Goal: Task Accomplishment & Management: Manage account settings

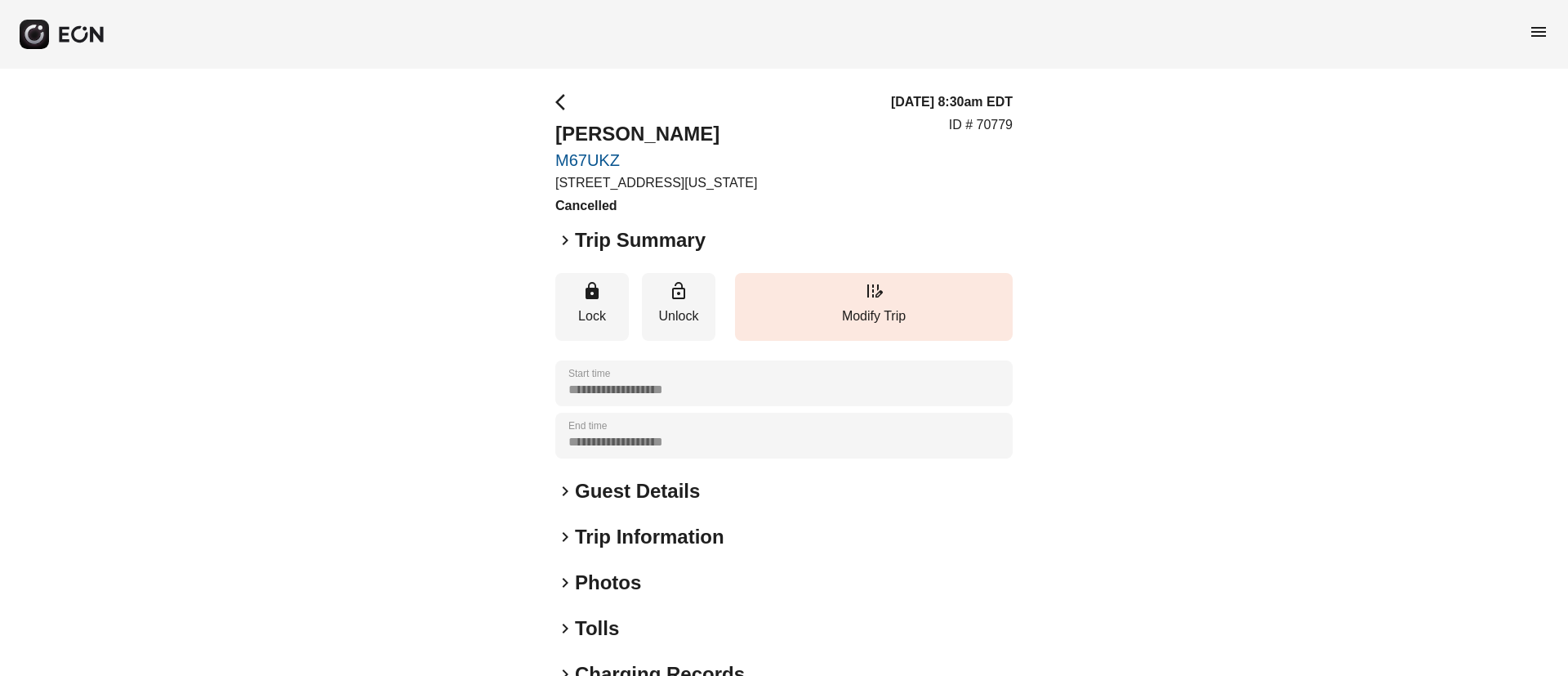
click at [1531, 32] on span "menu" at bounding box center [1538, 31] width 19 height 19
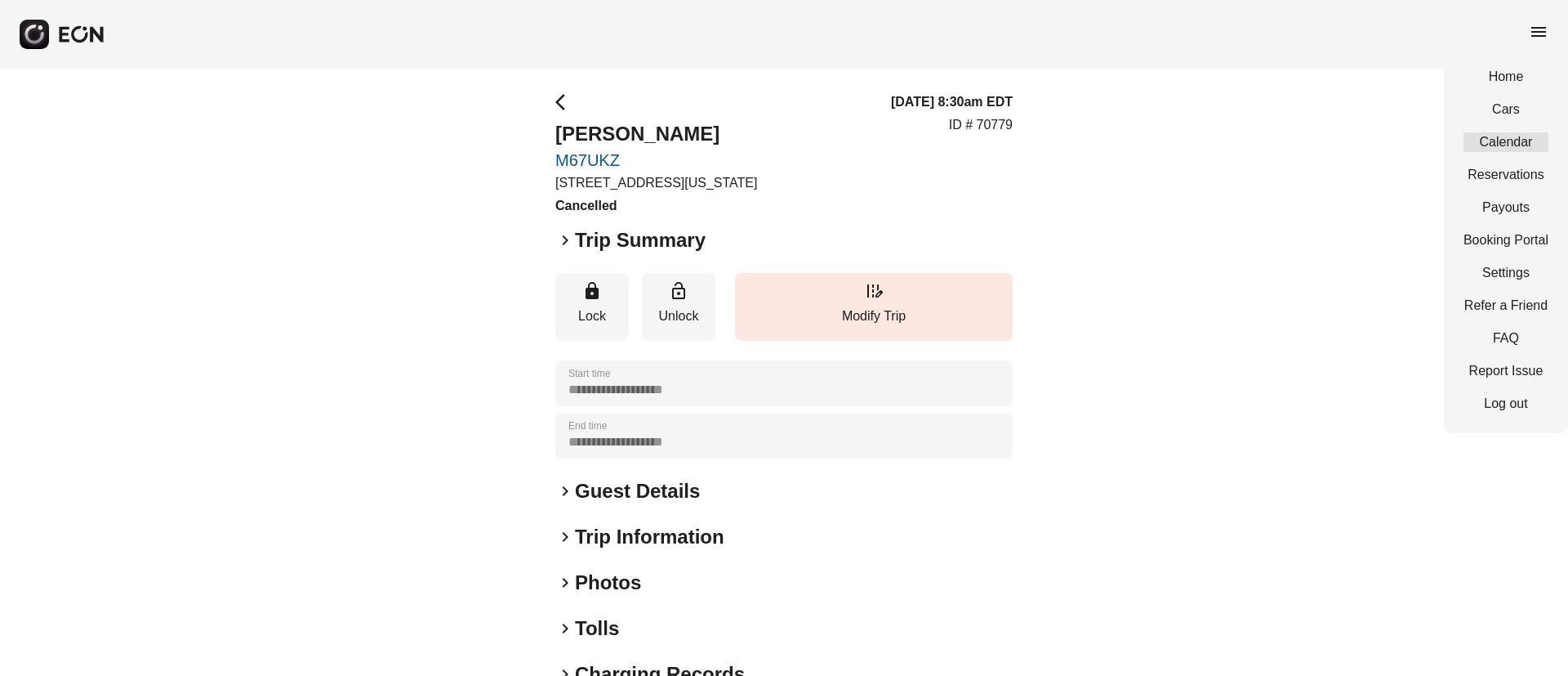
click at [1500, 148] on link "Calendar" at bounding box center [1505, 142] width 85 height 19
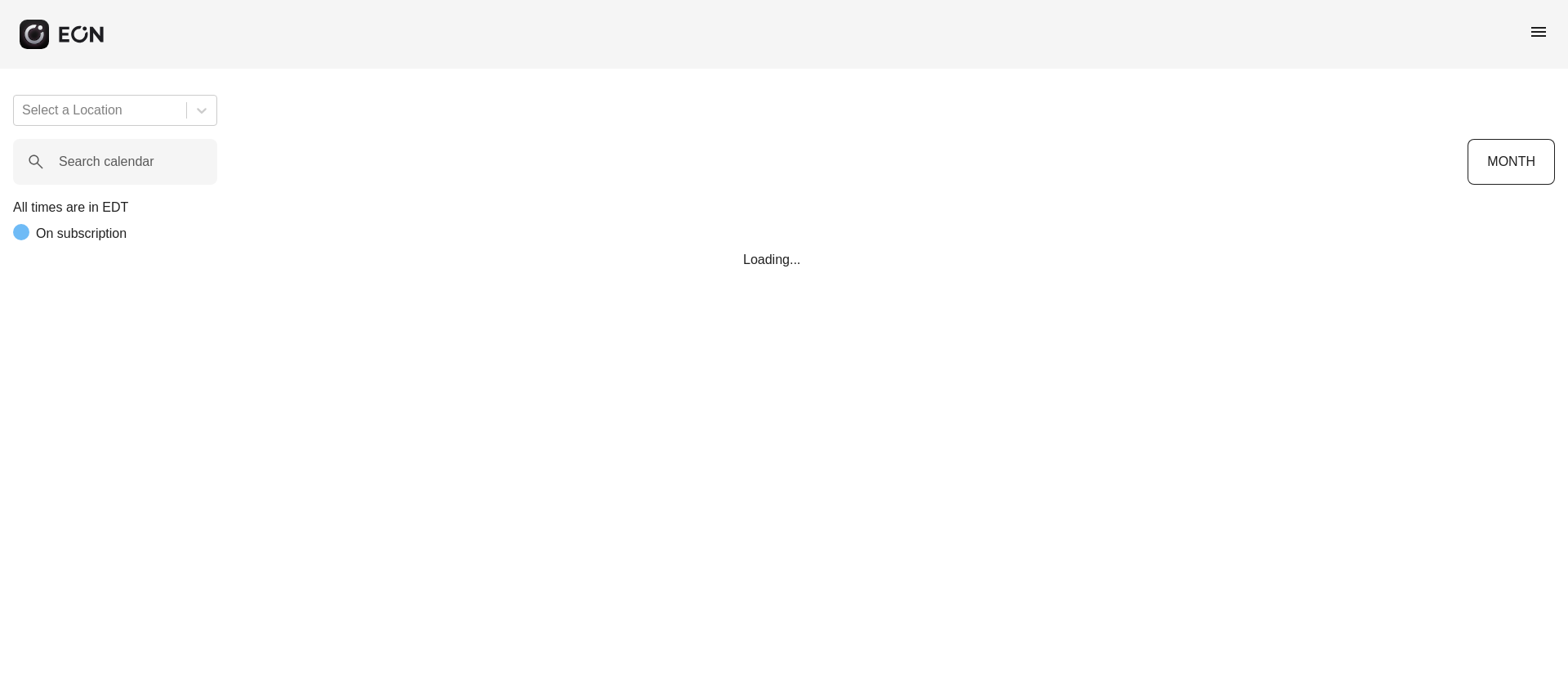
scroll to position [0, 330]
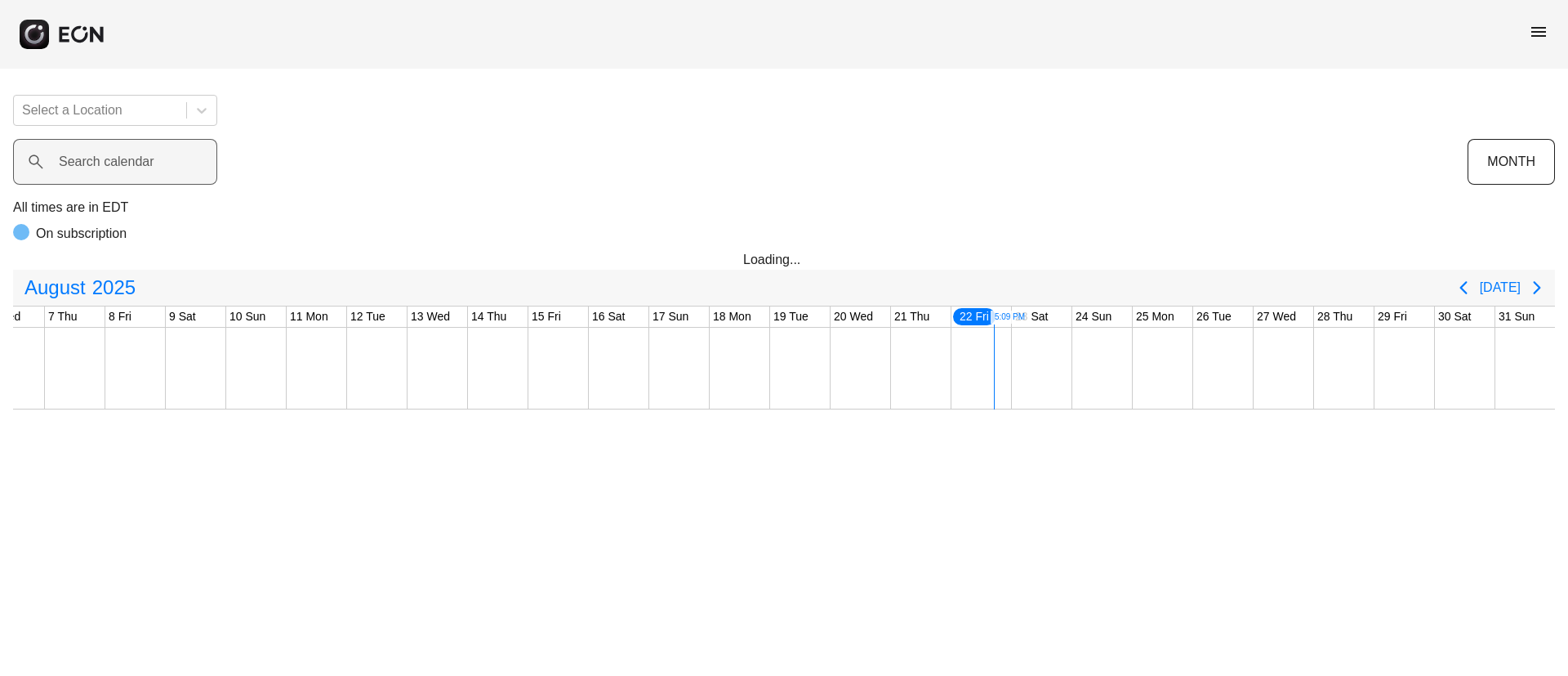
click at [110, 164] on label "Search calendar" at bounding box center [106, 161] width 96 height 19
click at [110, 164] on calendar "Search calendar" at bounding box center [115, 161] width 204 height 46
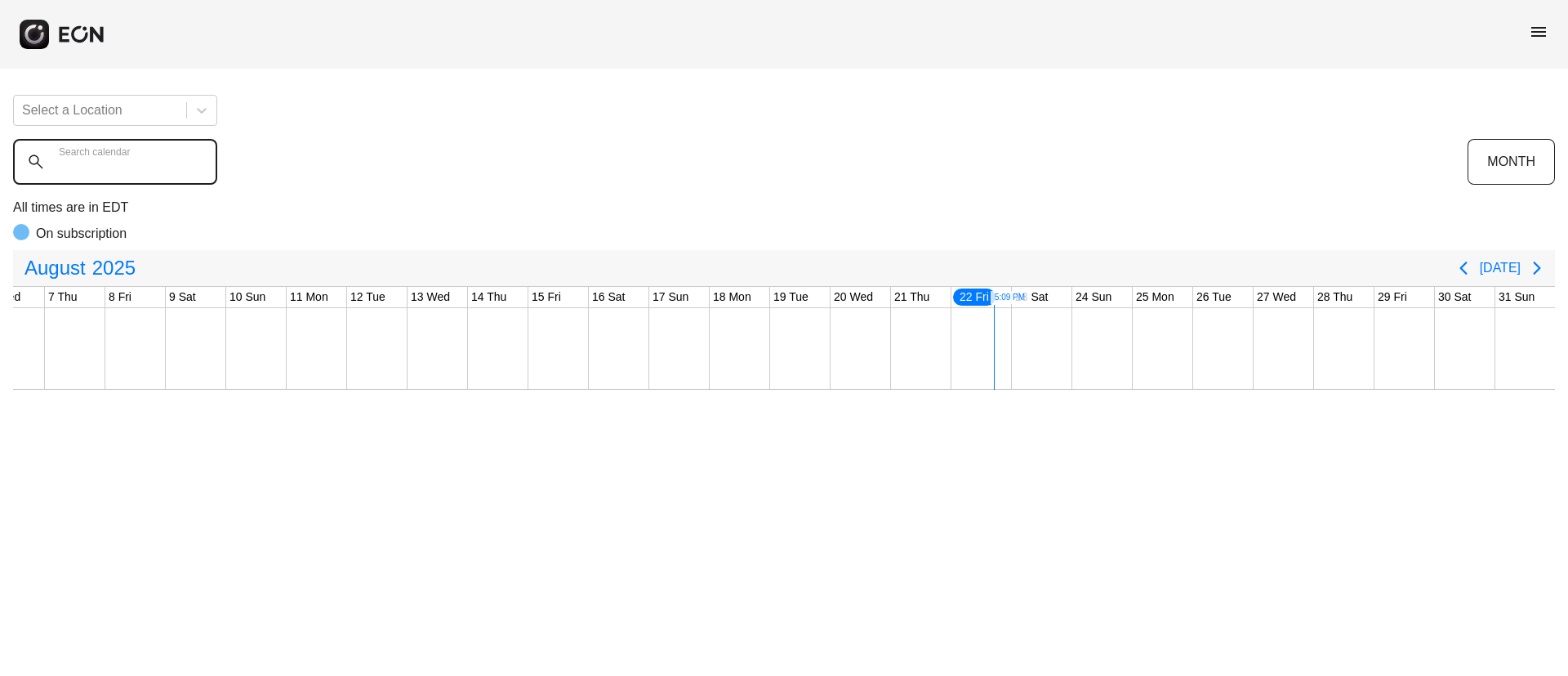
paste calendar "******"
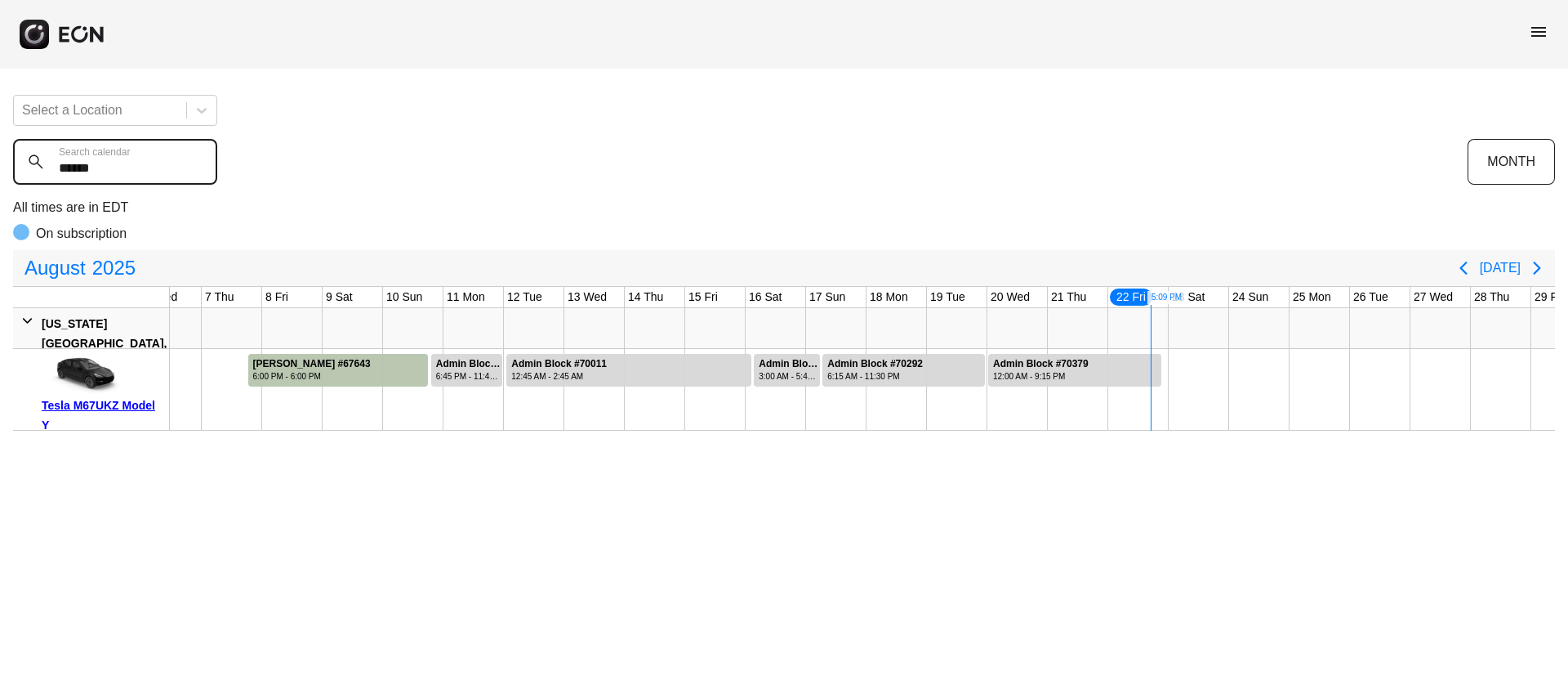
type calendar "******"
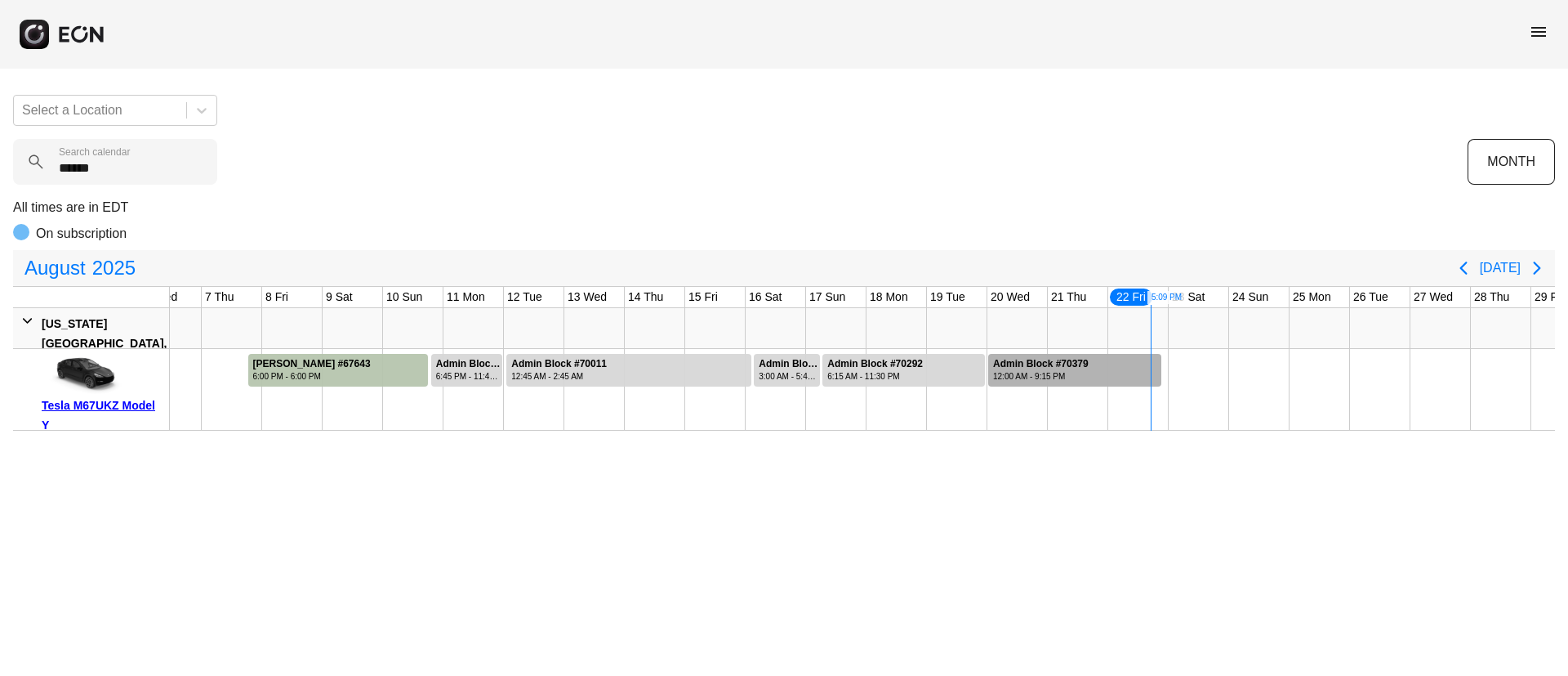
click at [1087, 381] on div "Admin Block #70379 12:00 AM - 9:15 PM" at bounding box center [1040, 370] width 103 height 33
drag, startPoint x: 1165, startPoint y: 365, endPoint x: 1269, endPoint y: 373, distance: 104.3
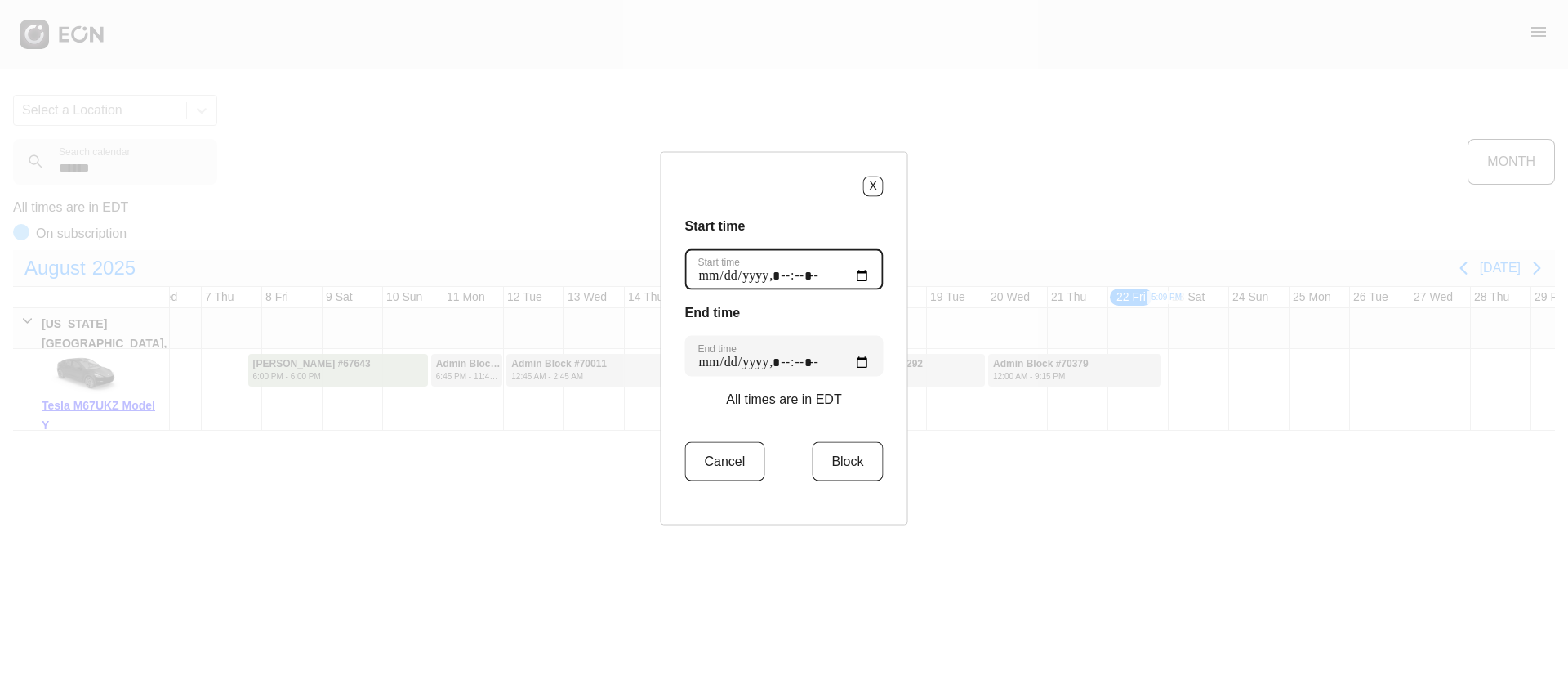
click at [849, 275] on time "Start time" at bounding box center [784, 269] width 199 height 41
type time "**********"
click at [804, 223] on h3 "Start time" at bounding box center [784, 224] width 199 height 19
click at [852, 358] on time "End time" at bounding box center [784, 355] width 199 height 41
type time "**********"
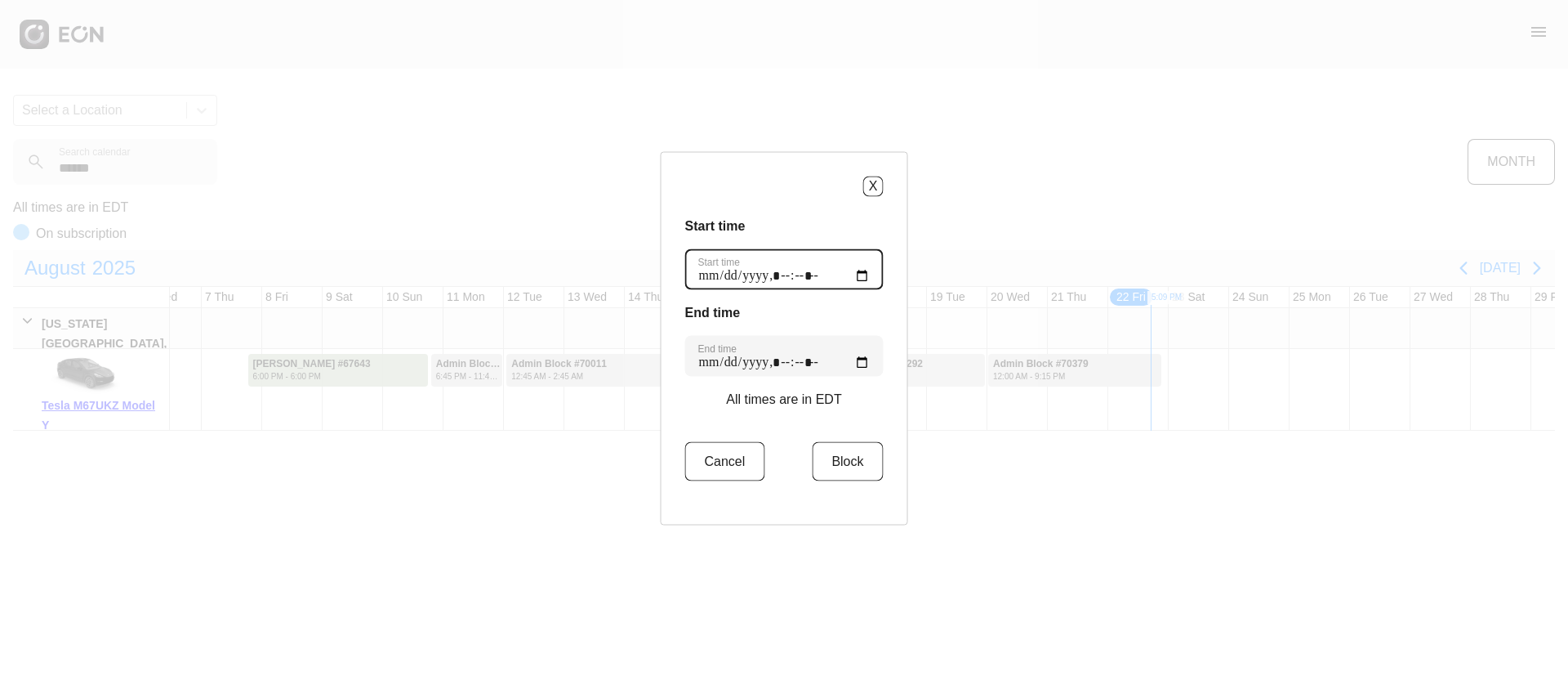
click at [777, 273] on time "Start time" at bounding box center [784, 269] width 199 height 41
click at [782, 315] on h3 "End time" at bounding box center [784, 311] width 199 height 19
click at [867, 462] on button "Block" at bounding box center [847, 461] width 71 height 39
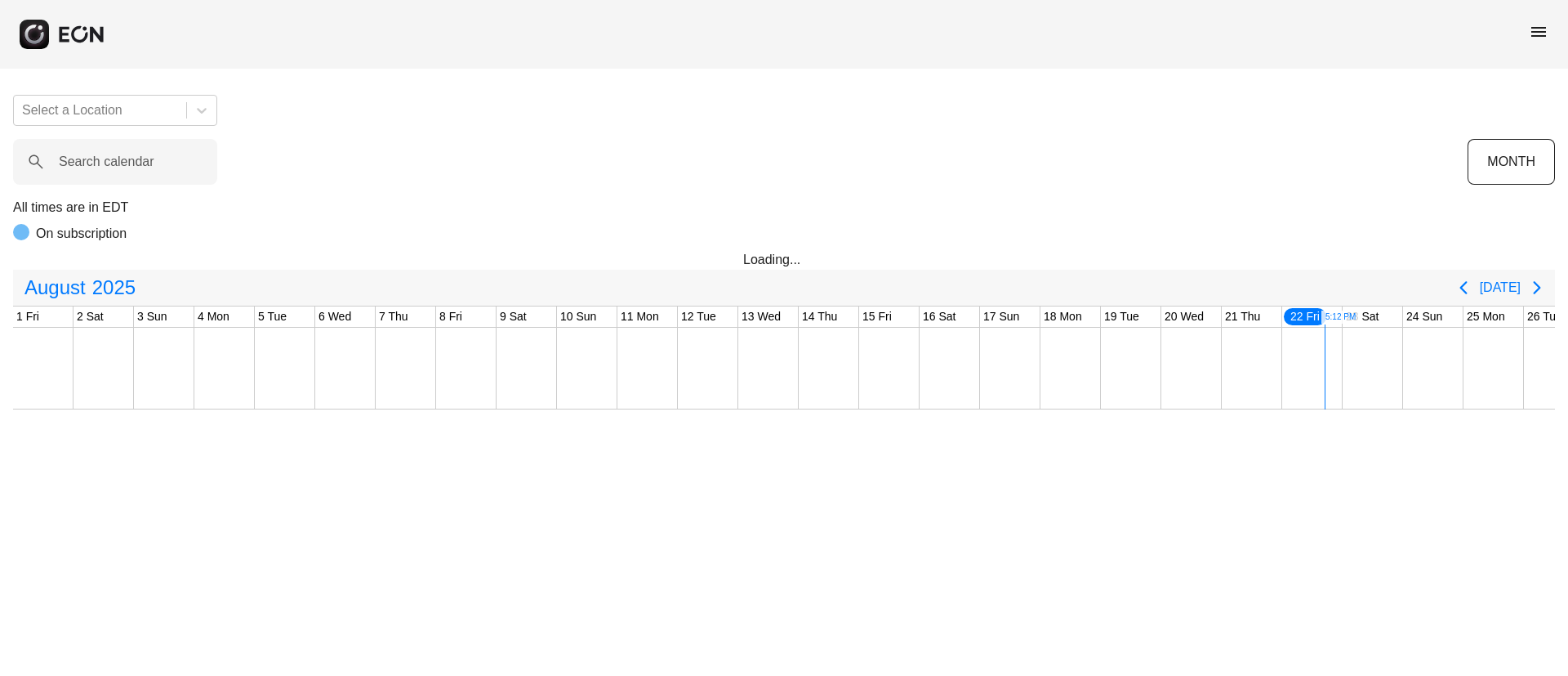
scroll to position [0, 330]
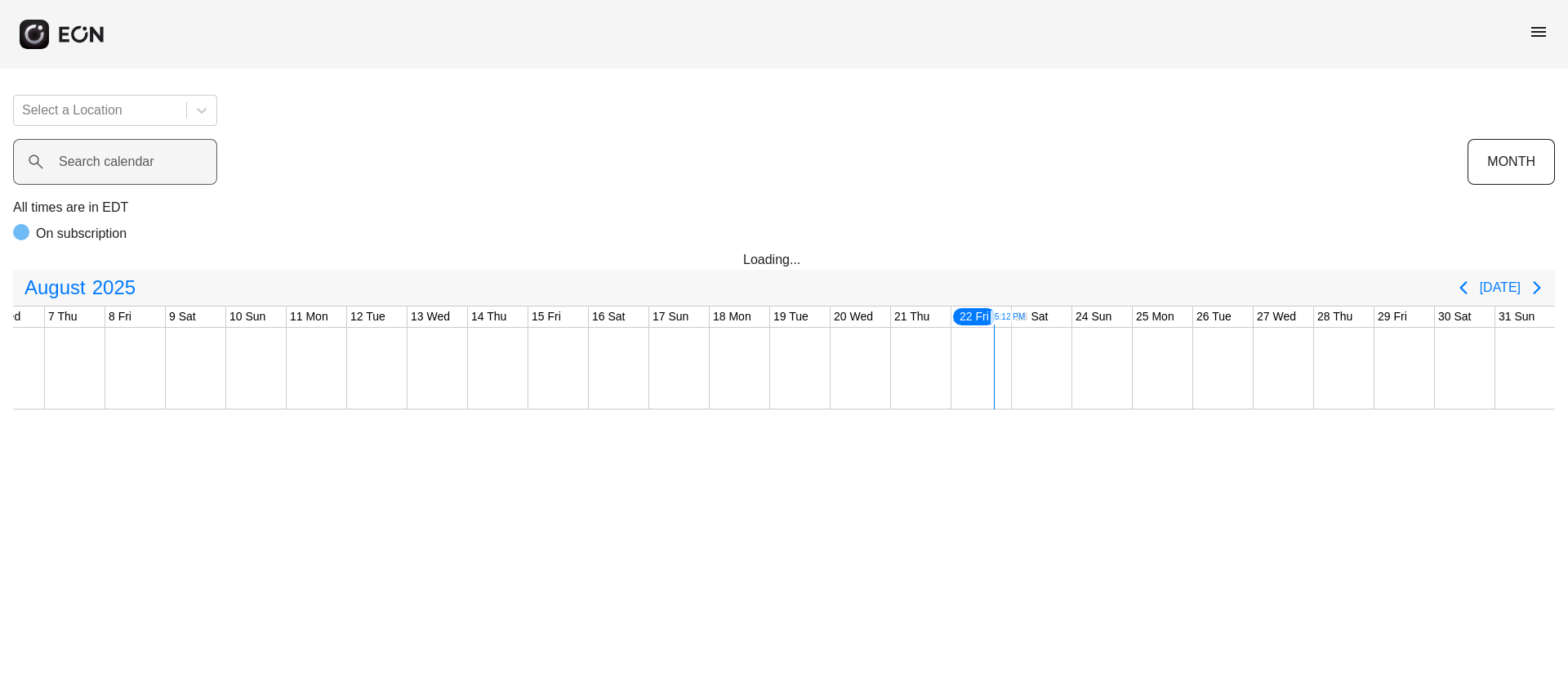
click at [133, 170] on label "Search calendar" at bounding box center [106, 161] width 96 height 19
click at [133, 170] on calendar "Search calendar" at bounding box center [115, 161] width 204 height 46
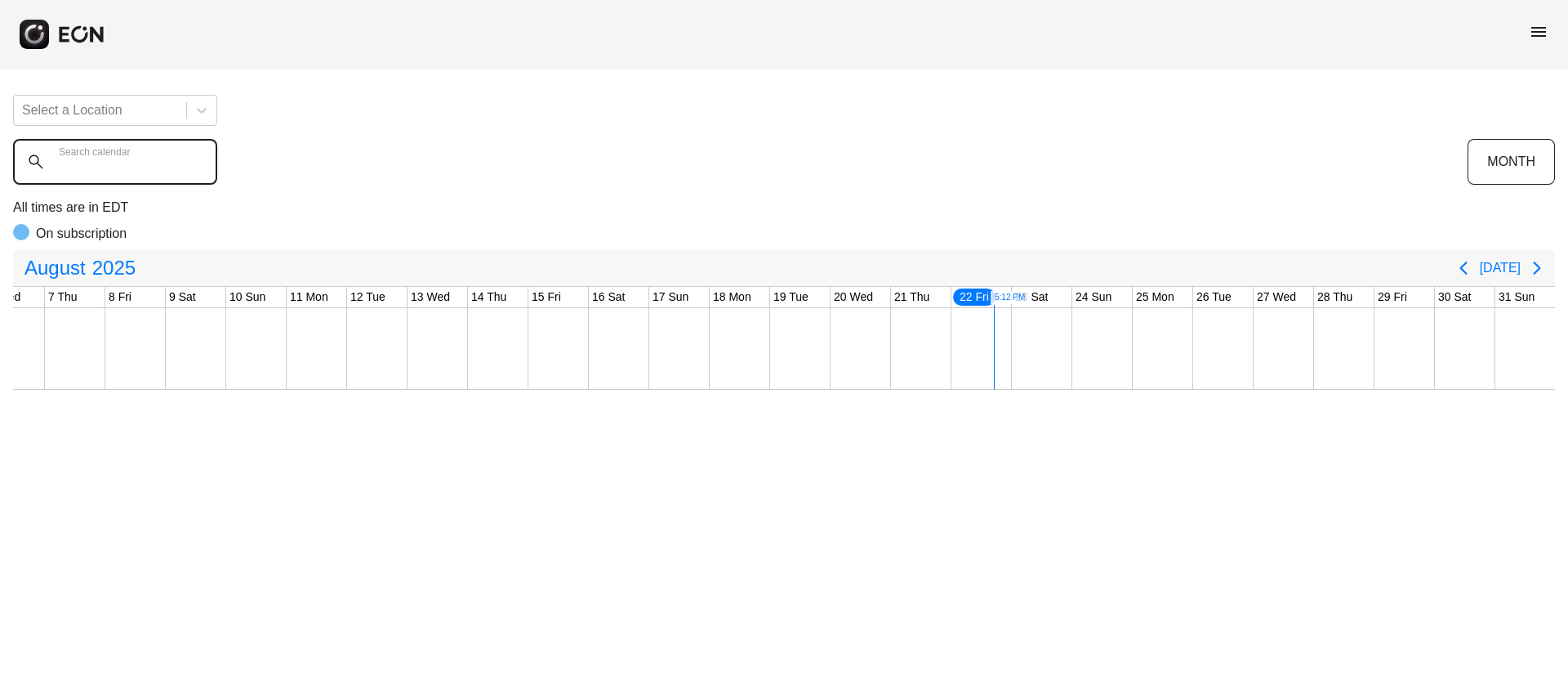
paste calendar "******"
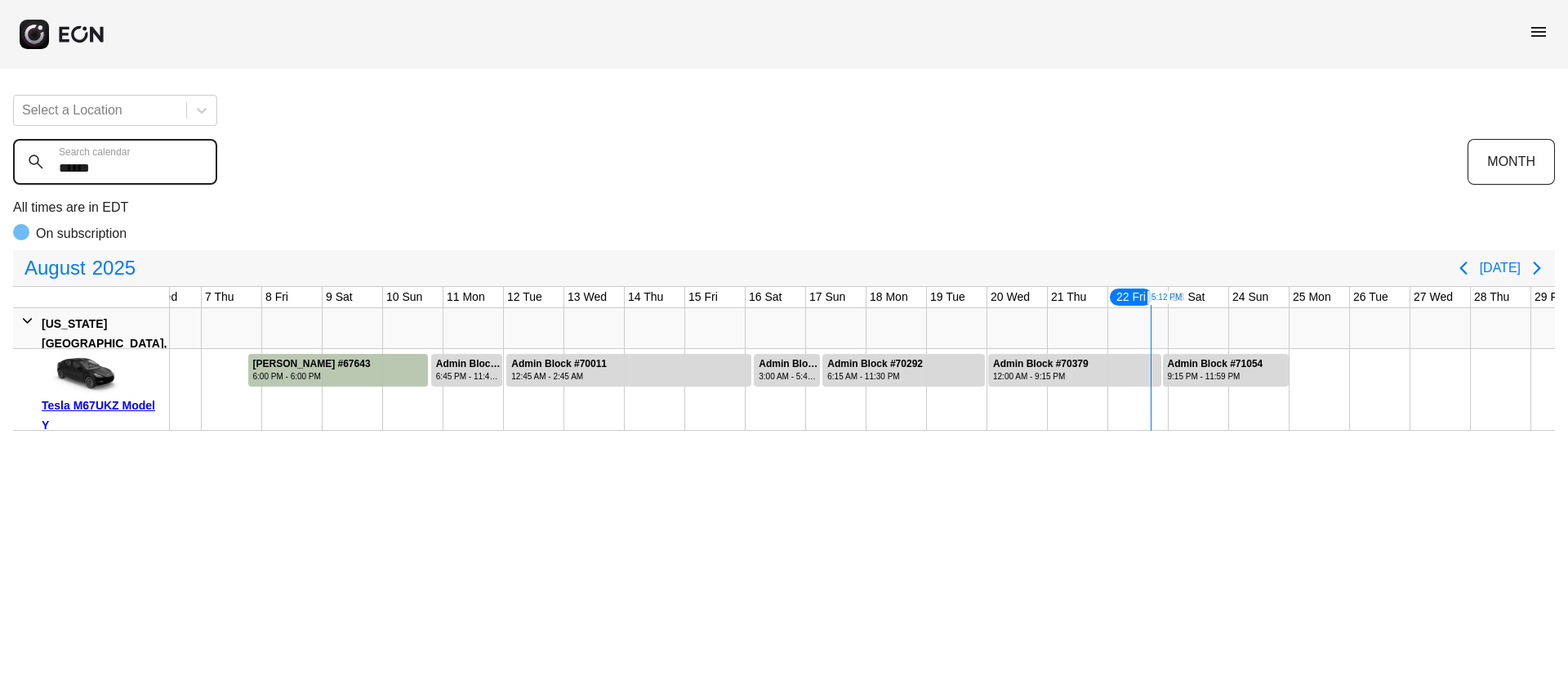
type calendar "******"
click at [1296, 367] on div at bounding box center [1319, 389] width 60 height 81
drag, startPoint x: 1297, startPoint y: 366, endPoint x: 1311, endPoint y: 361, distance: 14.9
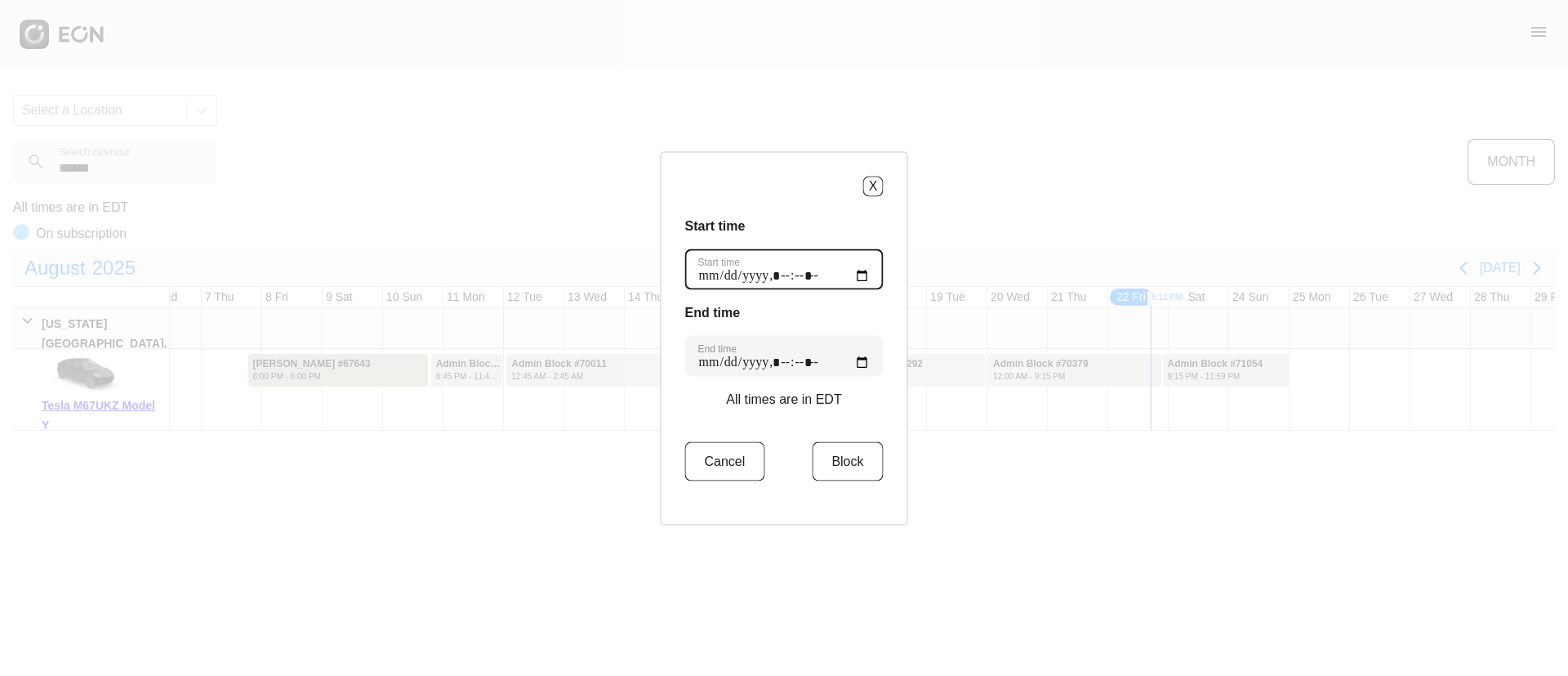
click at [849, 276] on time "Start time" at bounding box center [784, 269] width 199 height 41
type time "**********"
click at [805, 252] on time "Start time" at bounding box center [784, 269] width 199 height 41
click at [855, 360] on time "End time" at bounding box center [784, 355] width 199 height 41
type time "**********"
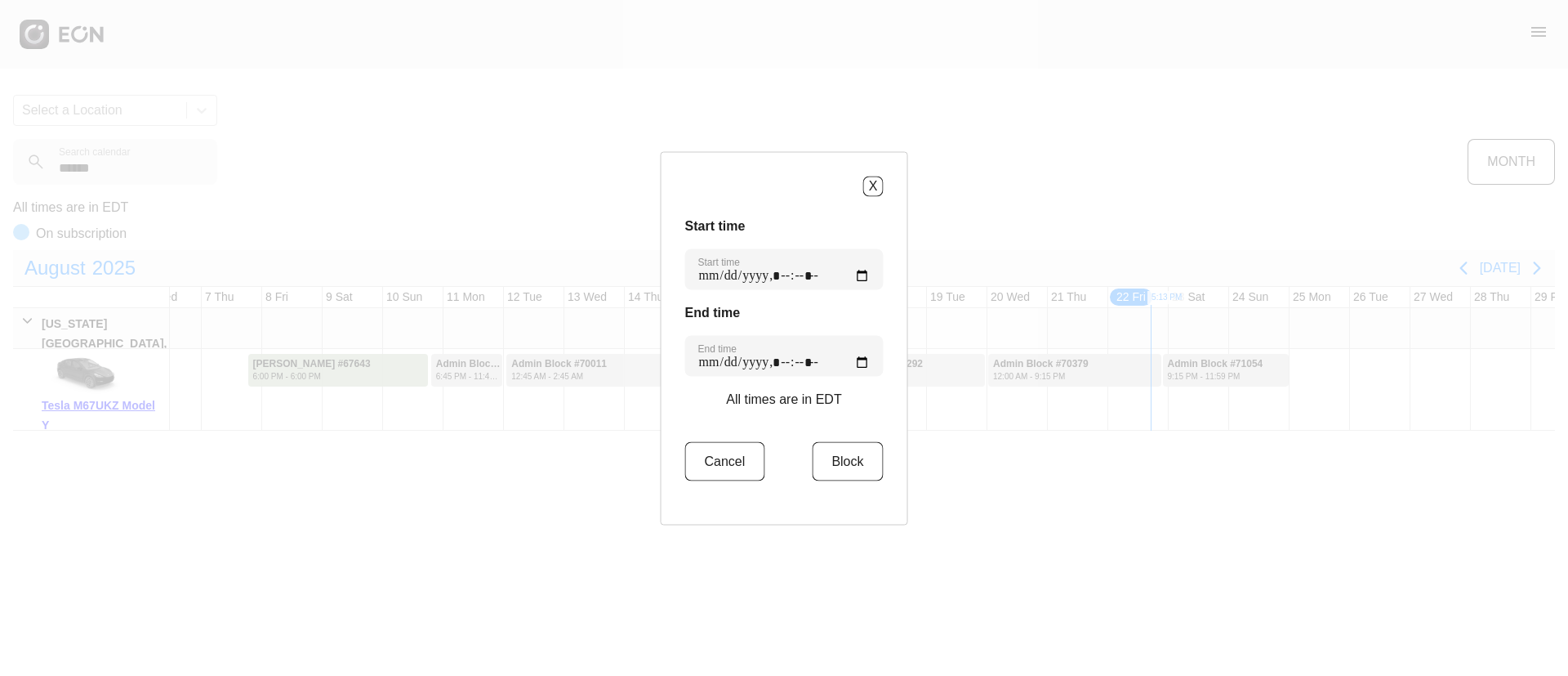
click at [812, 290] on div "Start time Start time End time End time All times are in EDT Cancel Block" at bounding box center [784, 357] width 199 height 285
click at [839, 474] on button "Block" at bounding box center [847, 461] width 71 height 39
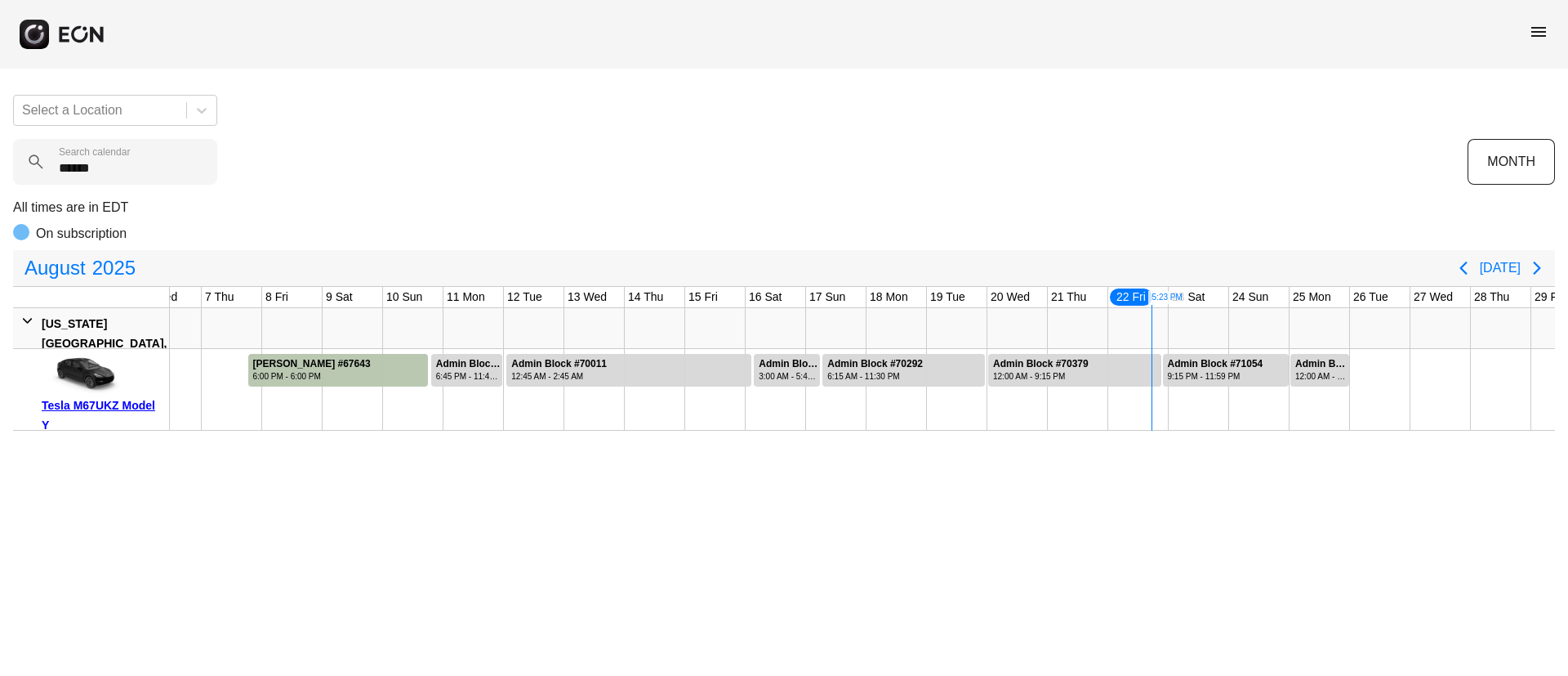
click at [1522, 33] on div "menu" at bounding box center [784, 34] width 1568 height 68
click at [1530, 33] on span "menu" at bounding box center [1538, 31] width 19 height 19
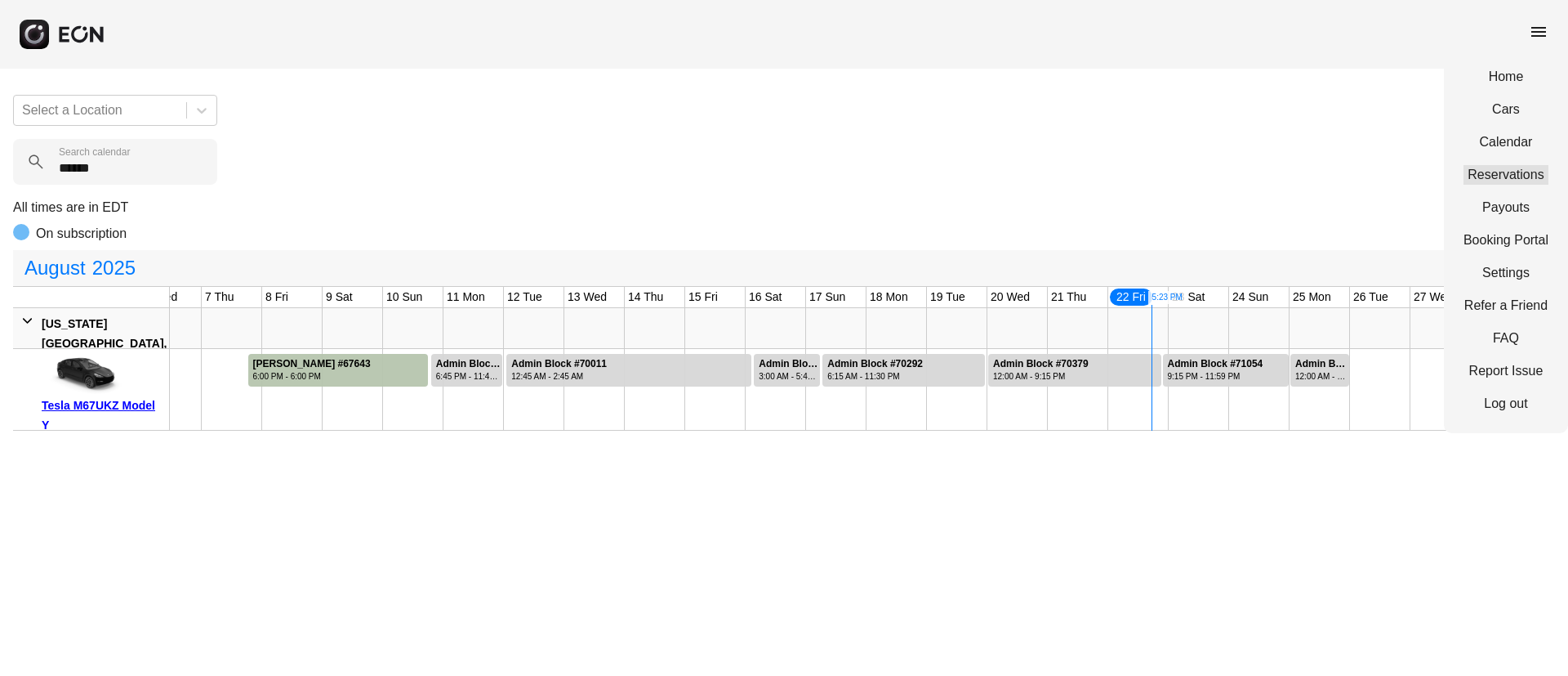
click at [1491, 174] on link "Reservations" at bounding box center [1505, 174] width 85 height 19
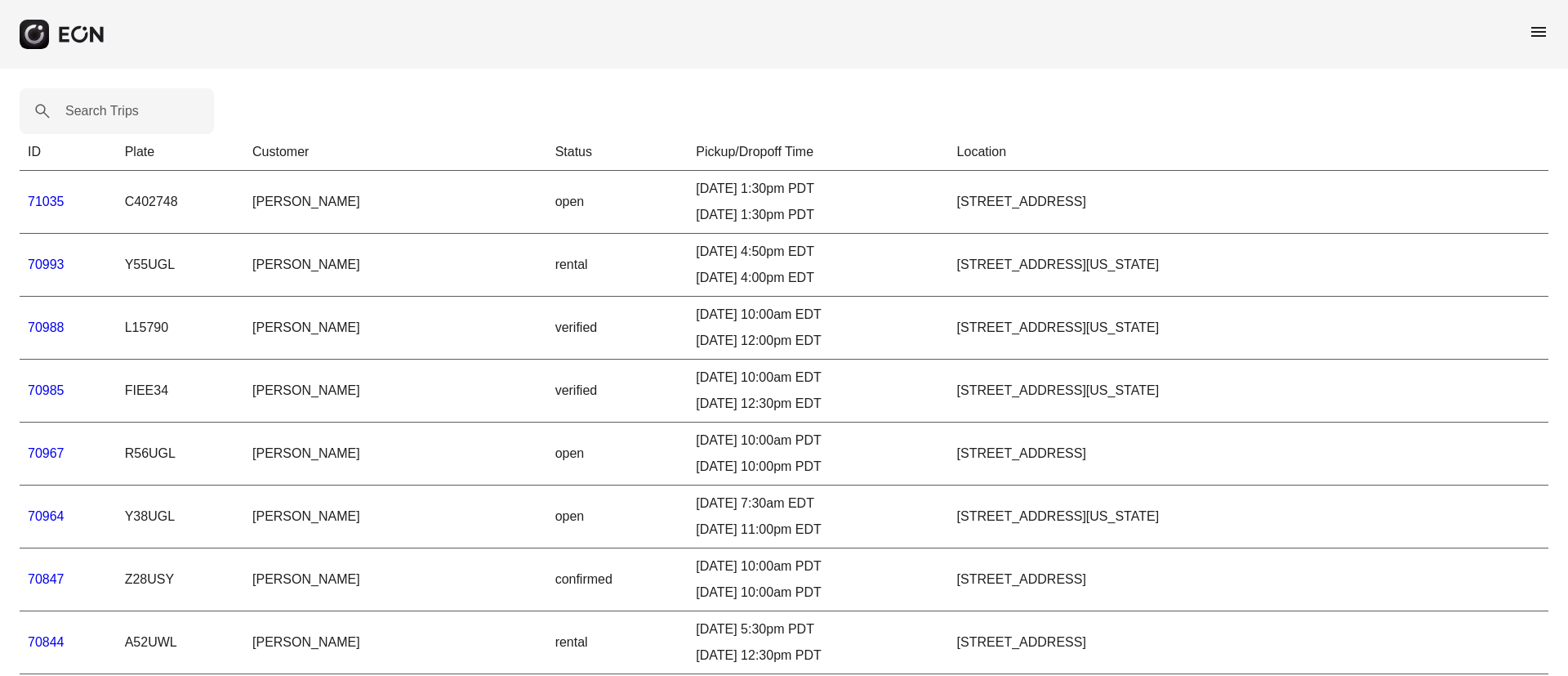
click at [90, 105] on label "Search Trips" at bounding box center [102, 110] width 73 height 19
click at [90, 105] on Trips "Search Trips" at bounding box center [116, 111] width 194 height 46
paste Trips "*****"
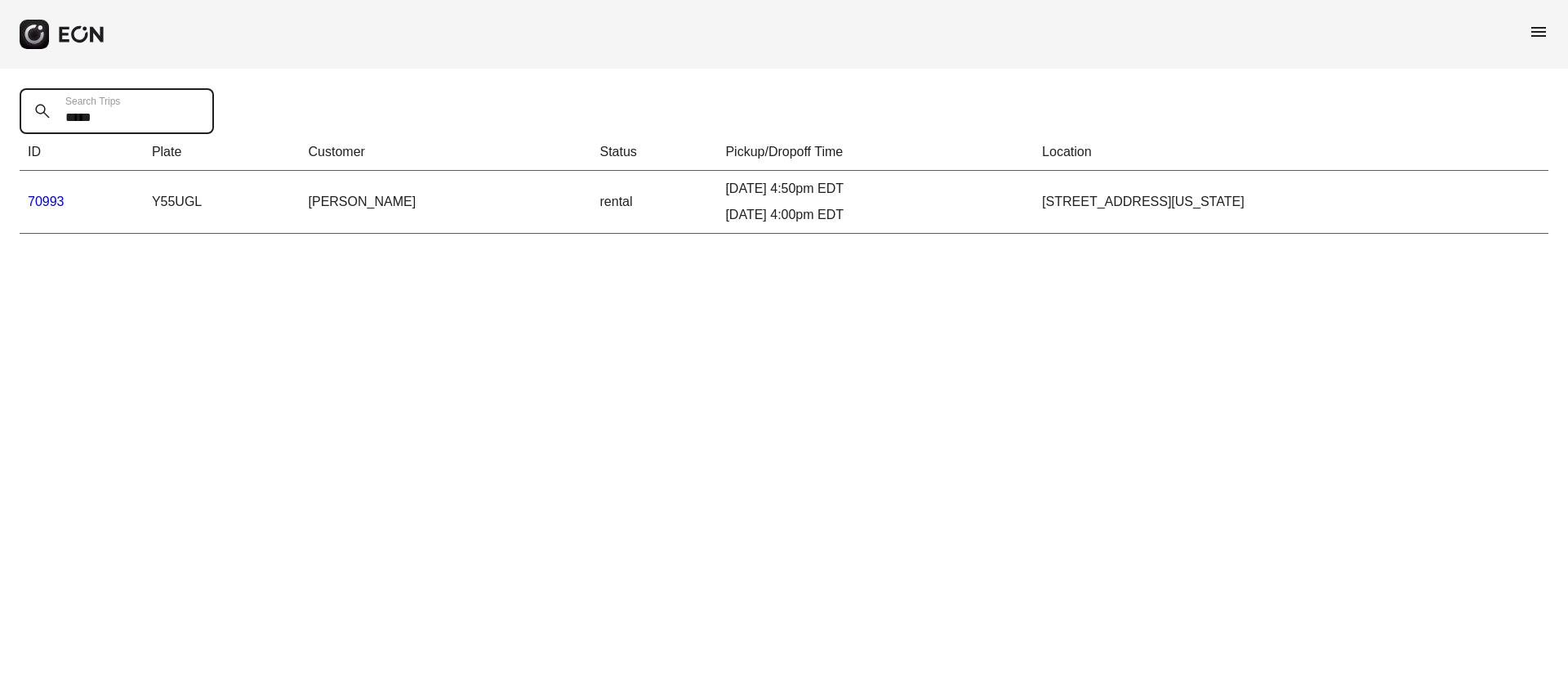
type Trips "*****"
click at [48, 203] on link "70993" at bounding box center [46, 201] width 37 height 14
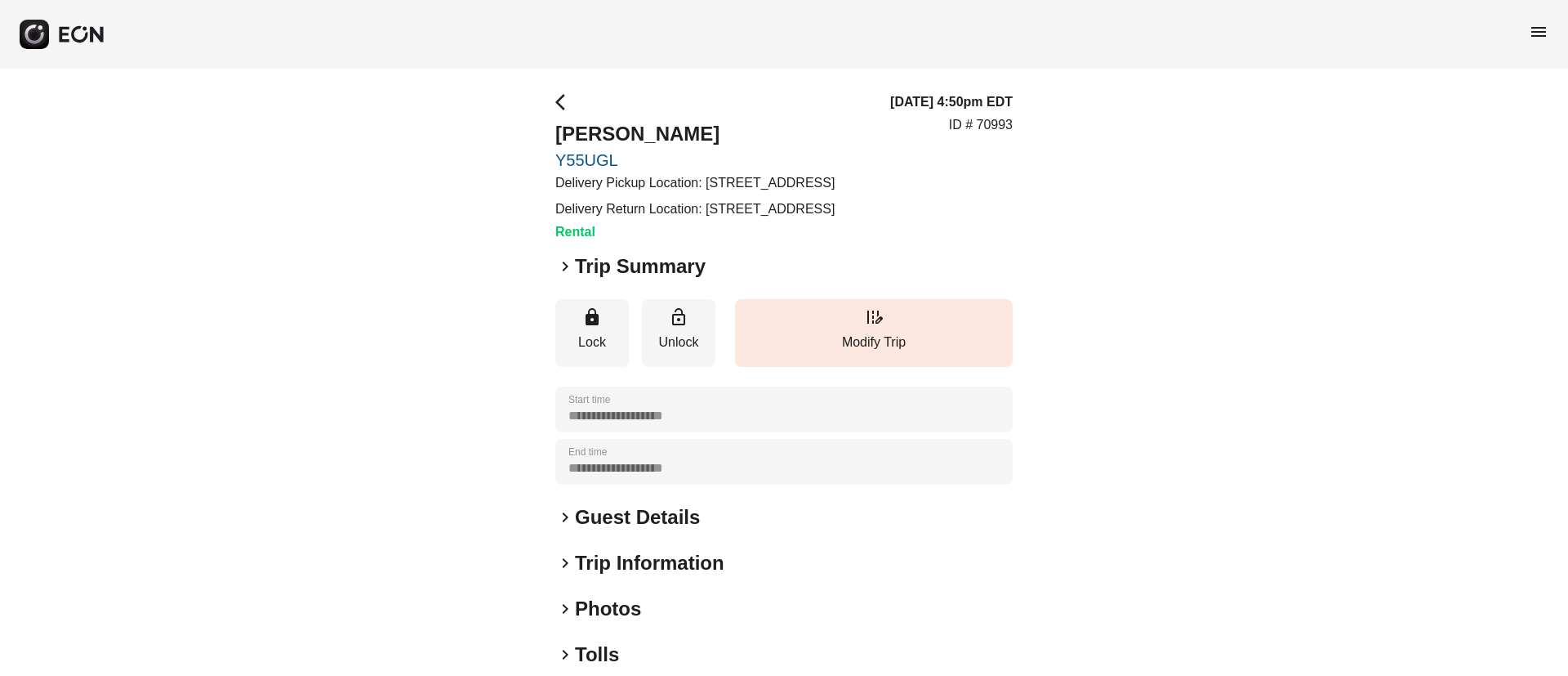
drag, startPoint x: 642, startPoint y: 552, endPoint x: 648, endPoint y: 515, distance: 37.5
click at [642, 530] on h2 "Guest Details" at bounding box center [637, 517] width 125 height 26
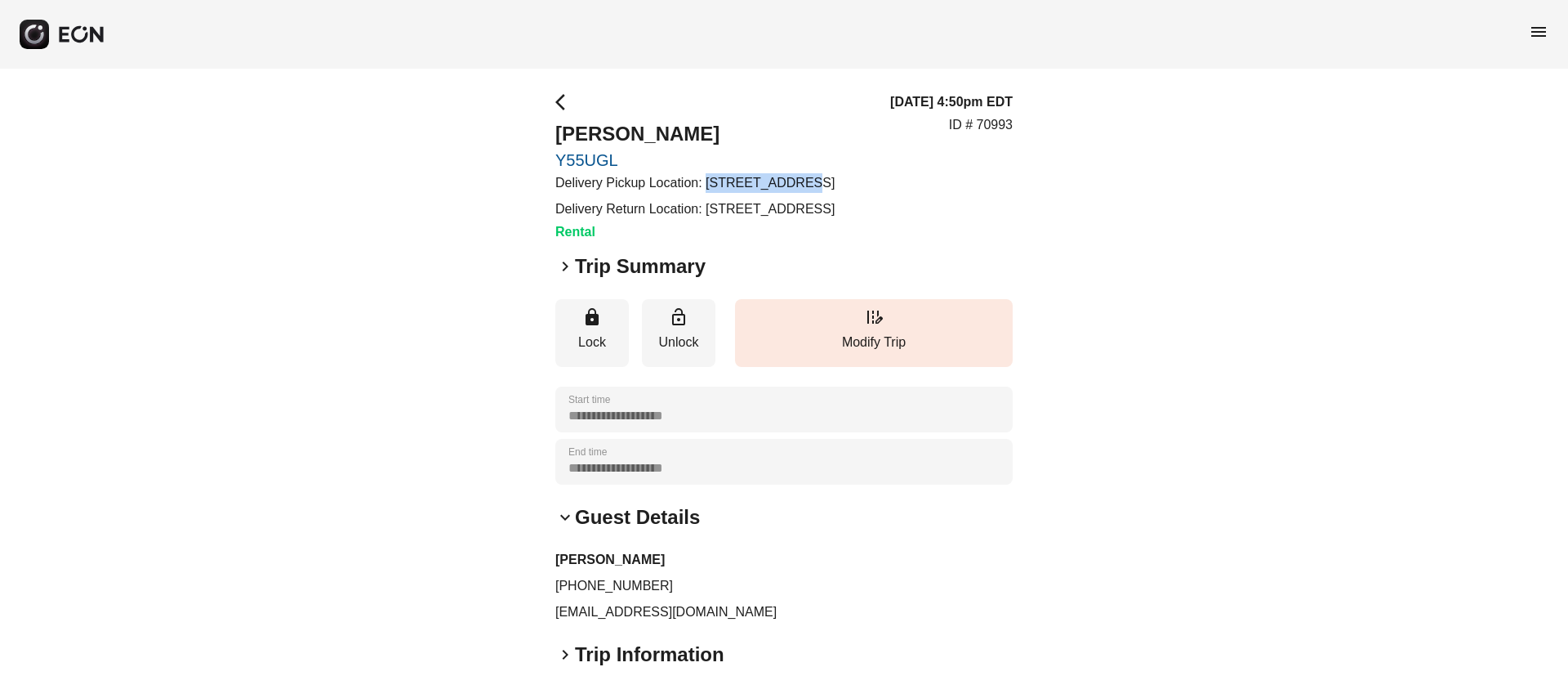
drag, startPoint x: 705, startPoint y: 181, endPoint x: 792, endPoint y: 183, distance: 87.0
click at [792, 183] on p "Delivery Pickup Location: 29-27 41st Ave, Long Island City, NY 11101, United St…" at bounding box center [695, 183] width 279 height 19
copy p "29-27 41st Ave"
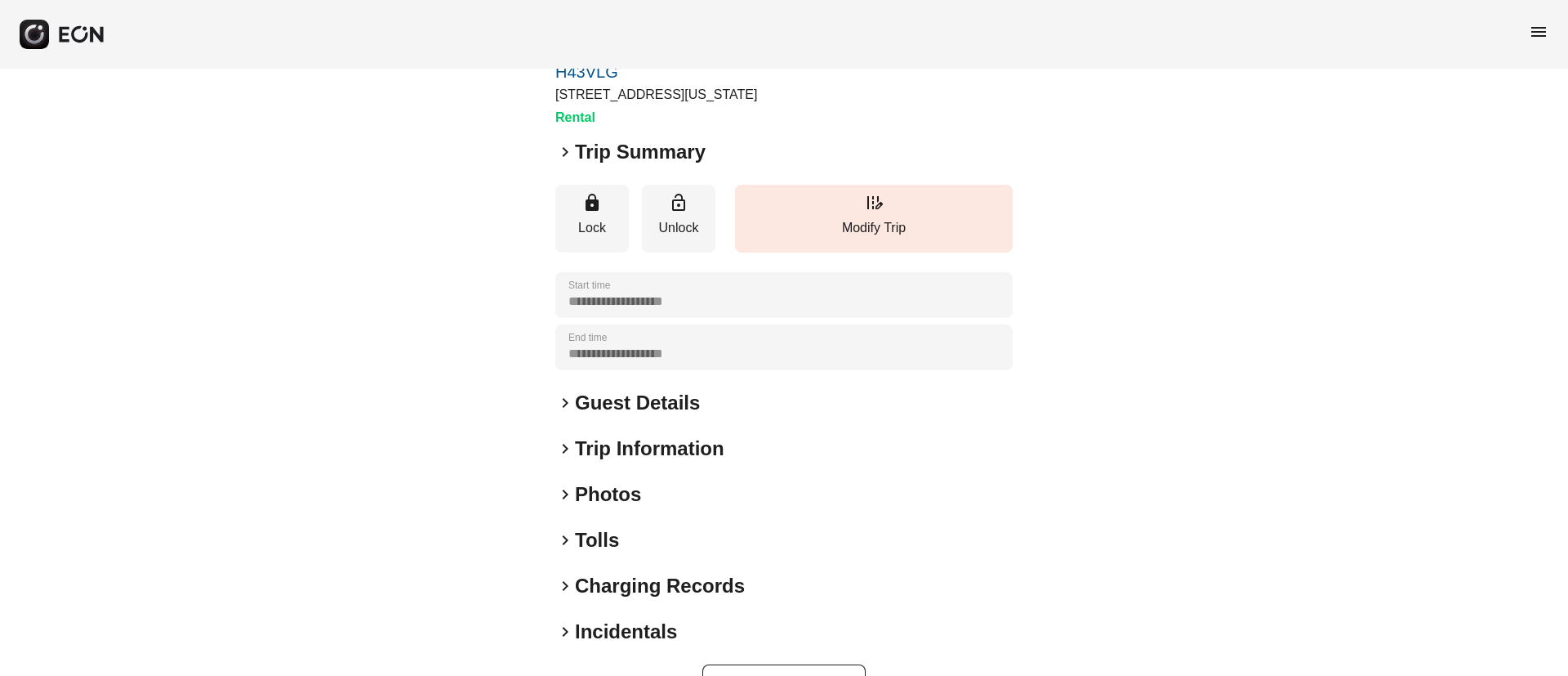
scroll to position [123, 0]
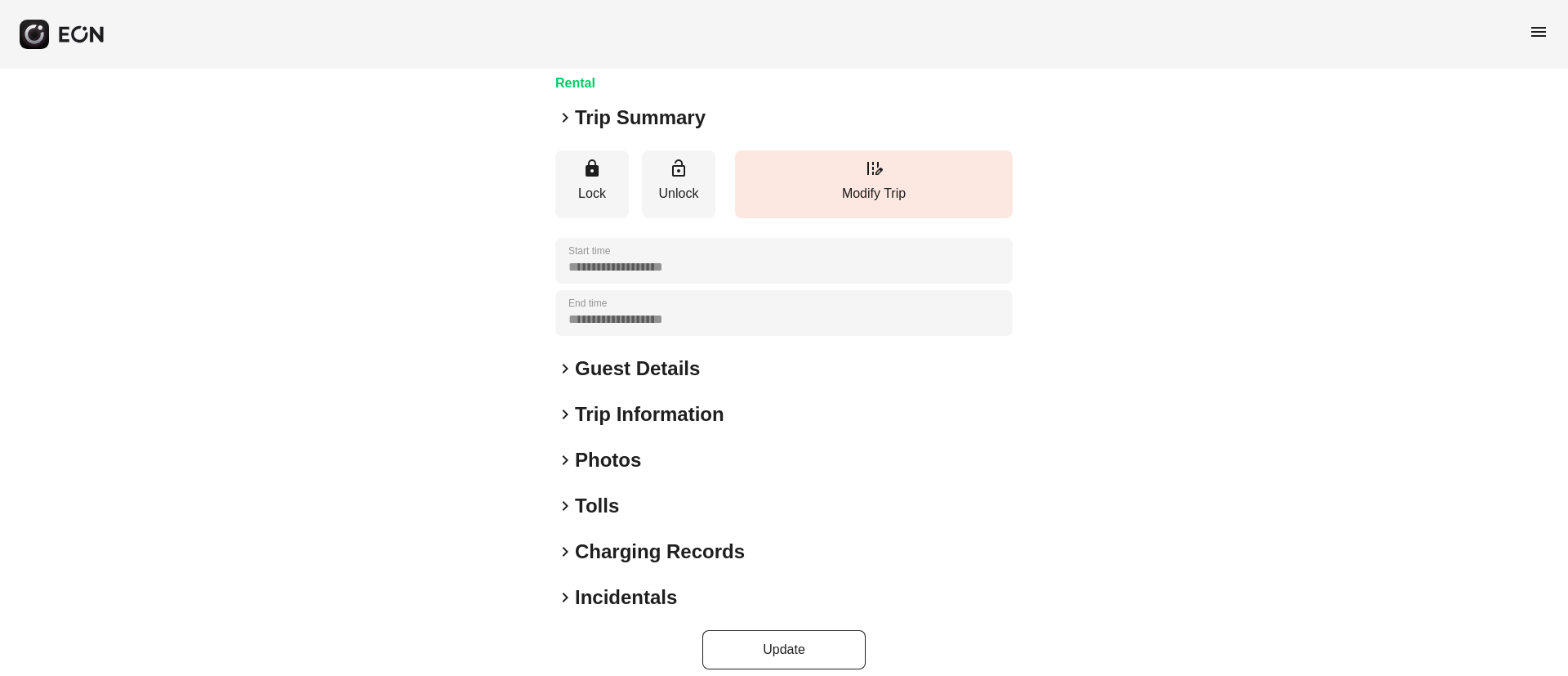
drag, startPoint x: 651, startPoint y: 468, endPoint x: 692, endPoint y: 438, distance: 50.8
click at [651, 468] on div "keyboard_arrow_right Photos" at bounding box center [784, 459] width 457 height 26
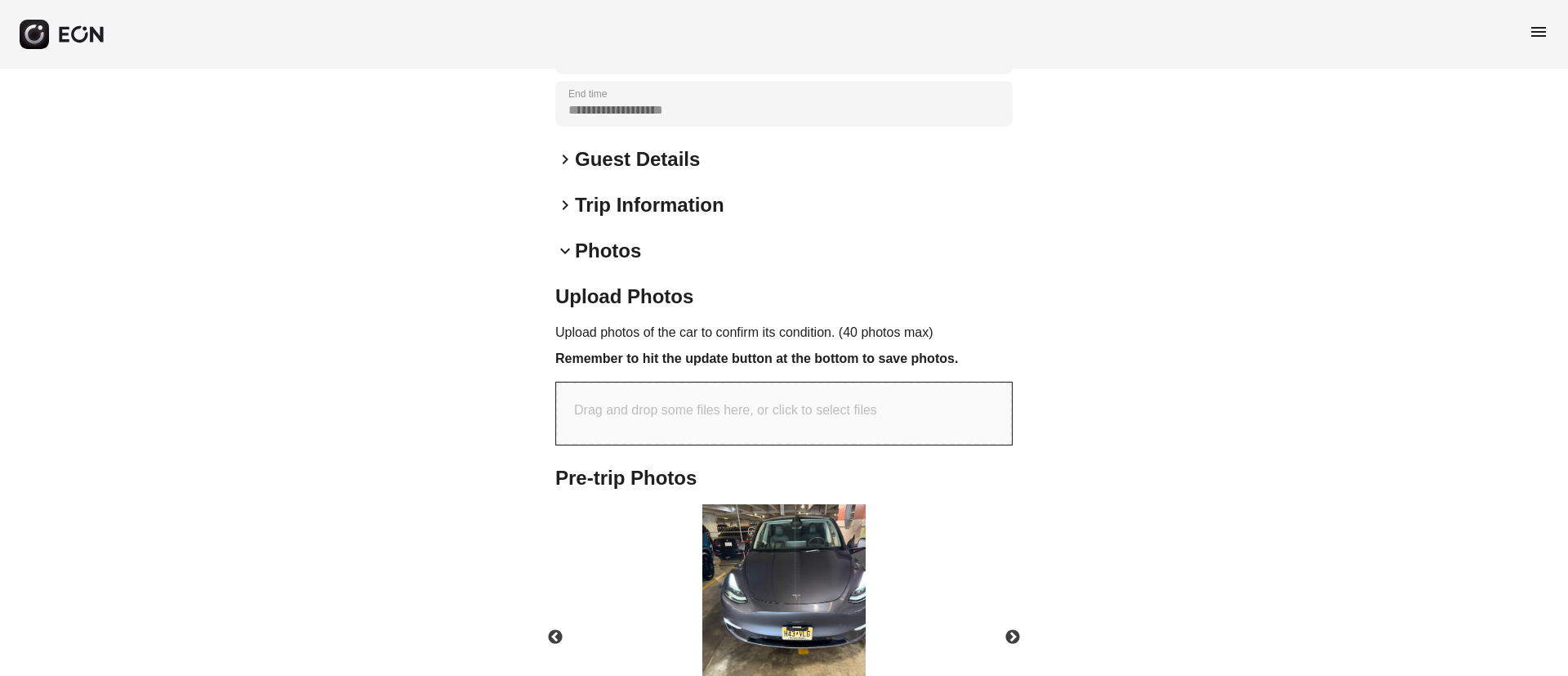
scroll to position [487, 0]
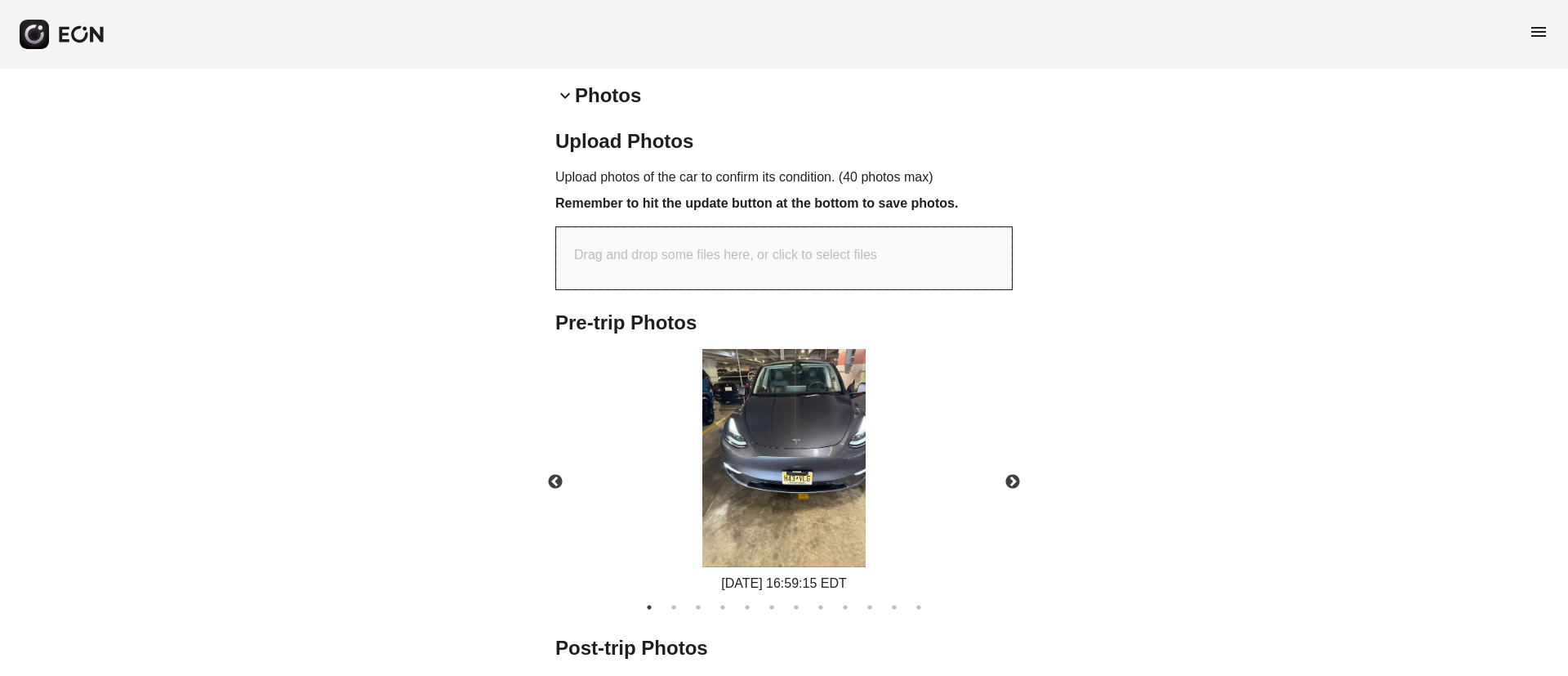
click at [815, 486] on img at bounding box center [784, 457] width 163 height 218
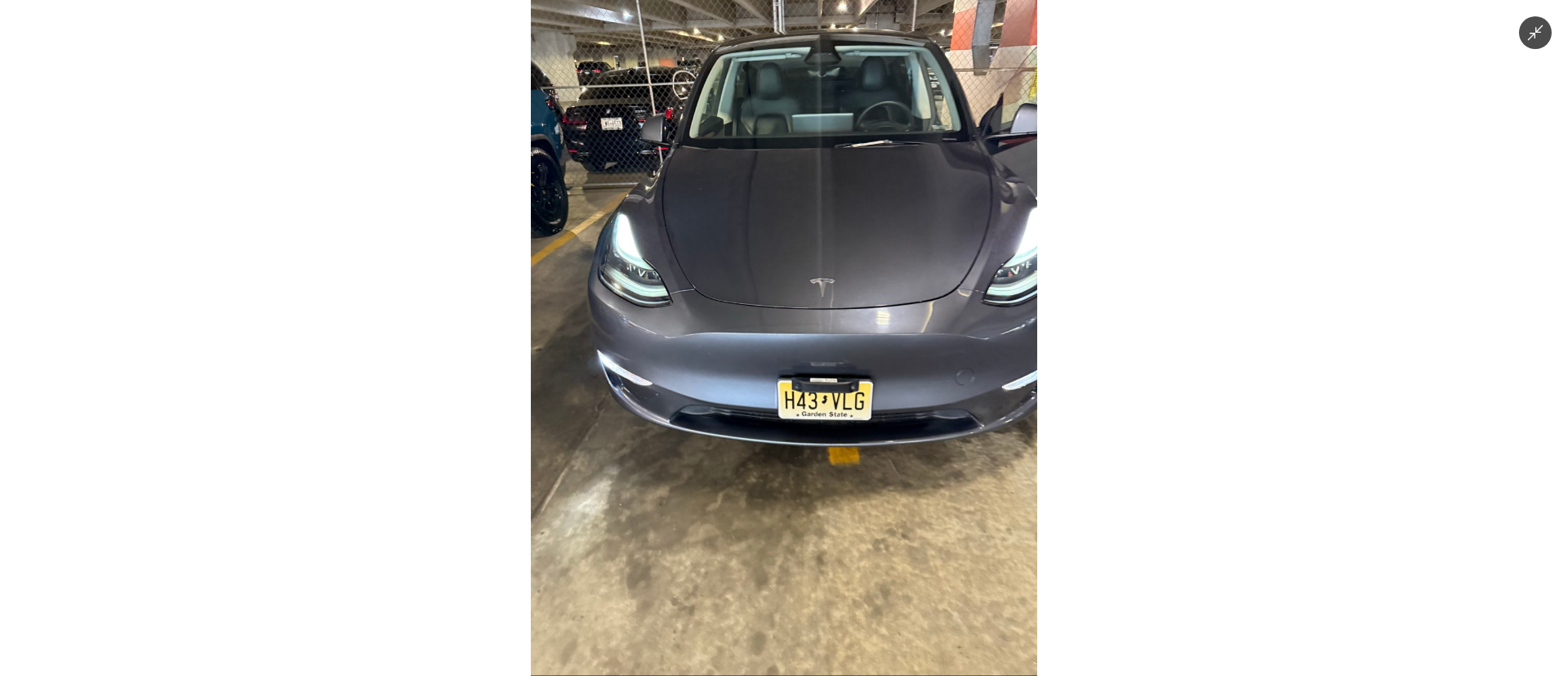
click at [826, 472] on img at bounding box center [783, 338] width 506 height 676
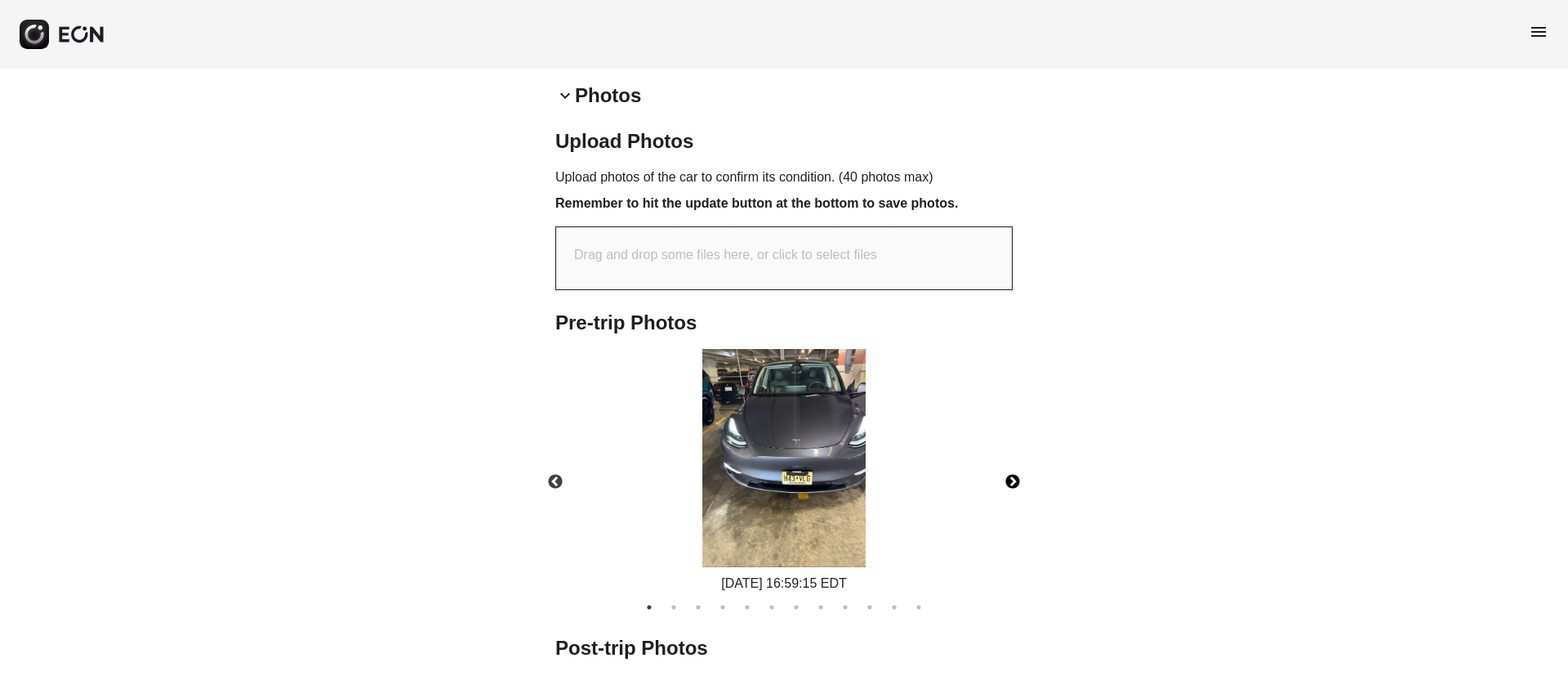
click at [1013, 482] on button "Next" at bounding box center [1013, 482] width 58 height 58
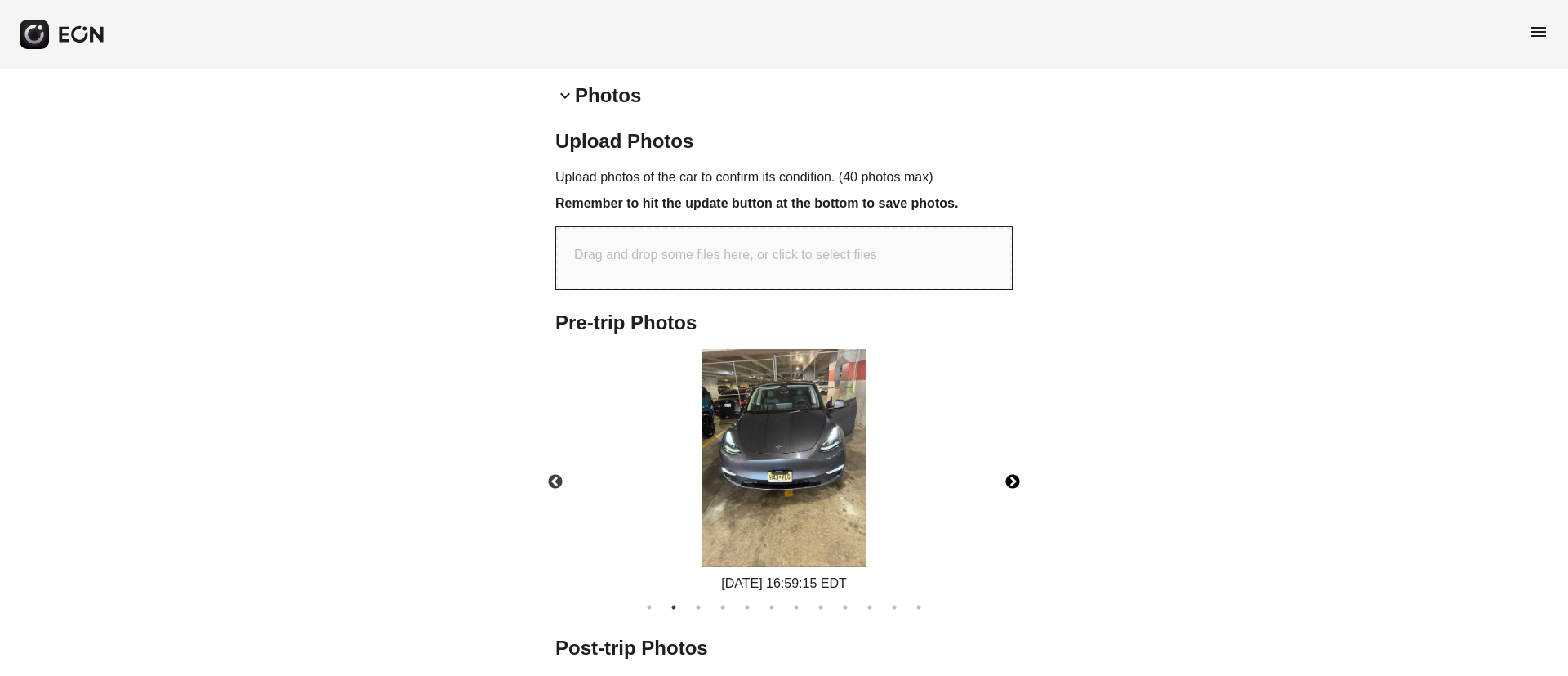
click at [789, 481] on img at bounding box center [784, 457] width 163 height 218
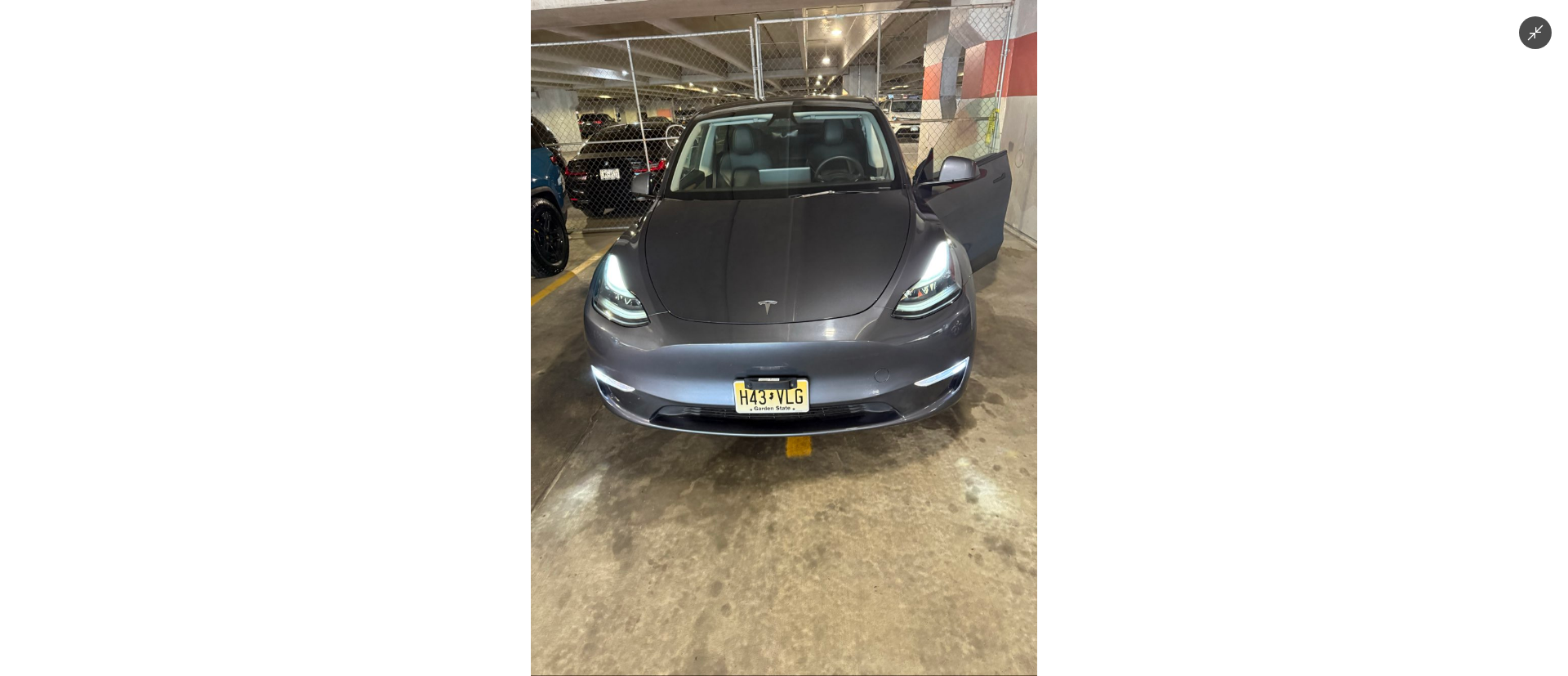
click at [789, 481] on img at bounding box center [783, 338] width 506 height 676
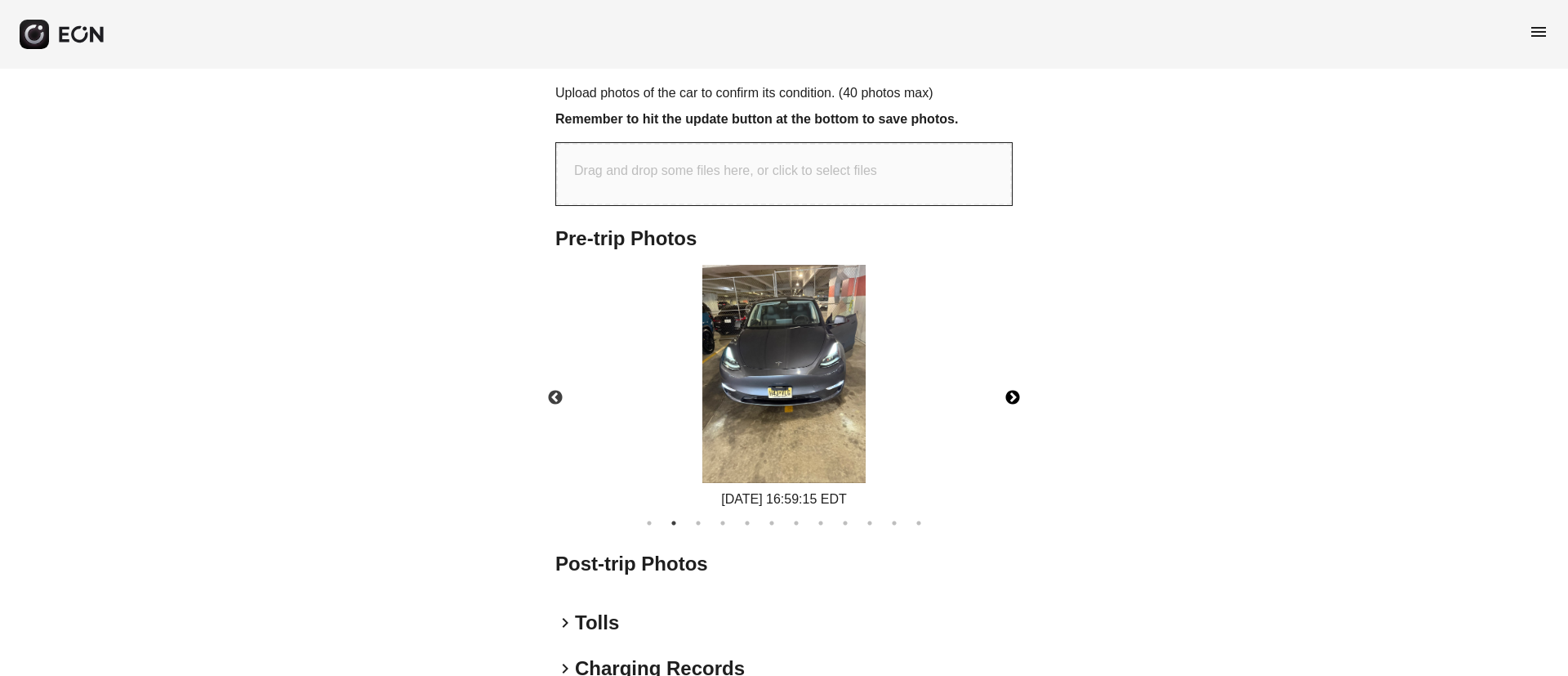
scroll to position [609, 0]
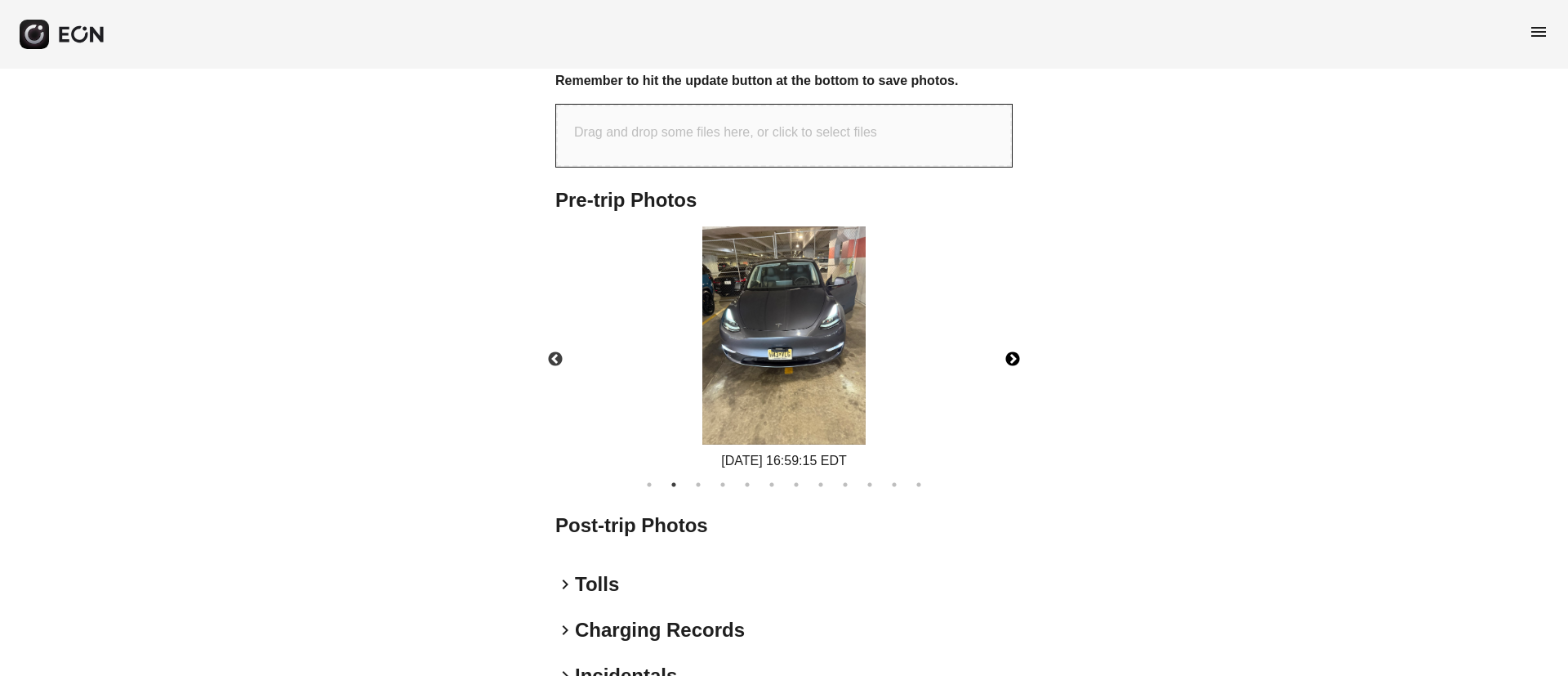
click at [1011, 361] on button "Next" at bounding box center [1013, 359] width 58 height 58
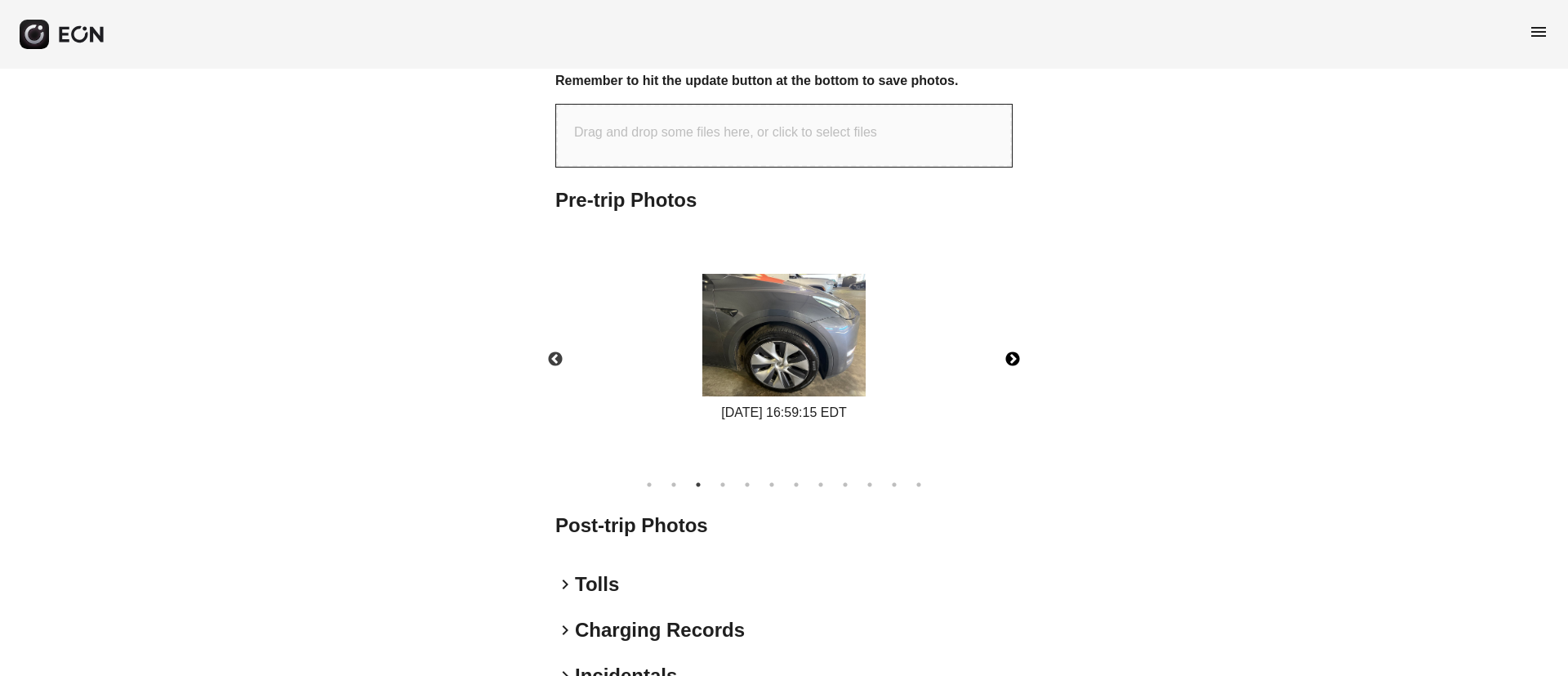
click at [1011, 361] on button "Next" at bounding box center [1013, 359] width 58 height 58
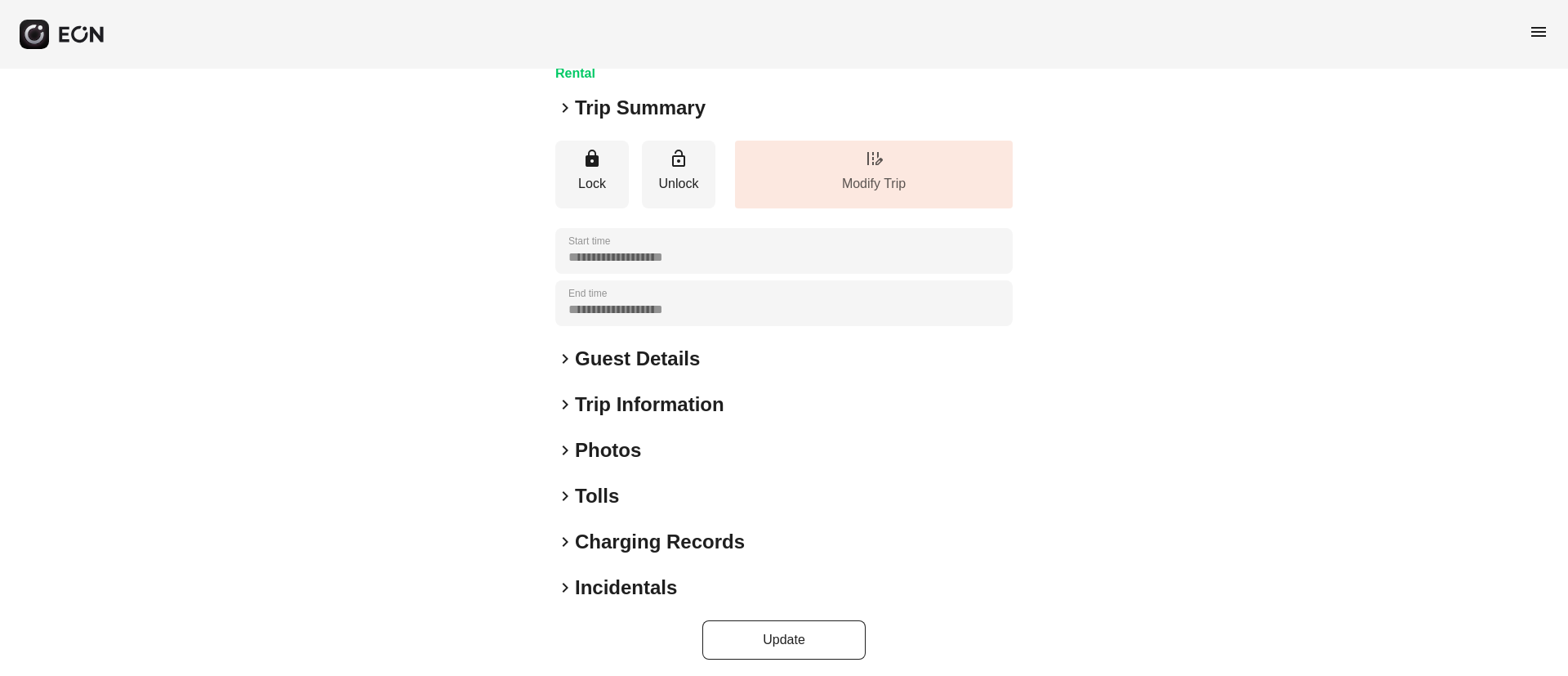
scroll to position [139, 0]
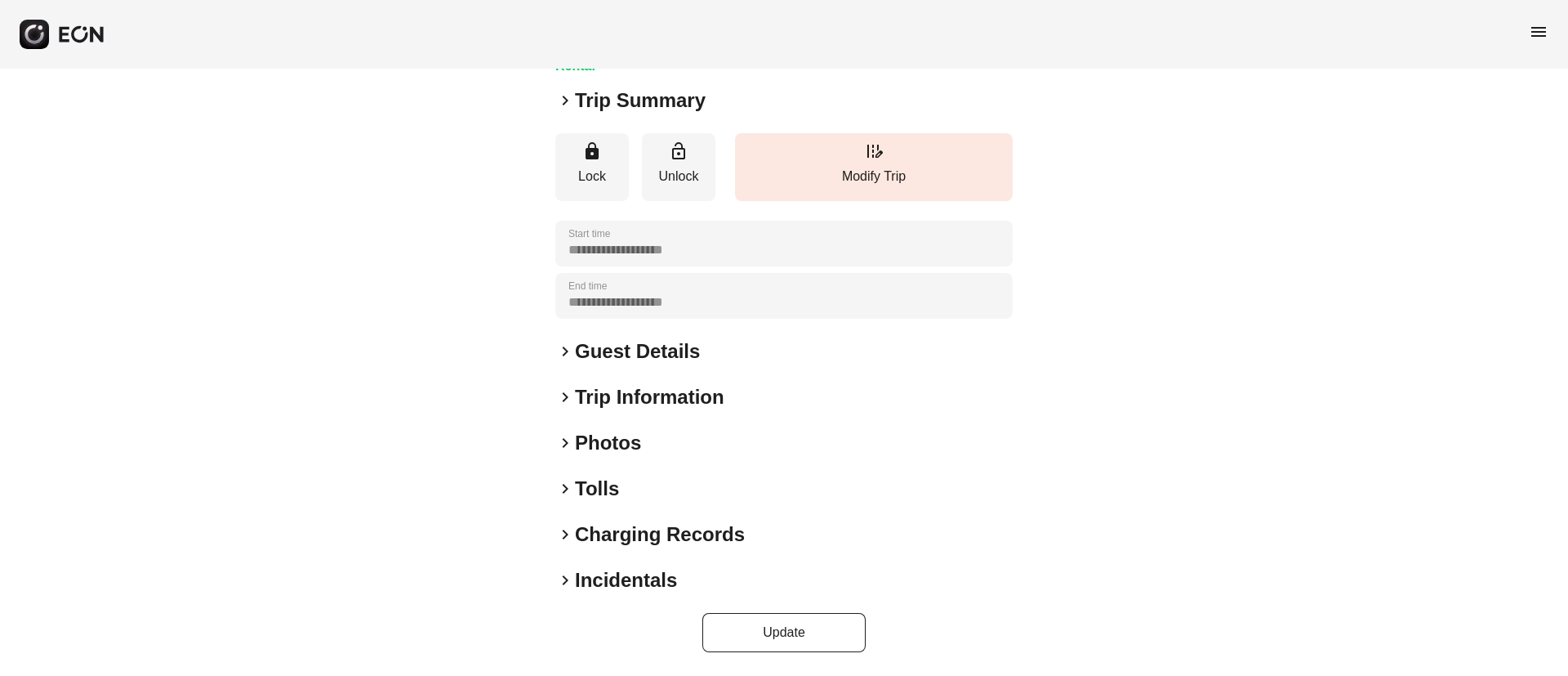
click at [721, 436] on div "keyboard_arrow_right Photos" at bounding box center [784, 442] width 457 height 26
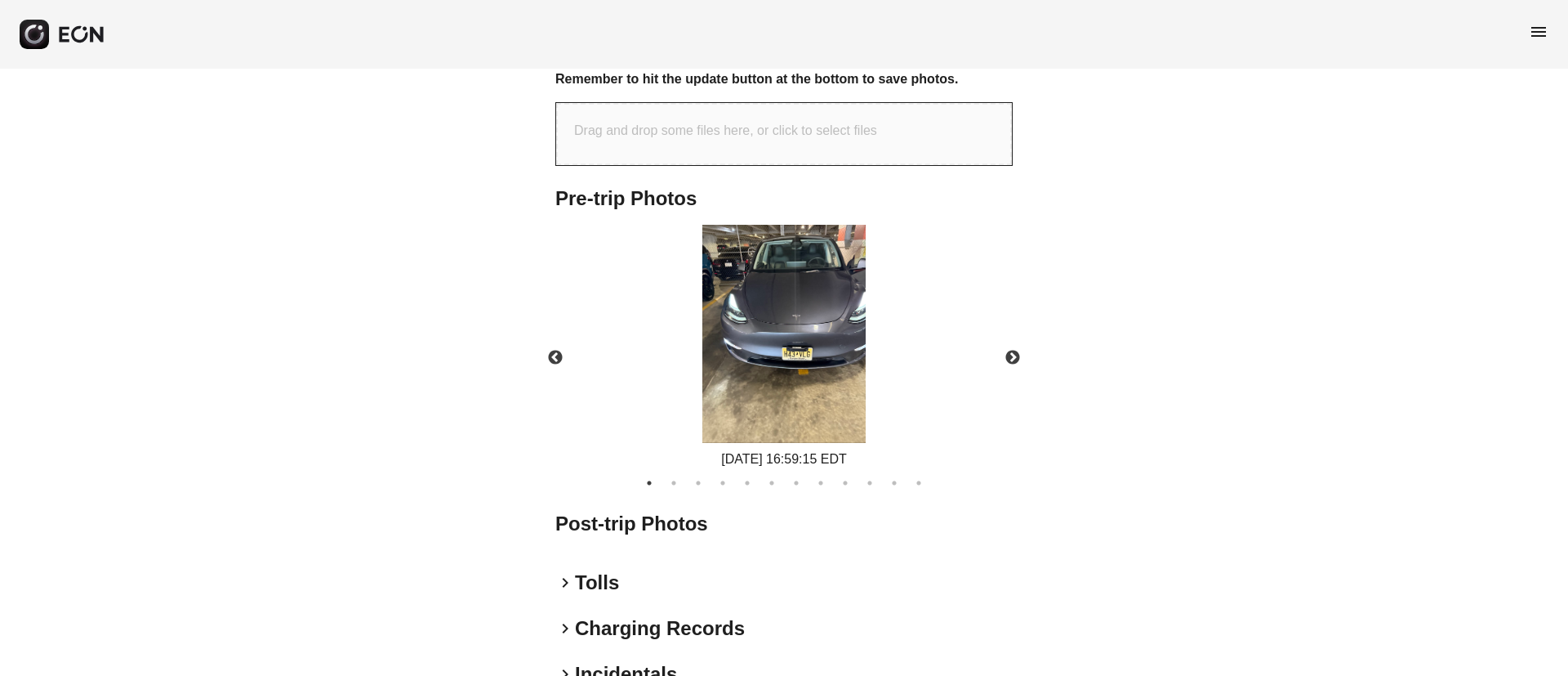
scroll to position [705, 0]
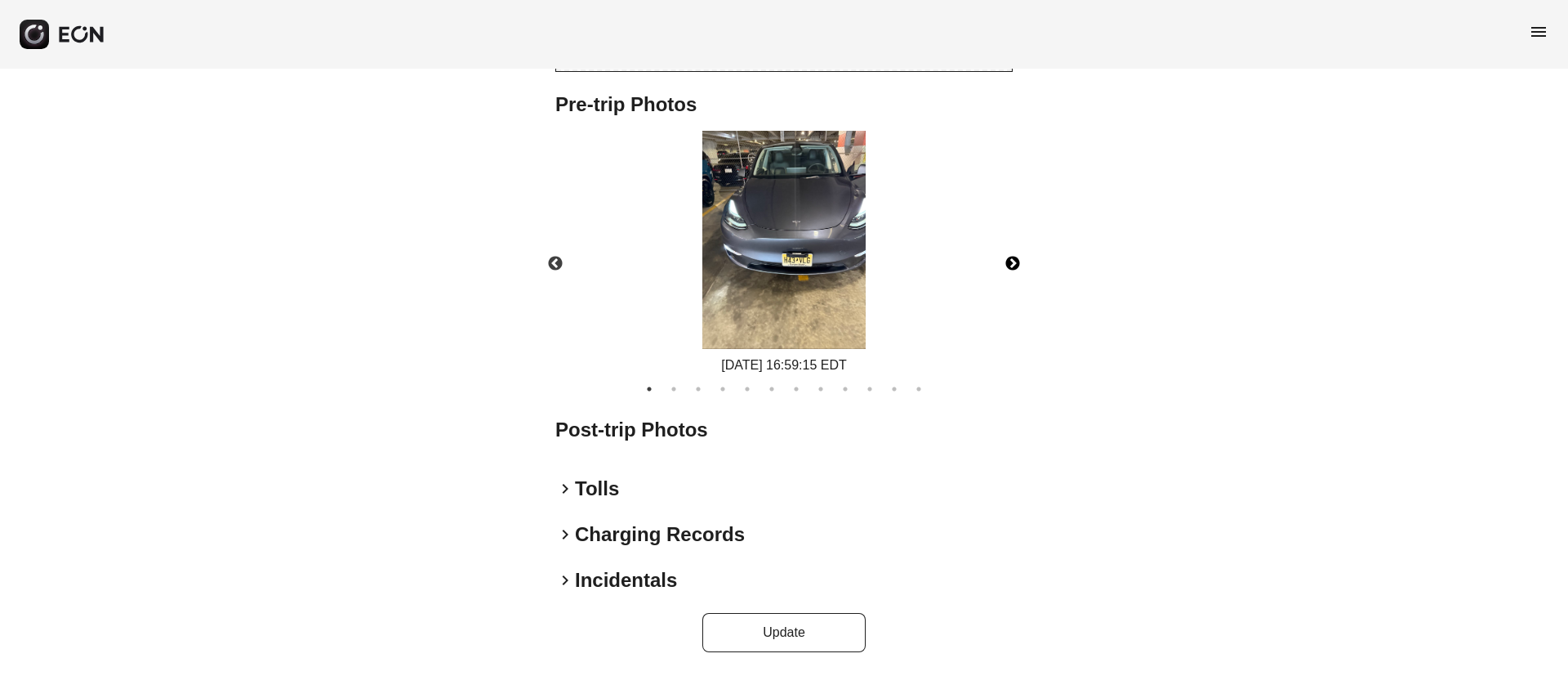
click at [1012, 260] on button "Next" at bounding box center [1013, 264] width 58 height 58
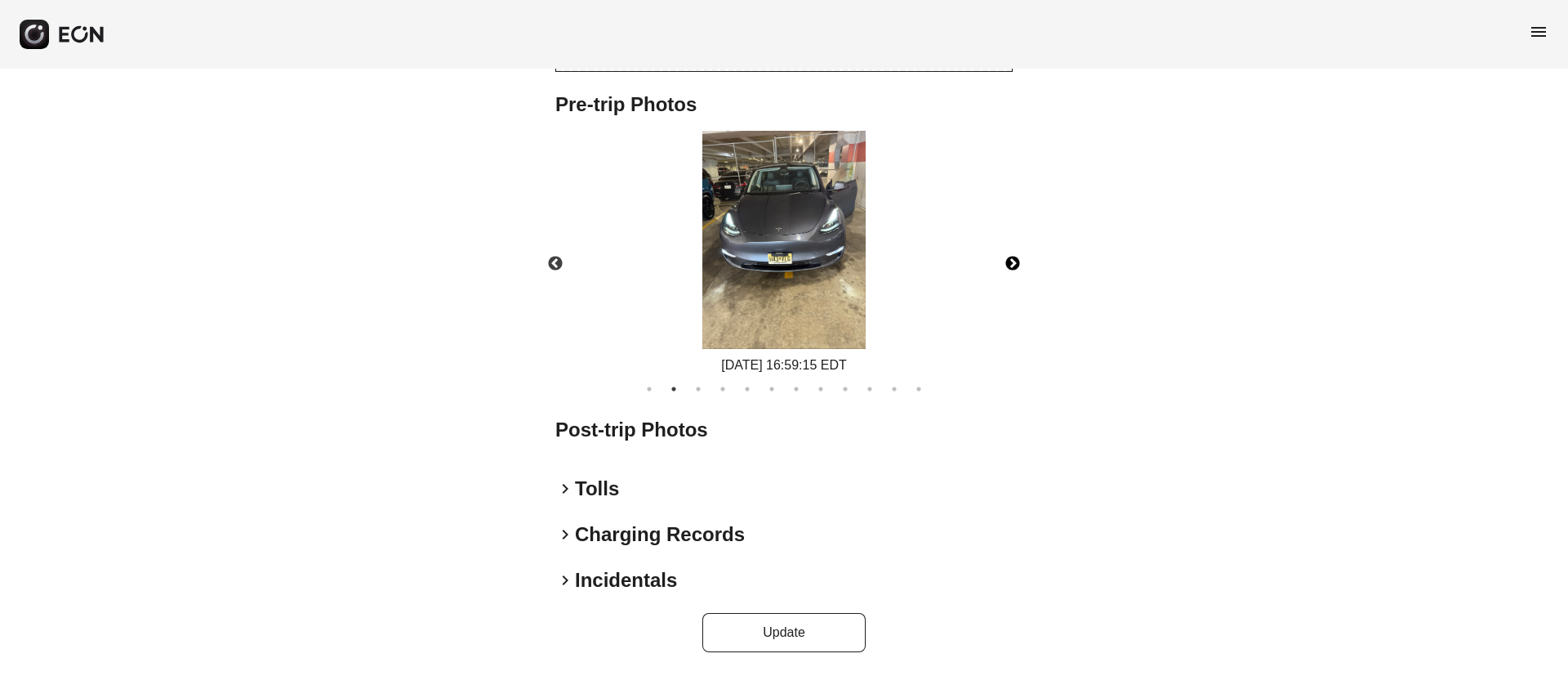
click at [791, 258] on img at bounding box center [784, 240] width 163 height 218
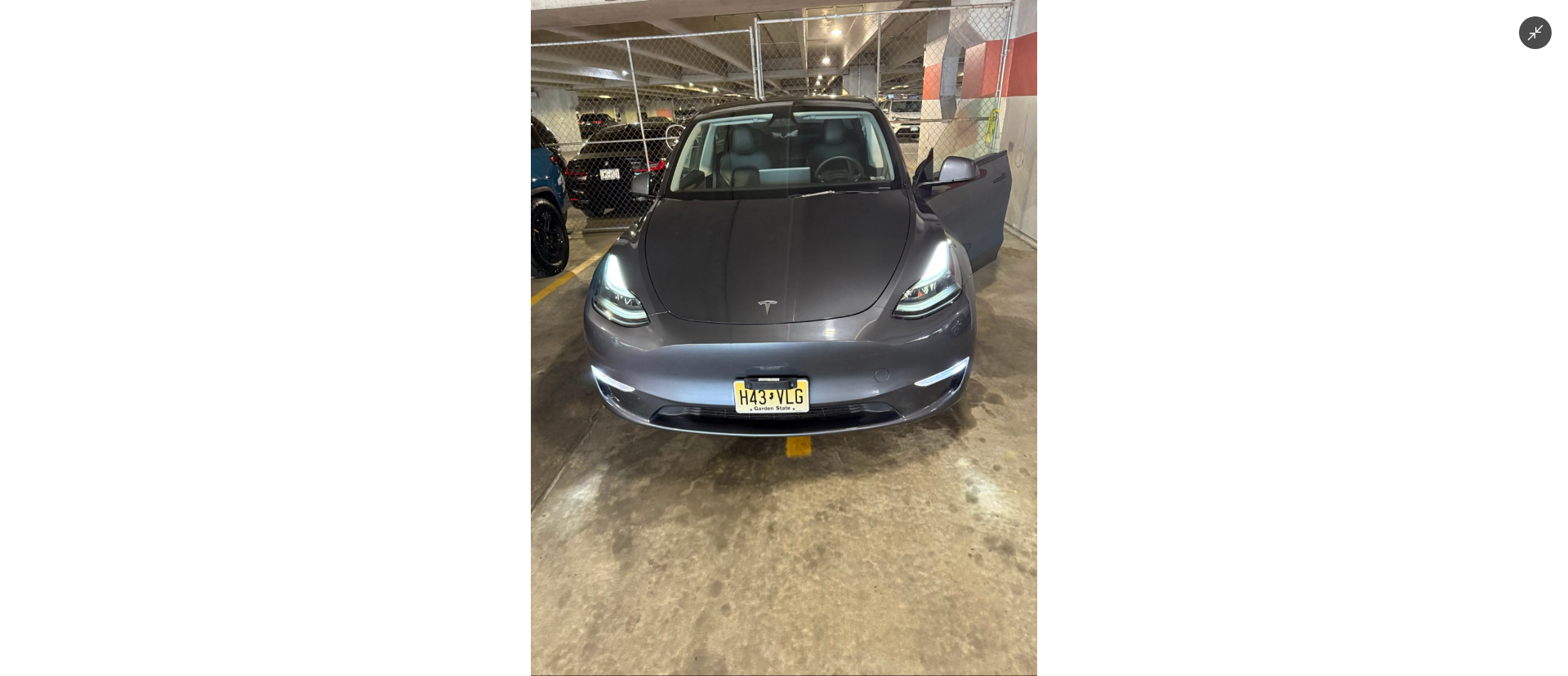
click at [791, 258] on img at bounding box center [783, 338] width 506 height 676
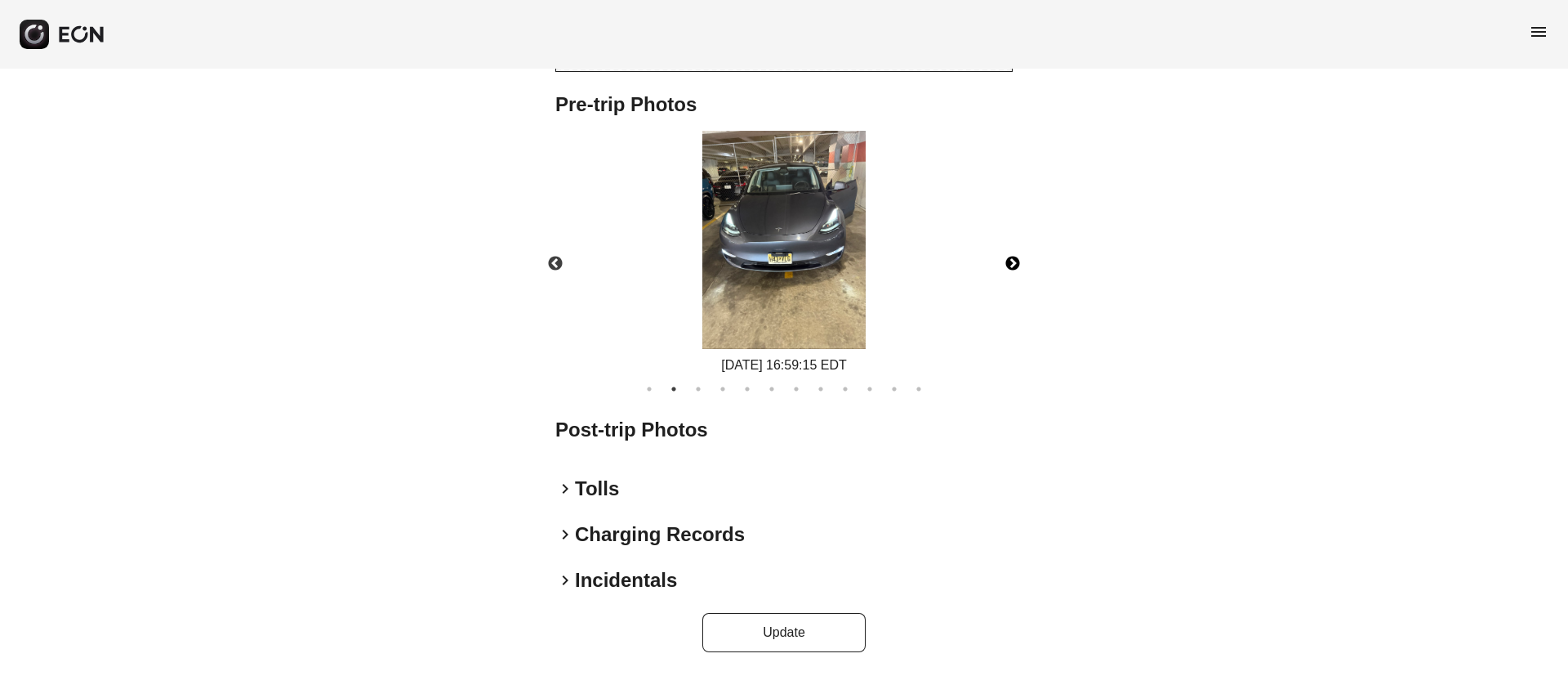
click at [1015, 265] on button "Next" at bounding box center [1013, 264] width 58 height 58
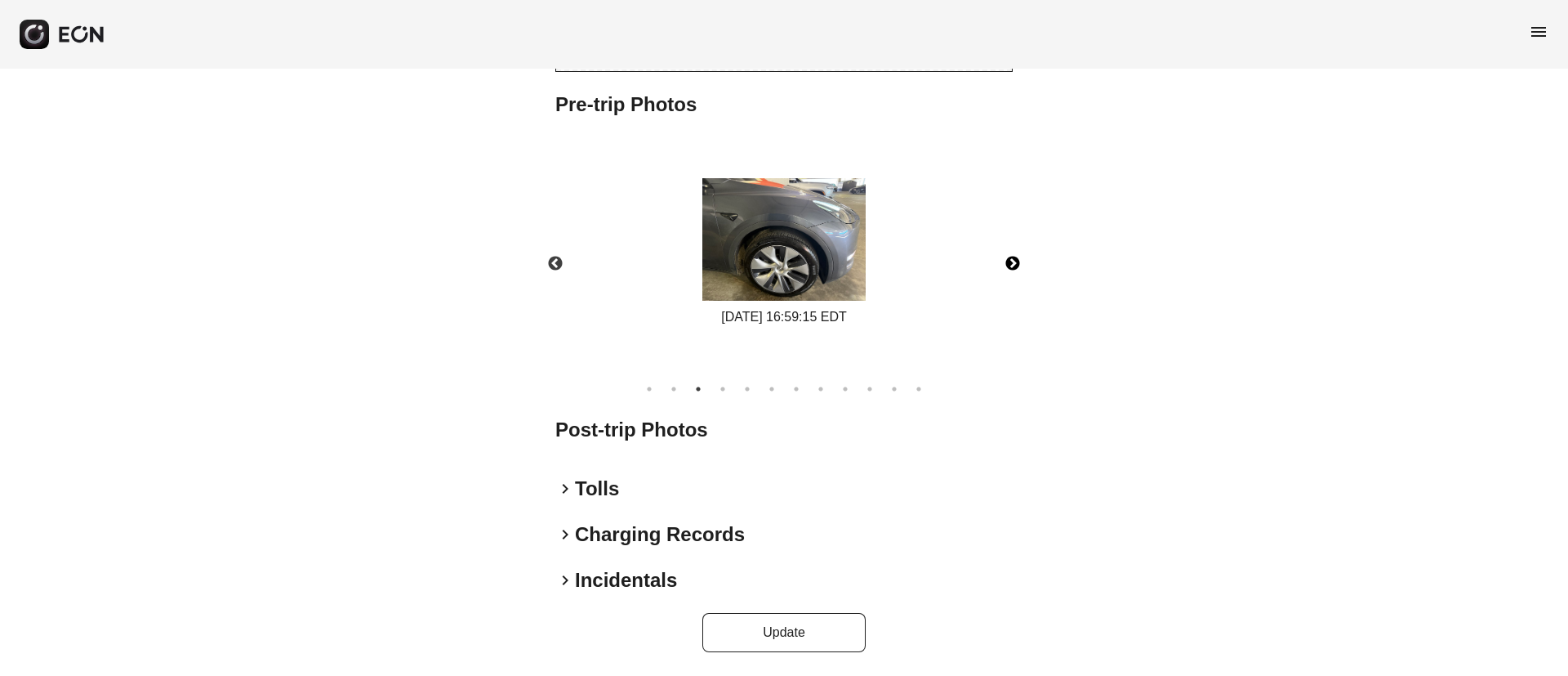
click at [1014, 265] on button "Next" at bounding box center [1013, 264] width 58 height 58
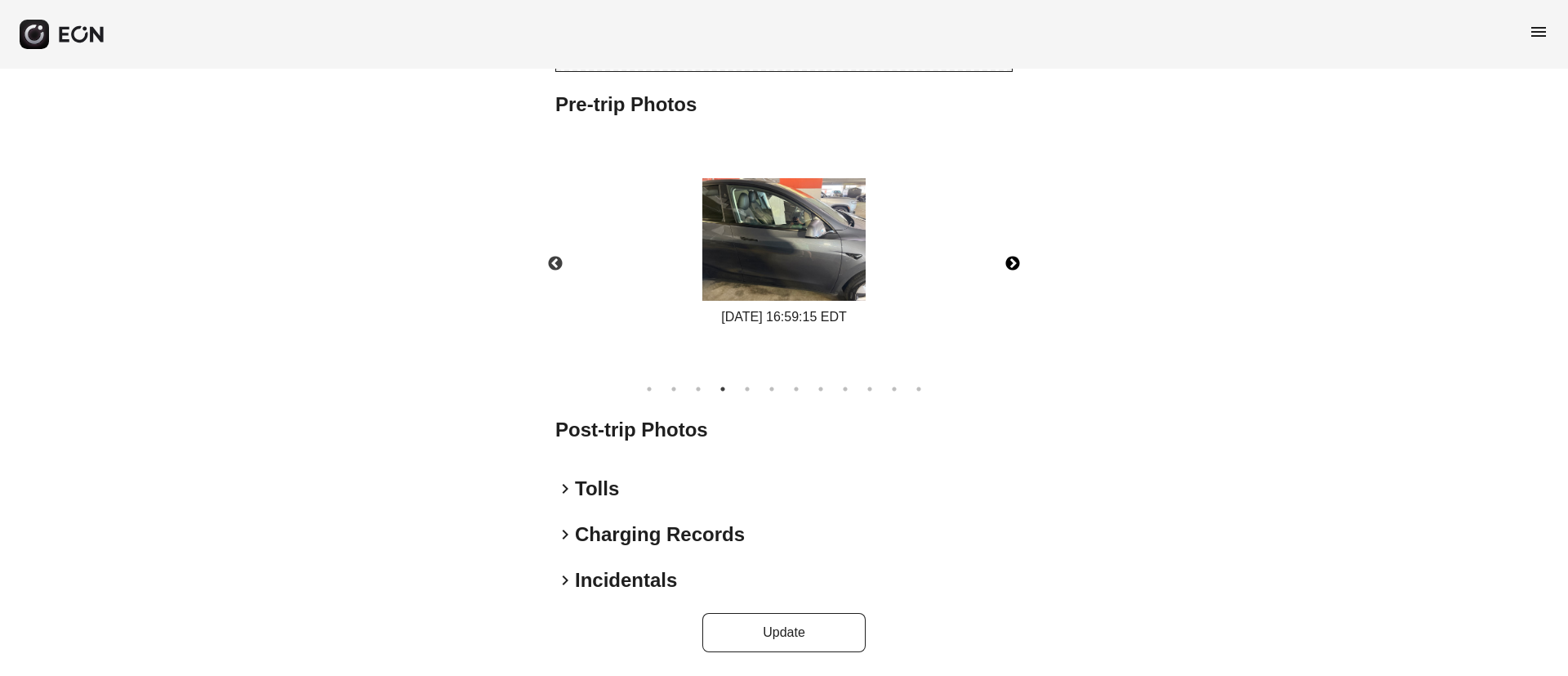
click at [830, 270] on img at bounding box center [784, 239] width 163 height 123
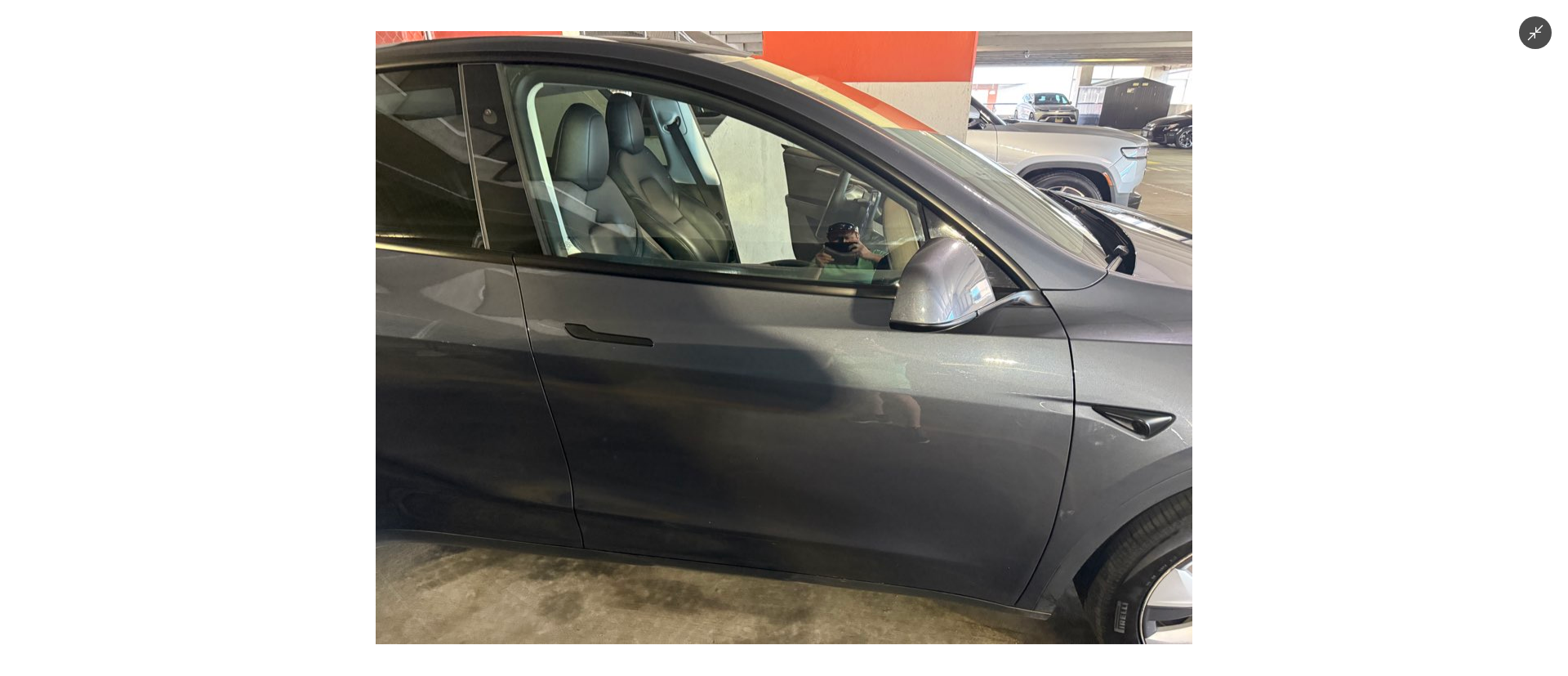
click at [830, 270] on img at bounding box center [783, 337] width 817 height 613
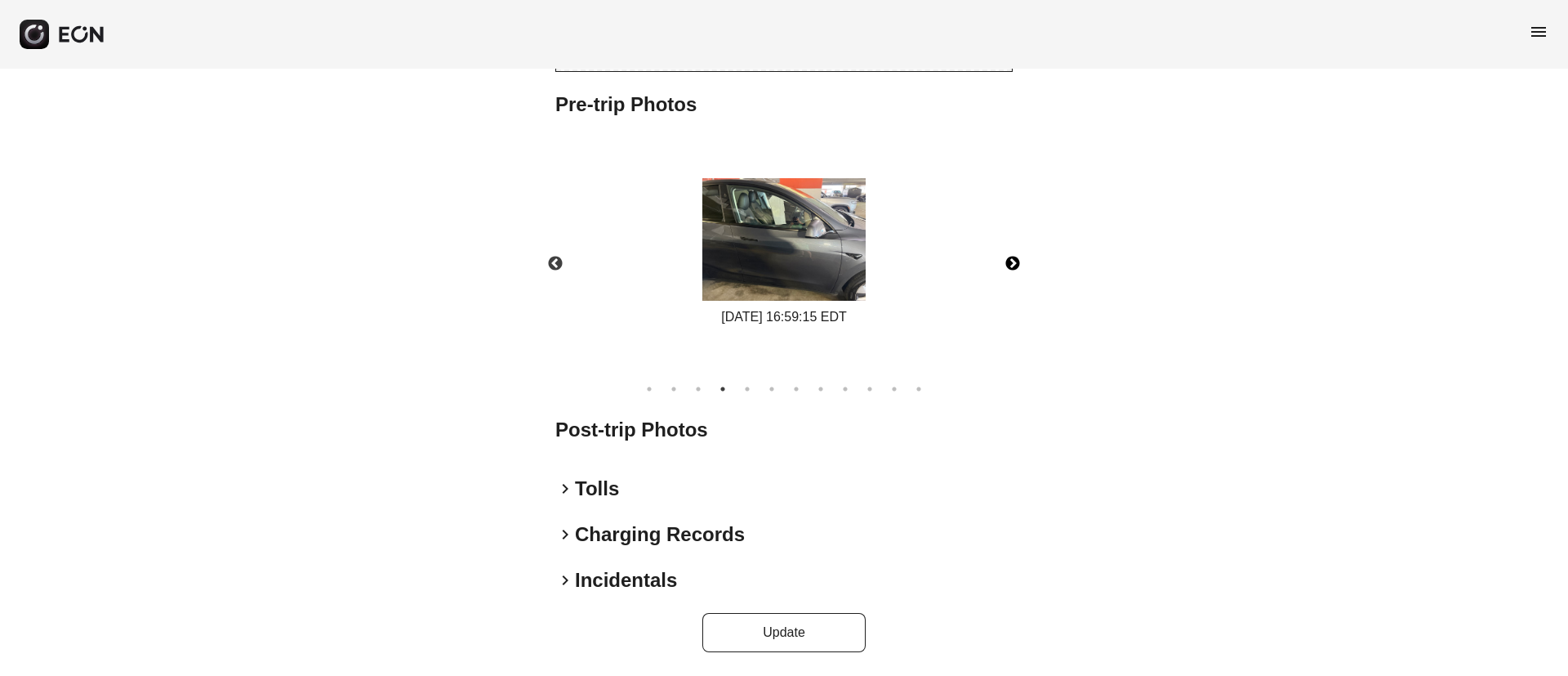
click at [1015, 264] on button "Next" at bounding box center [1013, 264] width 58 height 58
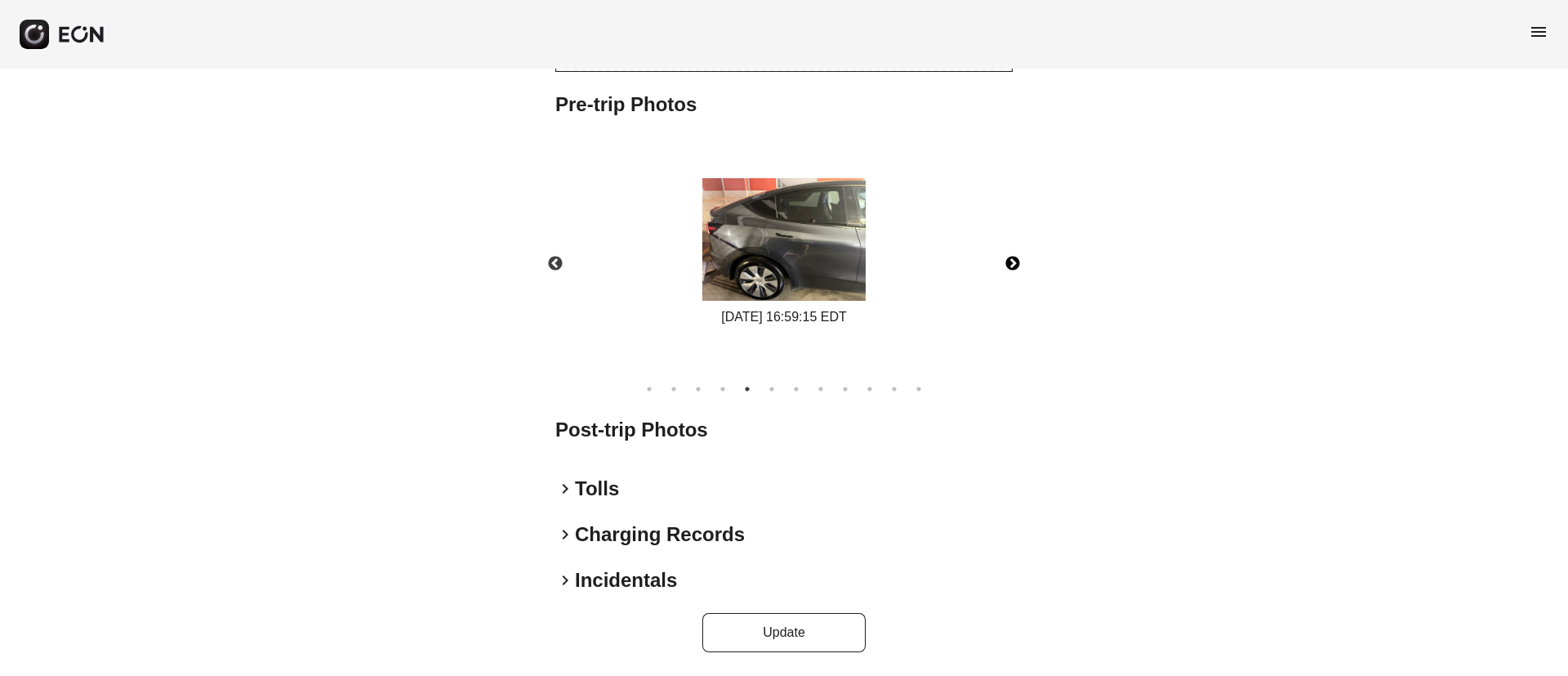
click at [1015, 264] on button "Next" at bounding box center [1013, 264] width 58 height 58
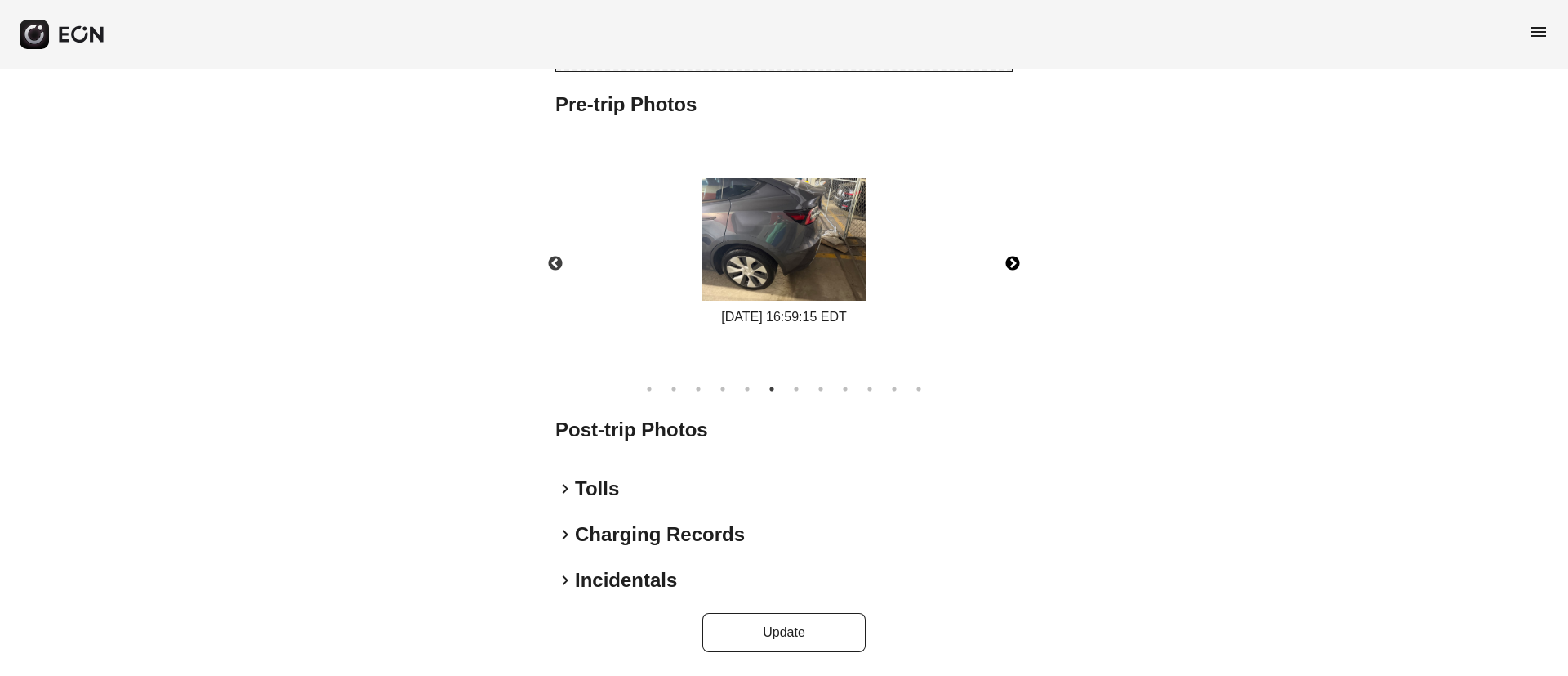
click at [1015, 264] on button "Next" at bounding box center [1013, 264] width 58 height 58
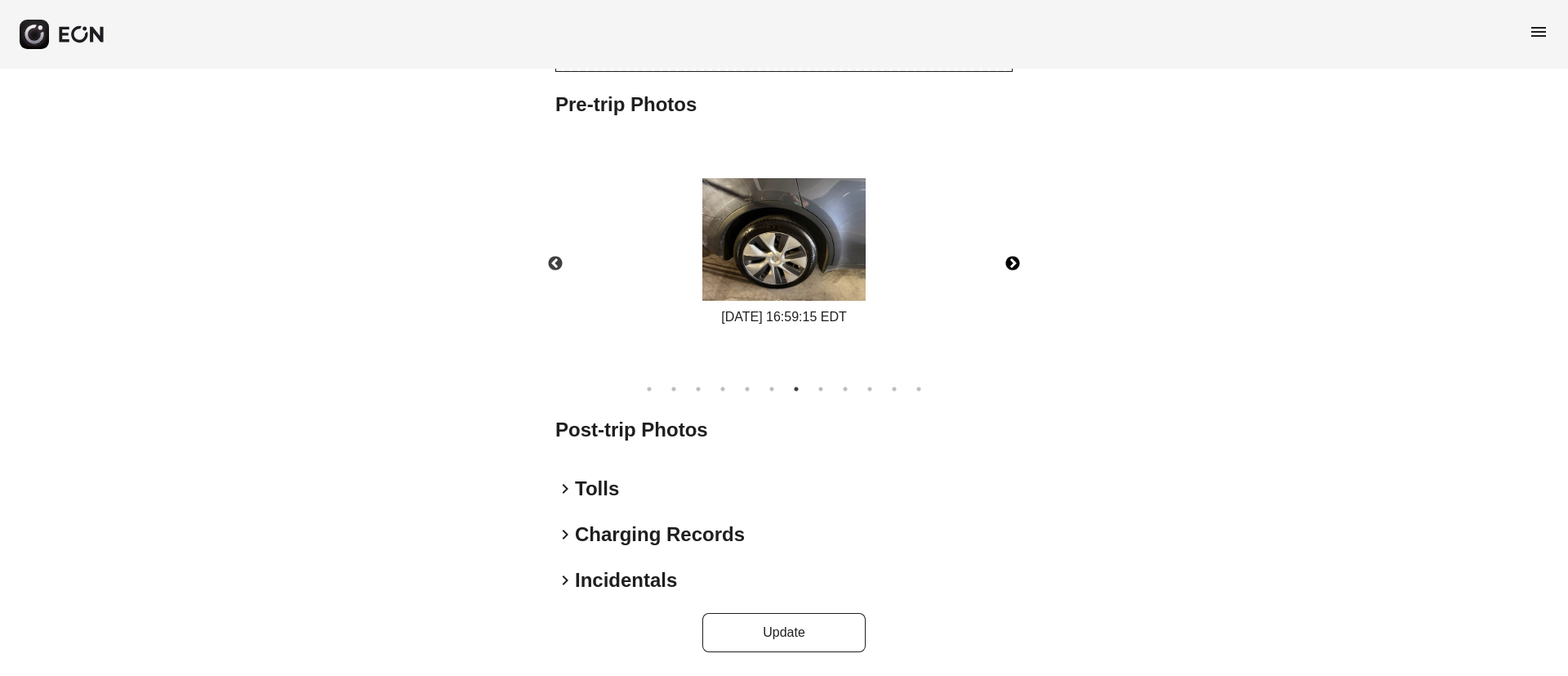
click at [1008, 262] on button "Next" at bounding box center [1013, 264] width 58 height 58
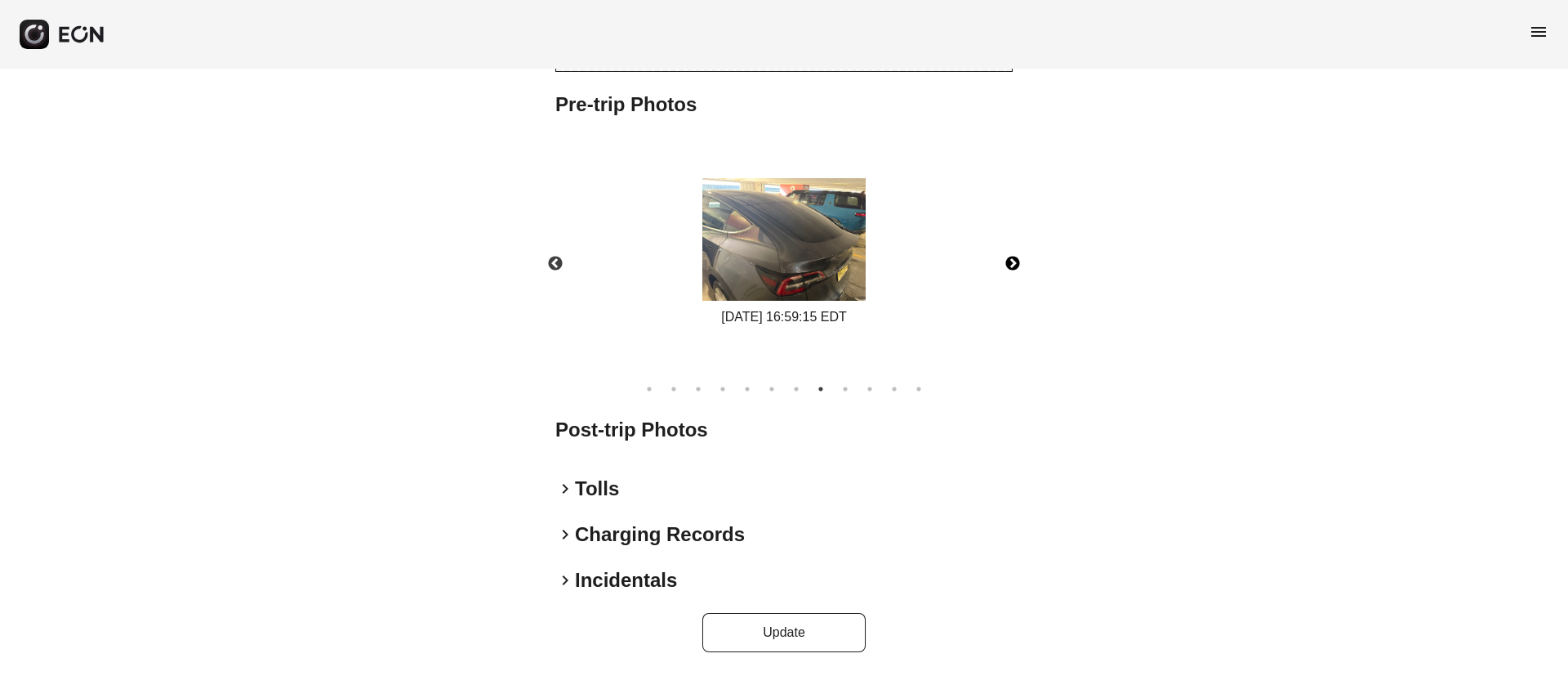
click at [1013, 259] on button "Next" at bounding box center [1013, 264] width 58 height 58
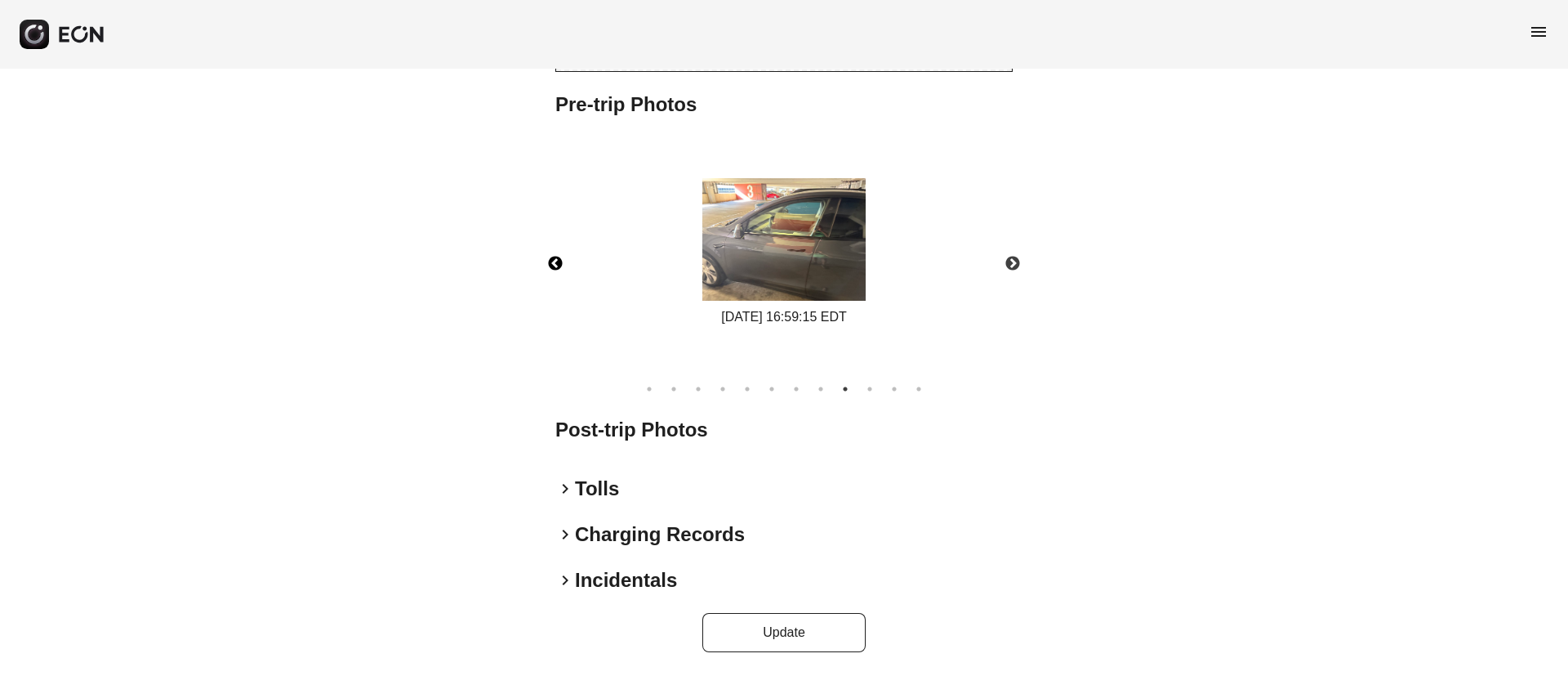
click at [555, 260] on button "Previous" at bounding box center [555, 264] width 58 height 58
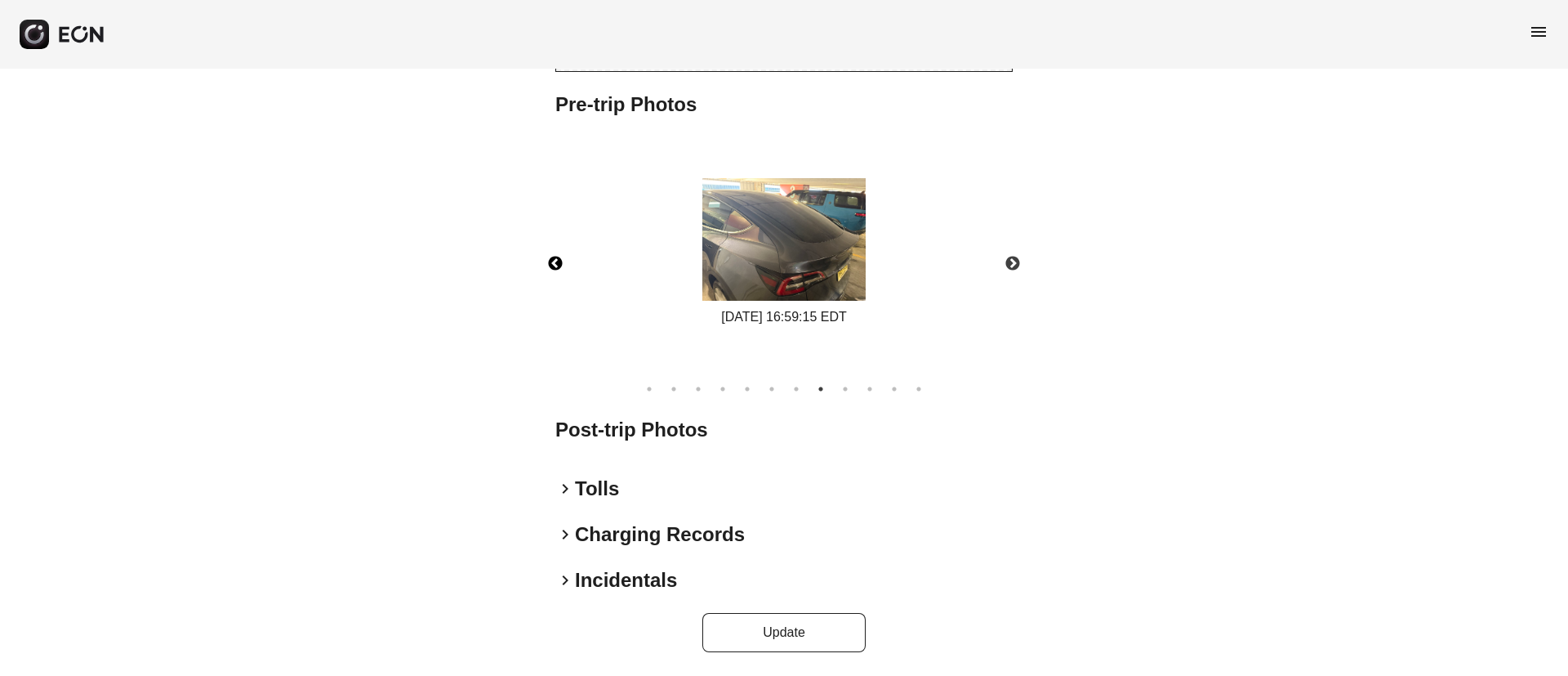
click at [821, 260] on img at bounding box center [784, 239] width 163 height 123
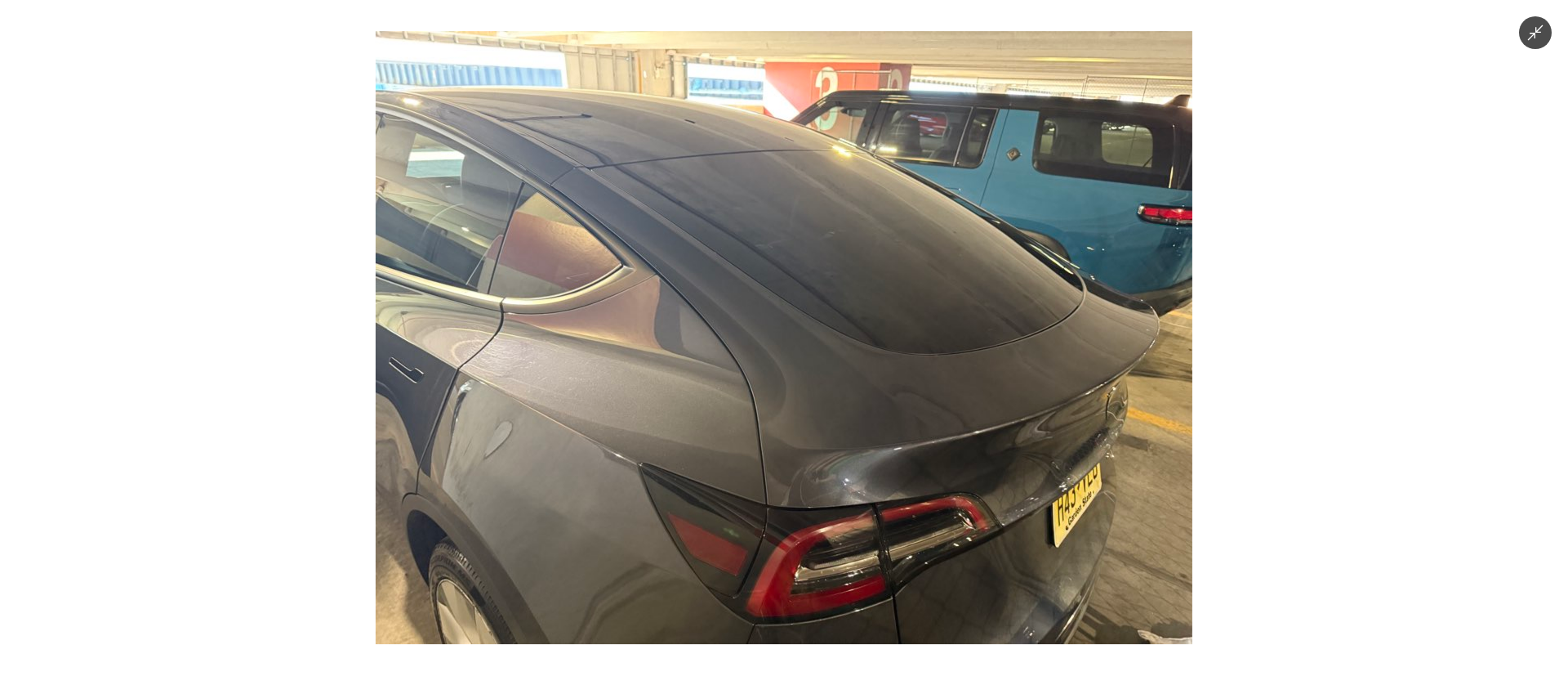
click at [822, 260] on img at bounding box center [783, 337] width 817 height 613
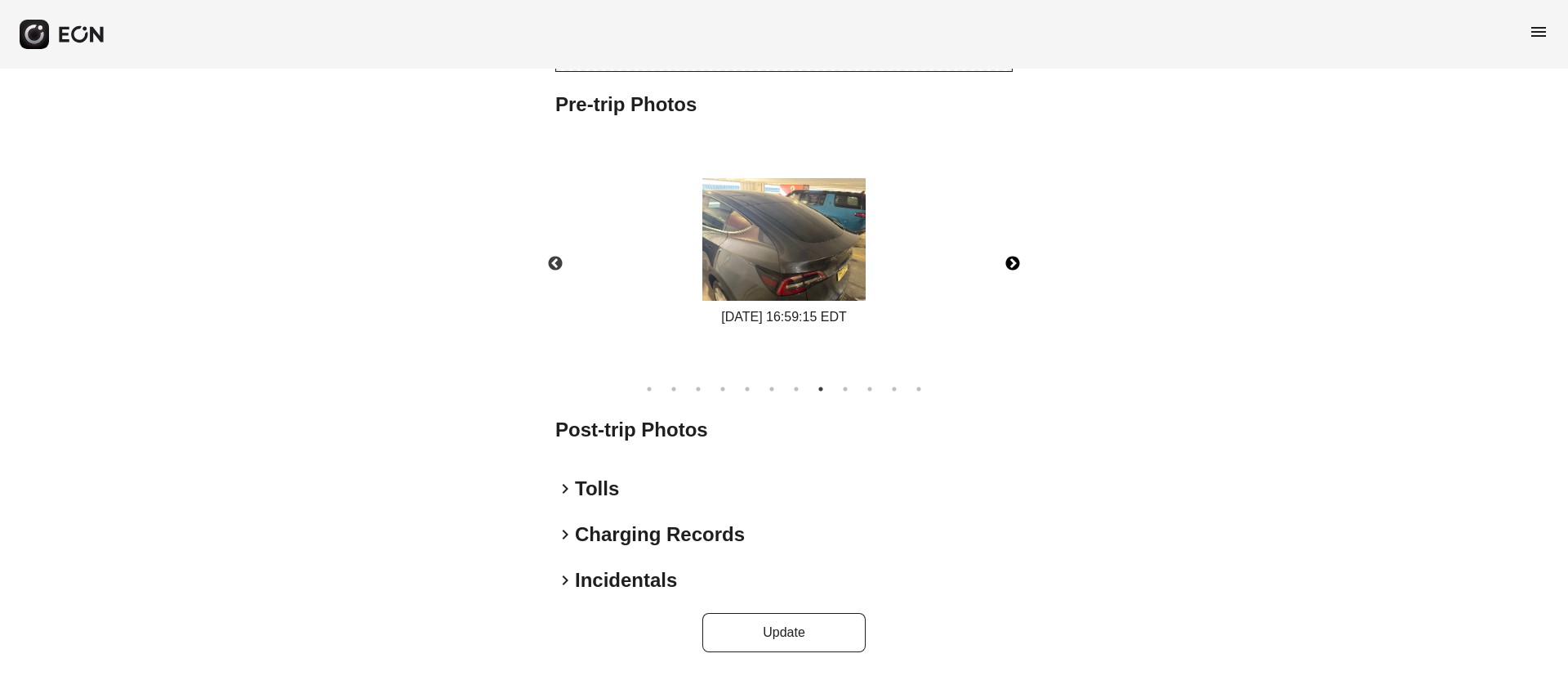
click at [1004, 260] on button "Next" at bounding box center [1013, 264] width 58 height 58
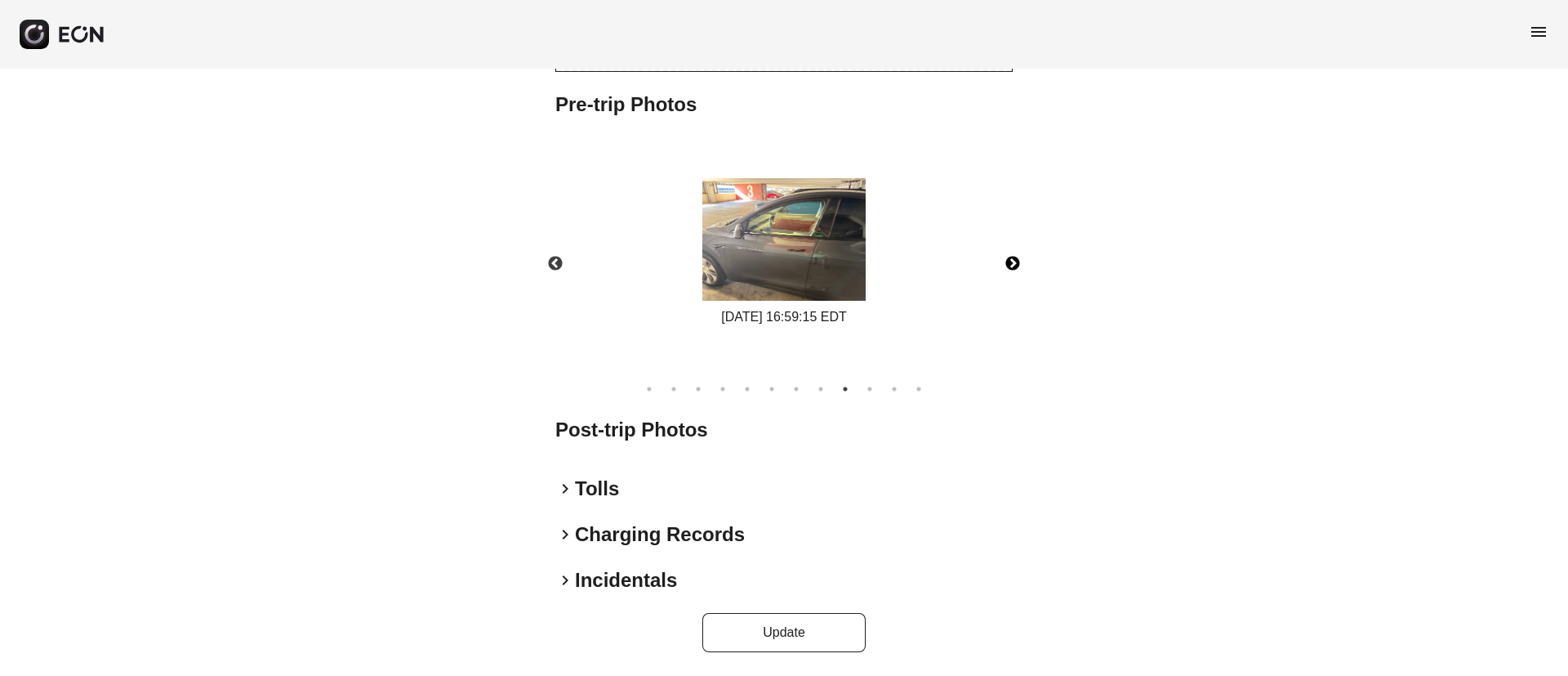
click at [1007, 267] on button "Next" at bounding box center [1013, 264] width 58 height 58
click at [1008, 267] on button "Next" at bounding box center [1013, 264] width 58 height 58
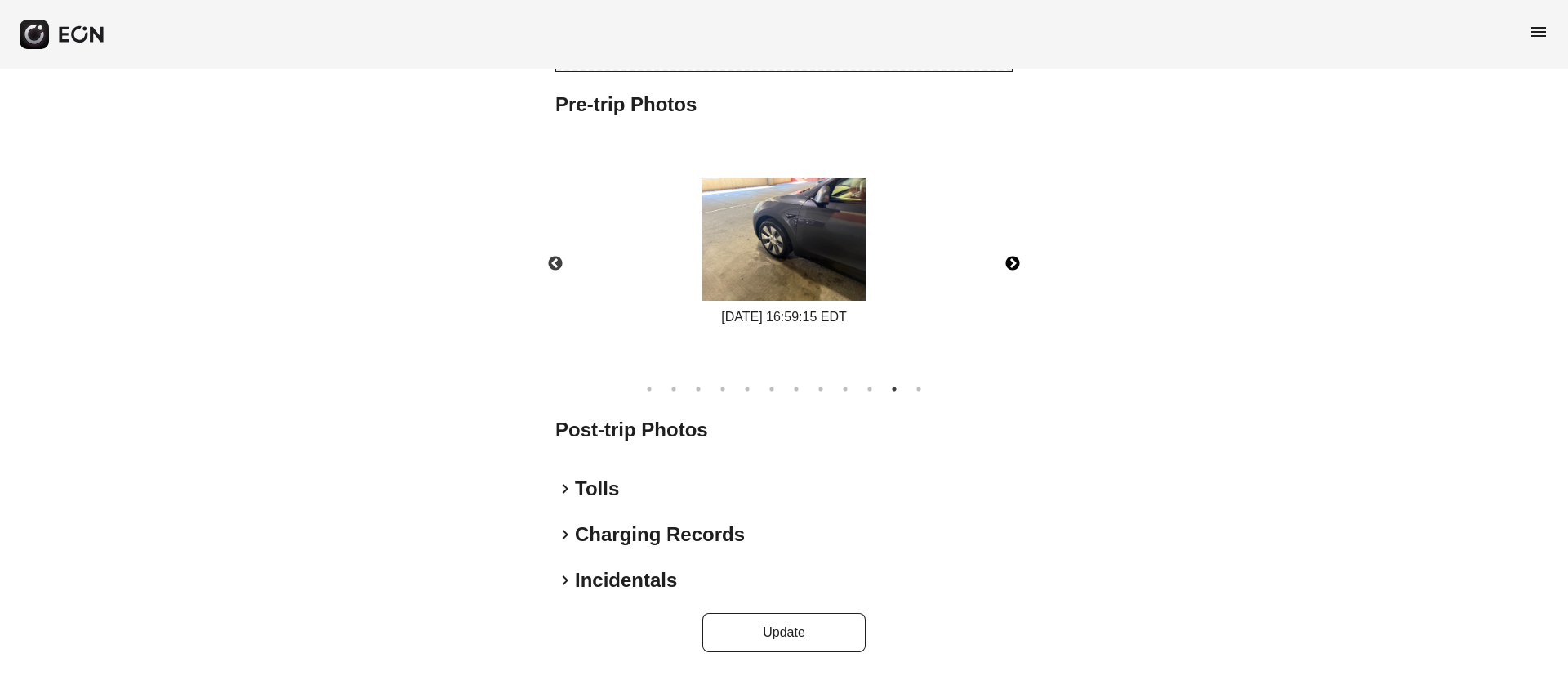
click at [1008, 267] on button "Next" at bounding box center [1013, 264] width 58 height 58
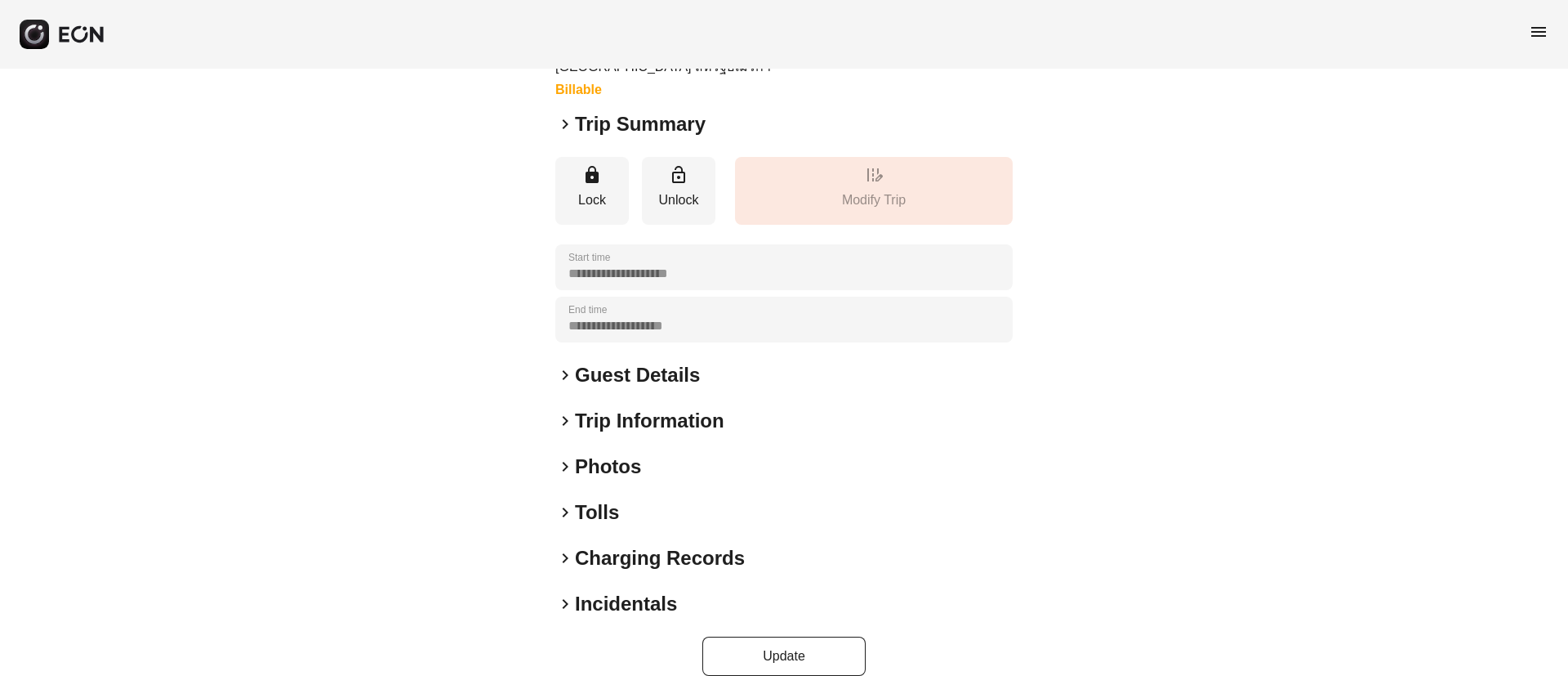
scroll to position [205, 0]
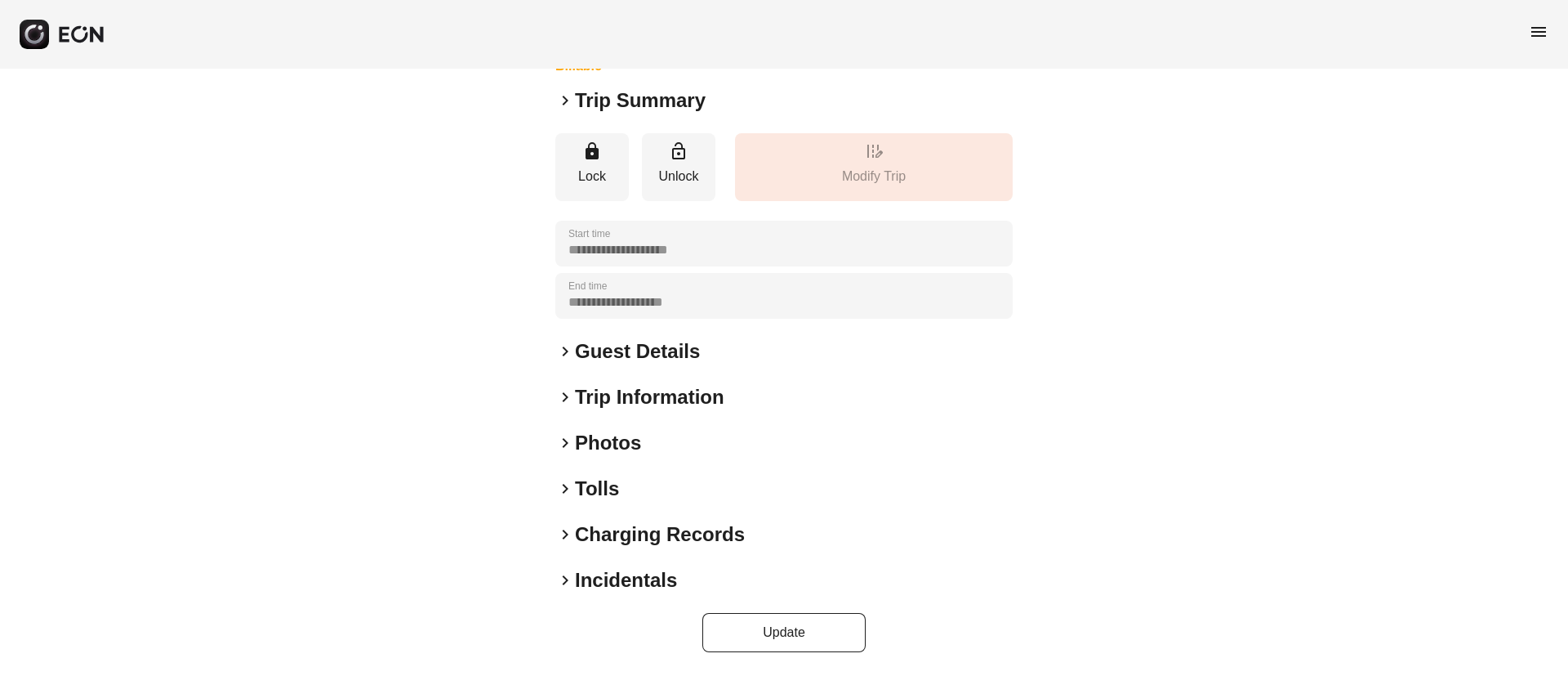
click at [628, 586] on h2 "Incidentals" at bounding box center [626, 579] width 102 height 26
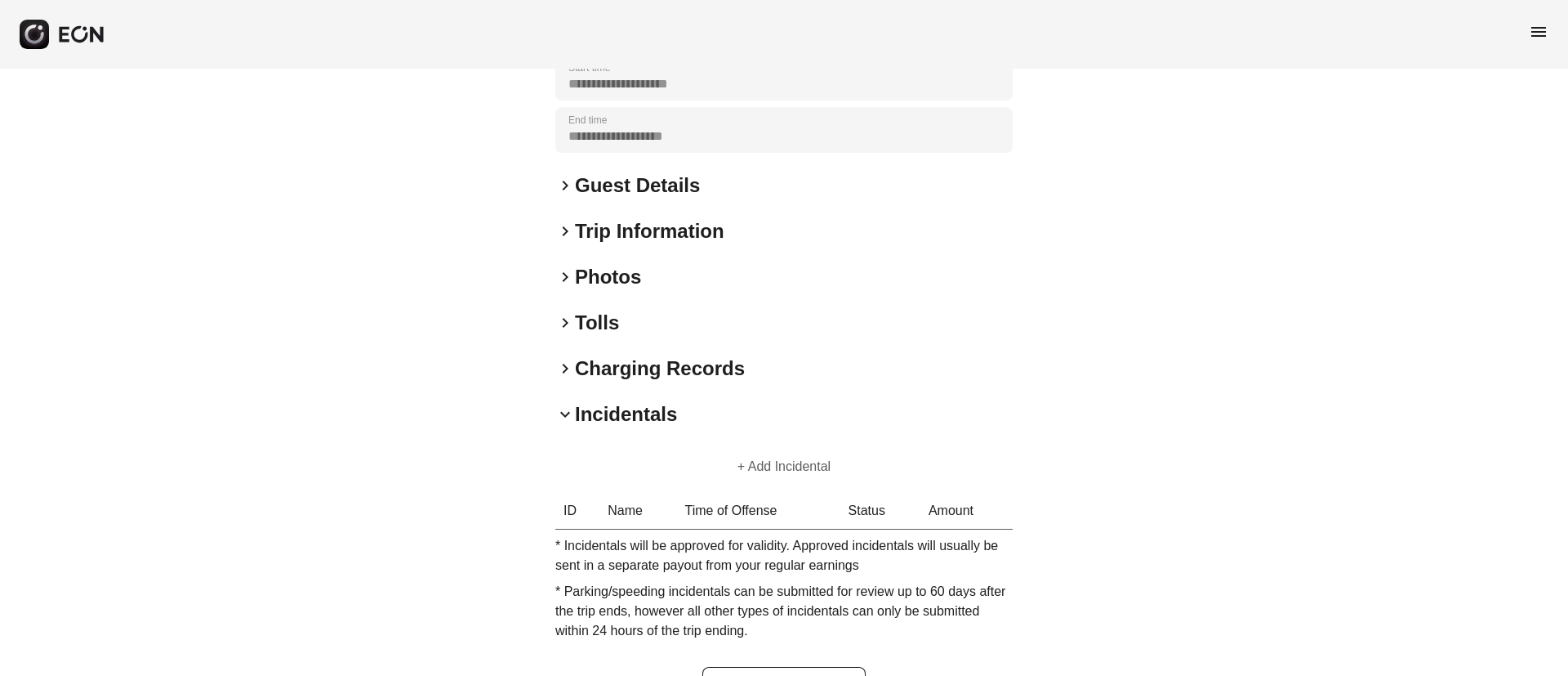
scroll to position [425, 0]
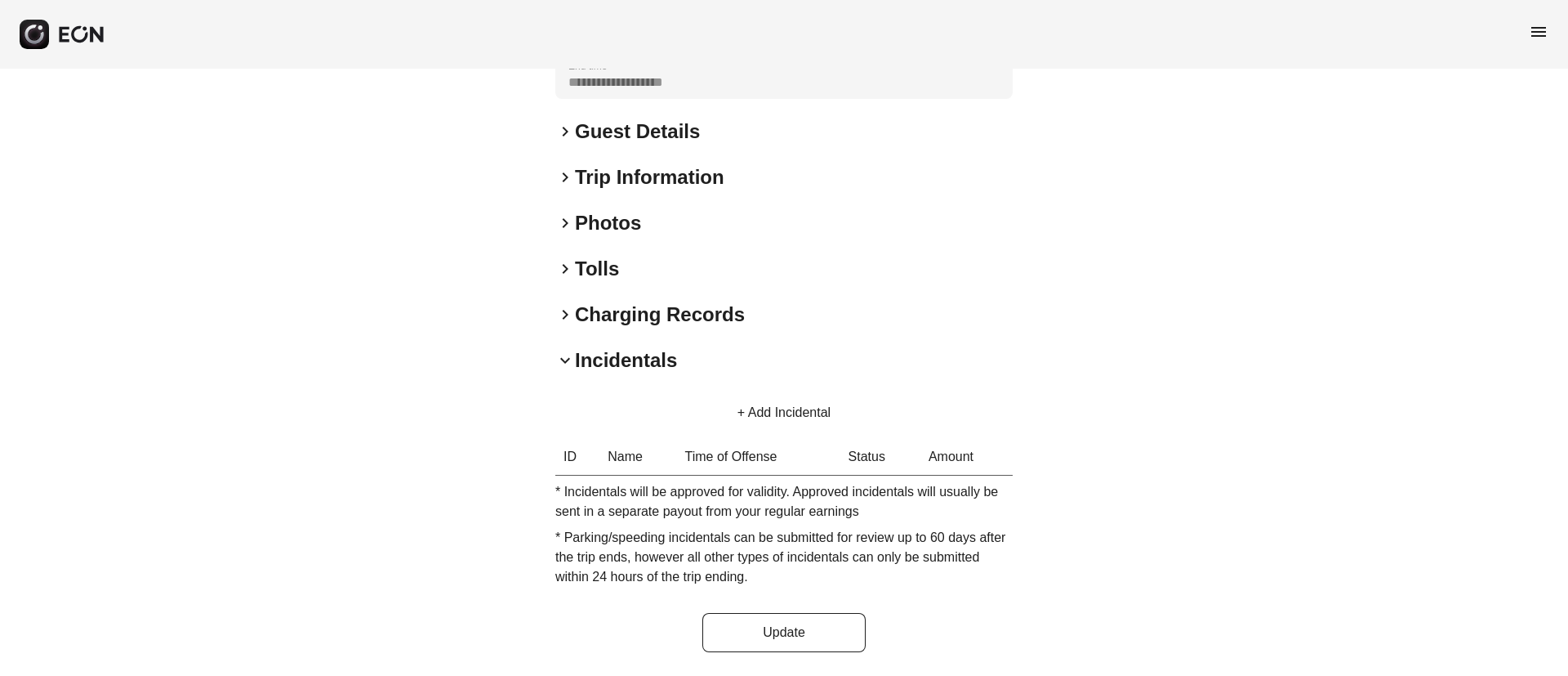
click at [798, 418] on button "+ Add Incidental" at bounding box center [783, 412] width 133 height 39
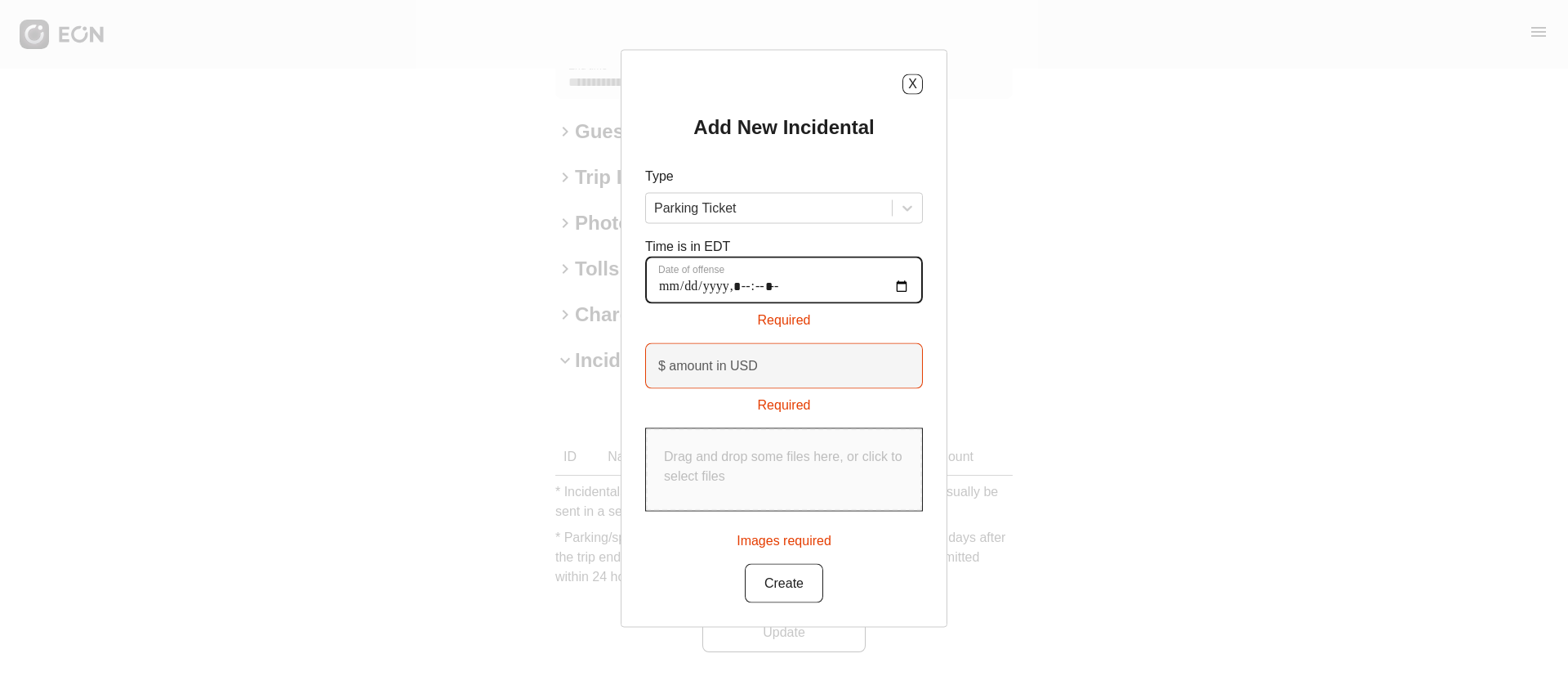
click at [904, 285] on offense "Date of offense" at bounding box center [783, 279] width 278 height 48
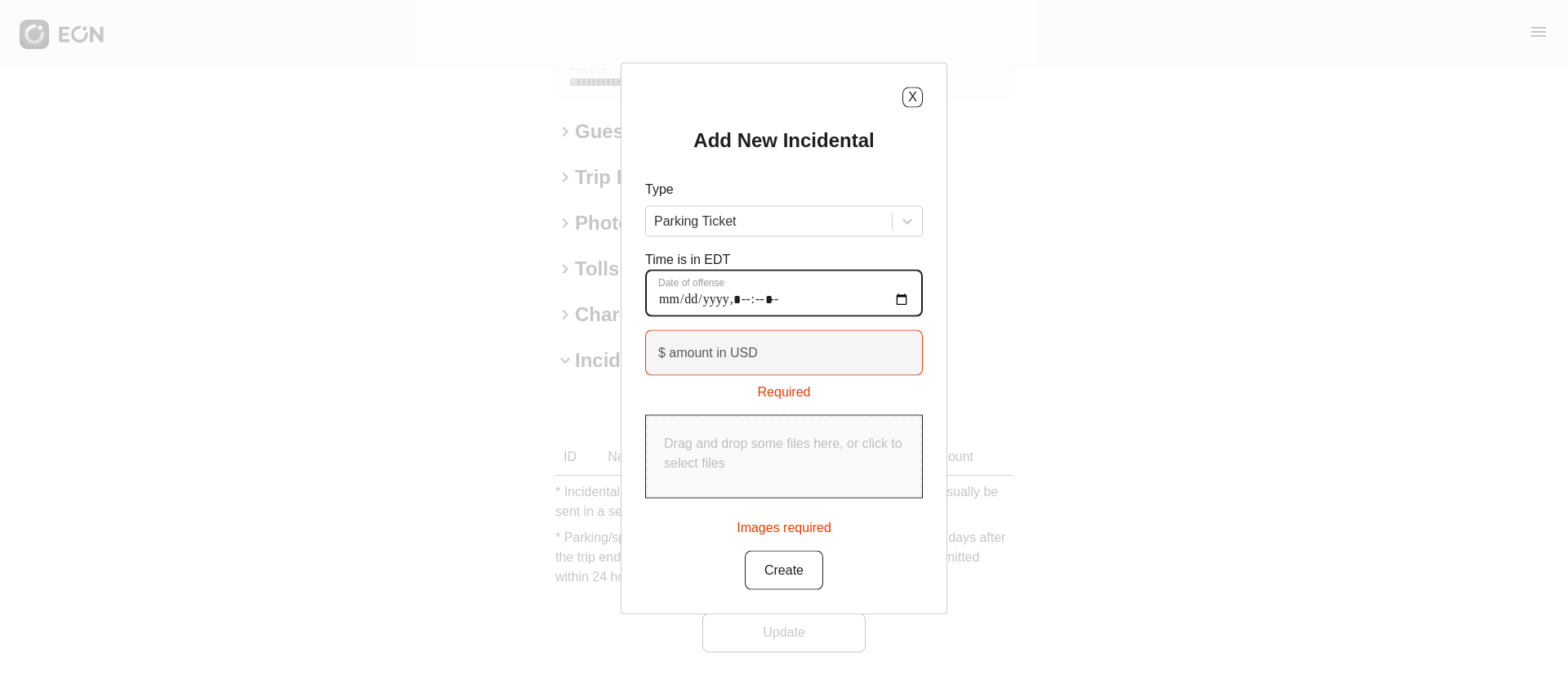
click at [902, 300] on offense "Date of offense" at bounding box center [783, 292] width 278 height 48
type offense "**********"
click at [834, 260] on div "Time is in EDT Date of offense" at bounding box center [783, 283] width 278 height 67
click at [786, 357] on USD "$ amount in USD" at bounding box center [783, 352] width 278 height 46
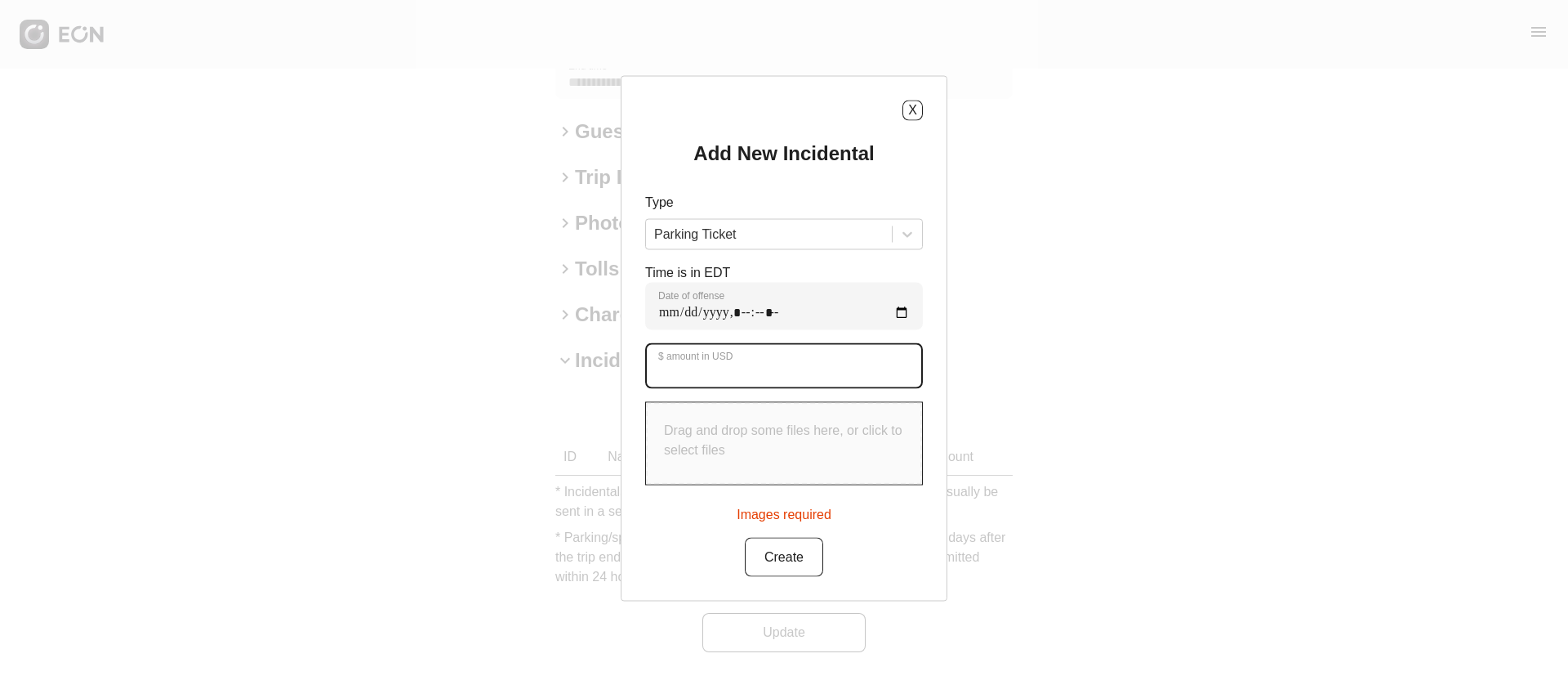
type USD "**"
click at [736, 452] on p "Drag and drop some files here, or click to select files" at bounding box center [784, 439] width 240 height 39
type input "**********"
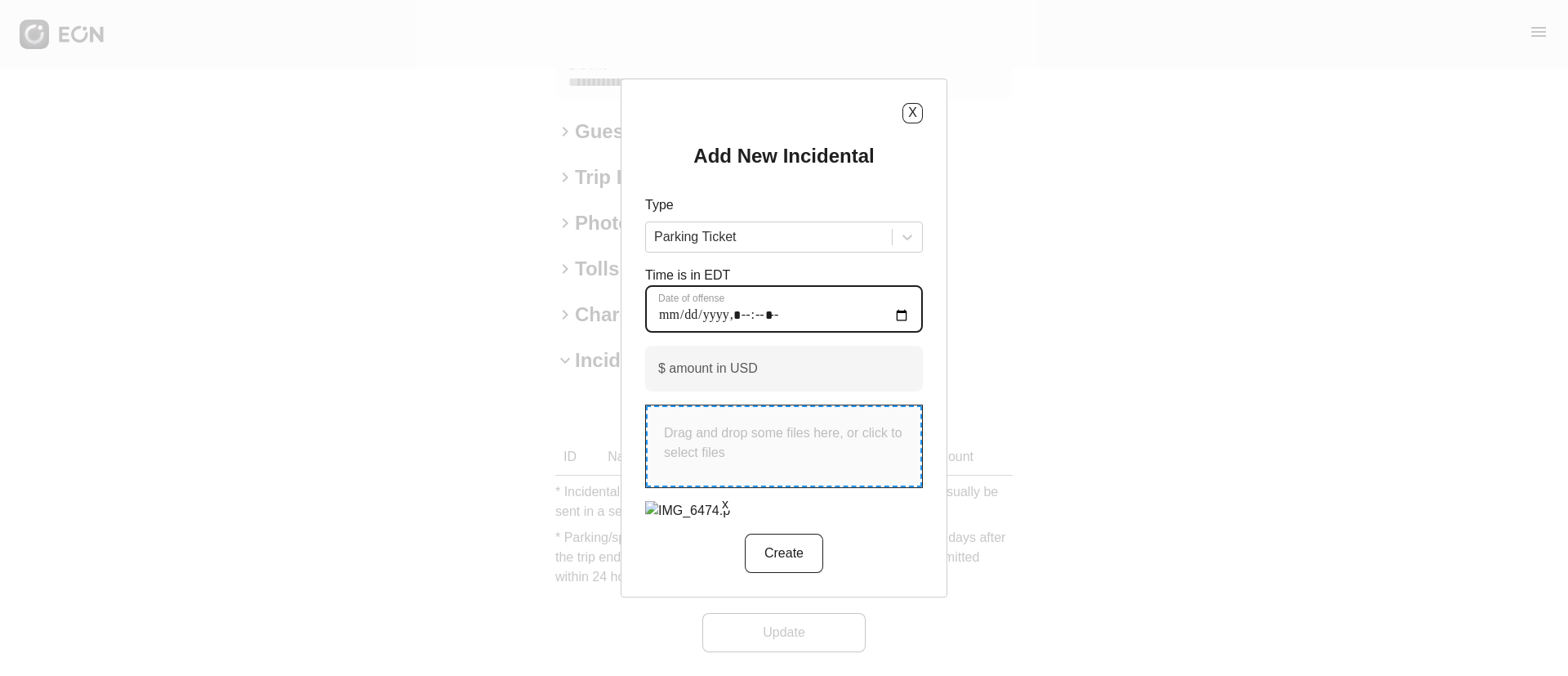
click at [896, 285] on offense "Date of offense" at bounding box center [783, 309] width 278 height 48
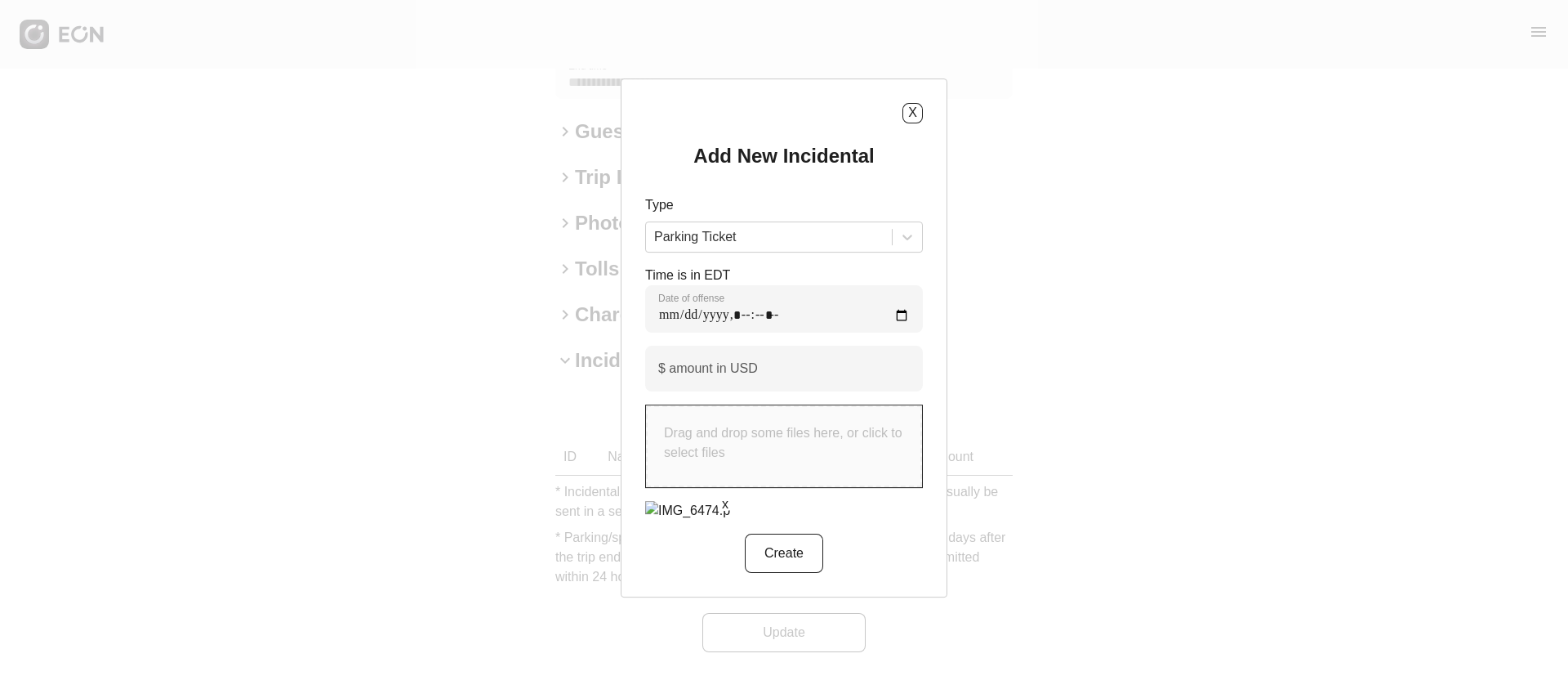
type offense "**********"
click at [819, 265] on div "Time is in EDT Date of offense" at bounding box center [783, 299] width 278 height 67
click at [769, 346] on USD "**" at bounding box center [783, 368] width 278 height 46
click at [747, 522] on div "x" at bounding box center [783, 511] width 278 height 20
click at [781, 573] on button "Create" at bounding box center [784, 552] width 78 height 39
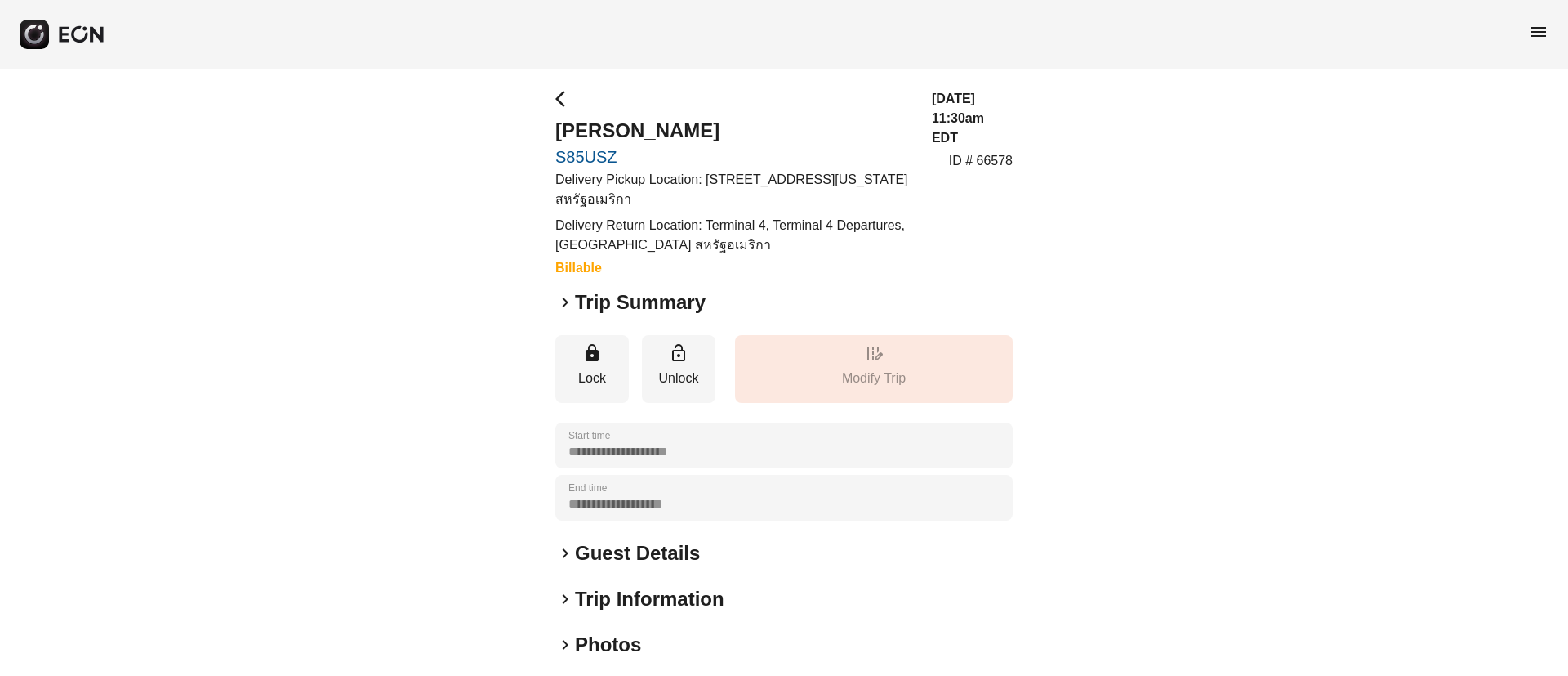
scroll to position [0, 0]
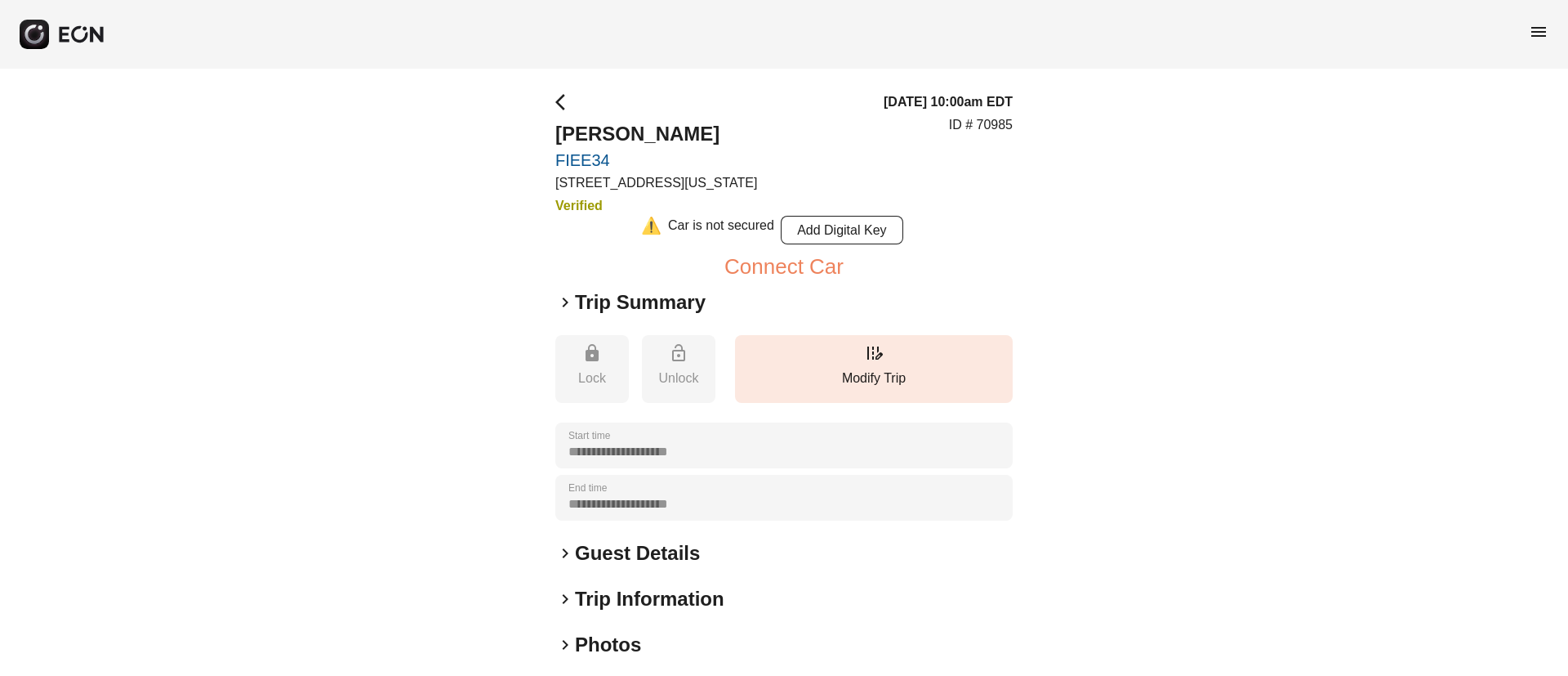
drag, startPoint x: 551, startPoint y: 129, endPoint x: 764, endPoint y: 129, distance: 213.0
click at [764, 129] on div "**********" at bounding box center [784, 472] width 1568 height 809
copy h2 "[PERSON_NAME]"
drag, startPoint x: 973, startPoint y: 123, endPoint x: 1043, endPoint y: 124, distance: 70.0
click at [1043, 124] on div "**********" at bounding box center [784, 472] width 1568 height 809
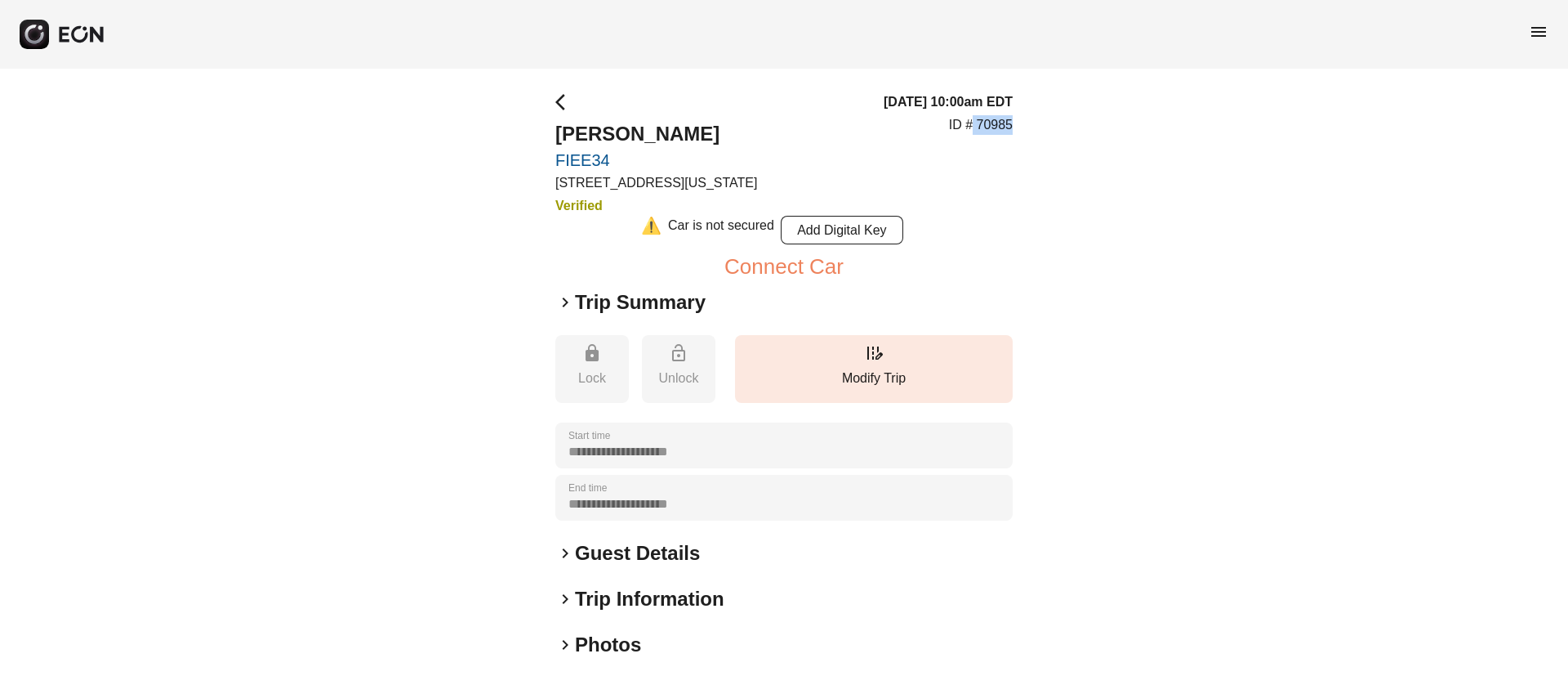
copy p "70985"
drag, startPoint x: 552, startPoint y: 131, endPoint x: 753, endPoint y: 130, distance: 201.0
click at [753, 130] on div "**********" at bounding box center [784, 472] width 1568 height 809
copy h2 "[PERSON_NAME]"
drag, startPoint x: 976, startPoint y: 121, endPoint x: 1057, endPoint y: 122, distance: 81.0
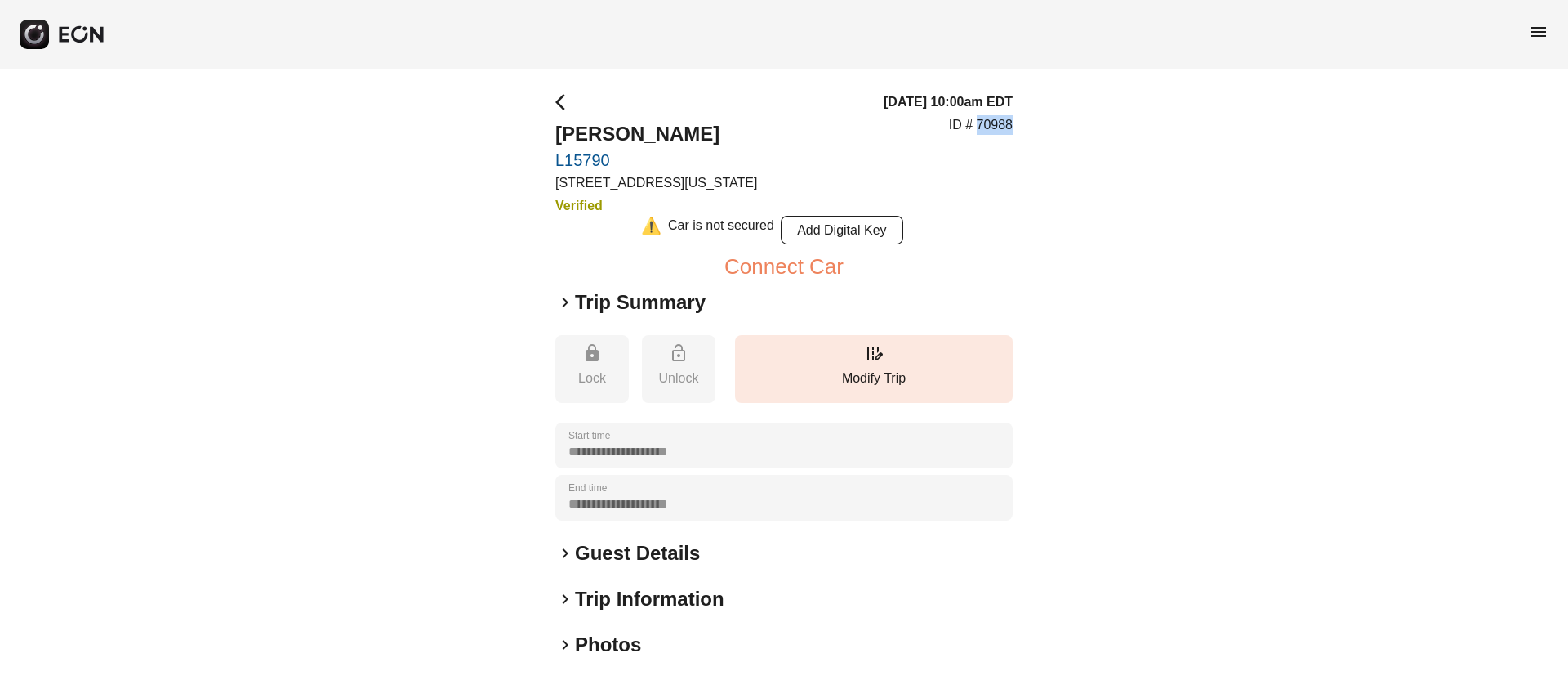
click at [1057, 122] on div "**********" at bounding box center [784, 472] width 1568 height 809
copy p "70988"
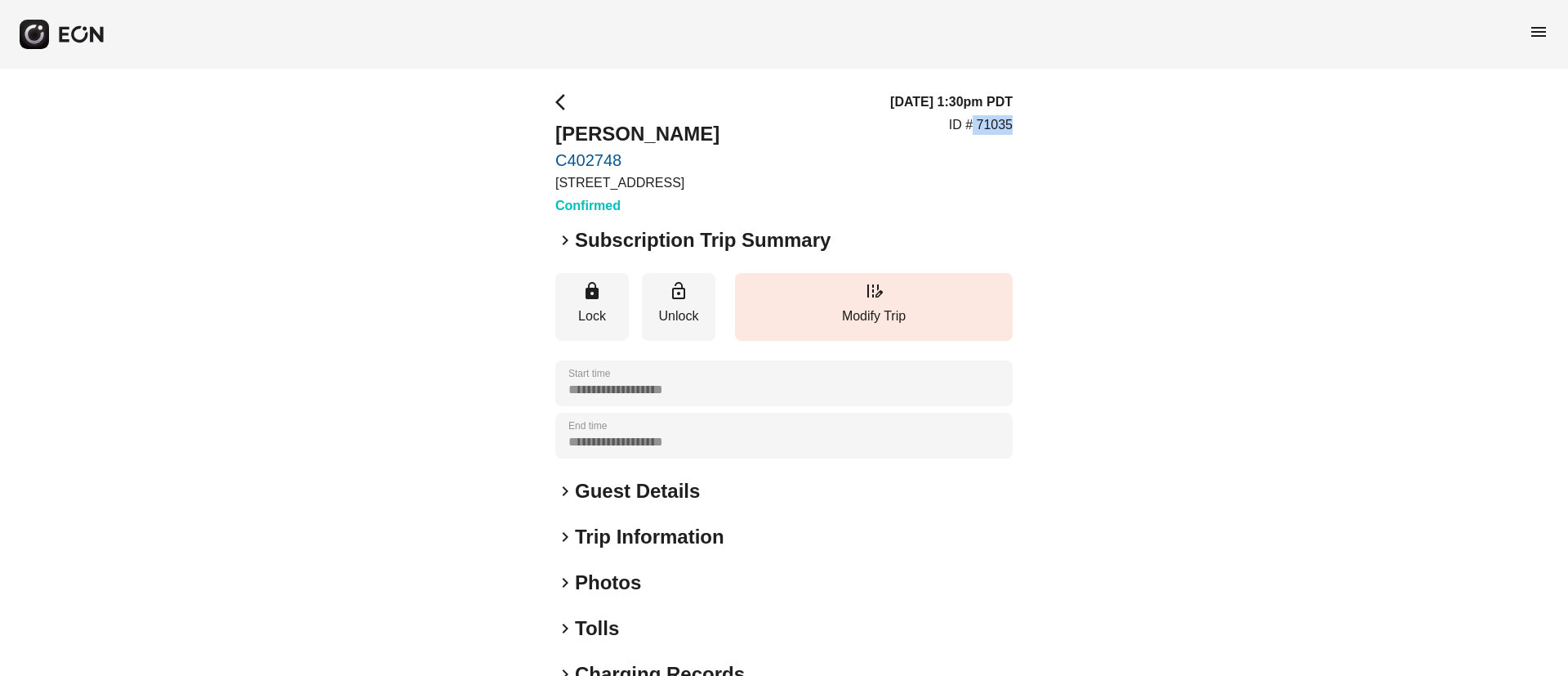
drag, startPoint x: 974, startPoint y: 123, endPoint x: 1046, endPoint y: 119, distance: 72.1
click at [1046, 119] on div "**********" at bounding box center [784, 441] width 1568 height 747
copy p "71035"
drag, startPoint x: 547, startPoint y: 159, endPoint x: 643, endPoint y: 159, distance: 96.0
click at [643, 159] on div "**********" at bounding box center [784, 441] width 1568 height 747
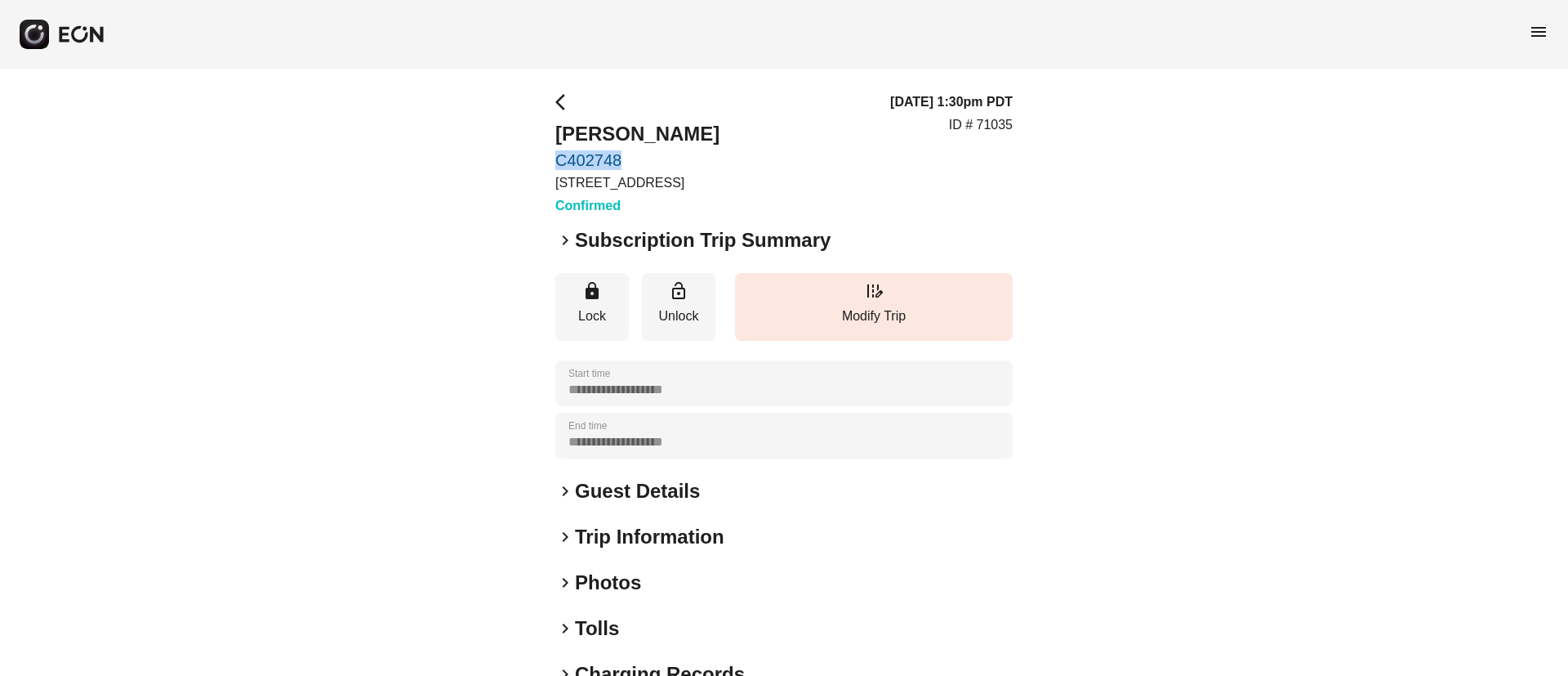
copy link "C402748"
drag, startPoint x: 554, startPoint y: 134, endPoint x: 707, endPoint y: 147, distance: 153.6
click at [707, 147] on div "**********" at bounding box center [784, 441] width 1568 height 747
copy h2 "[PERSON_NAME]"
